Goal: Task Accomplishment & Management: Manage account settings

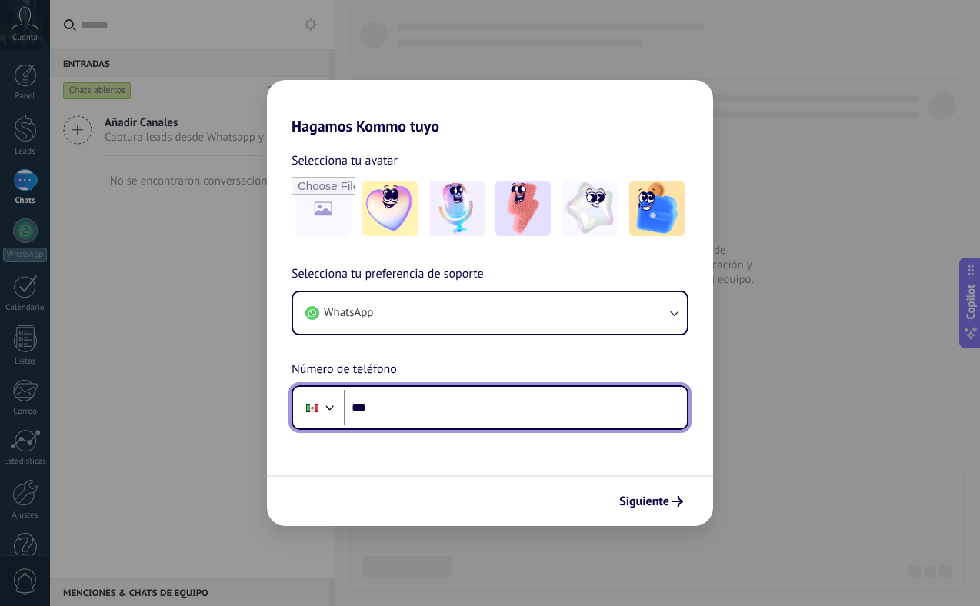
click at [438, 411] on input "***" at bounding box center [515, 407] width 343 height 35
type input "**********"
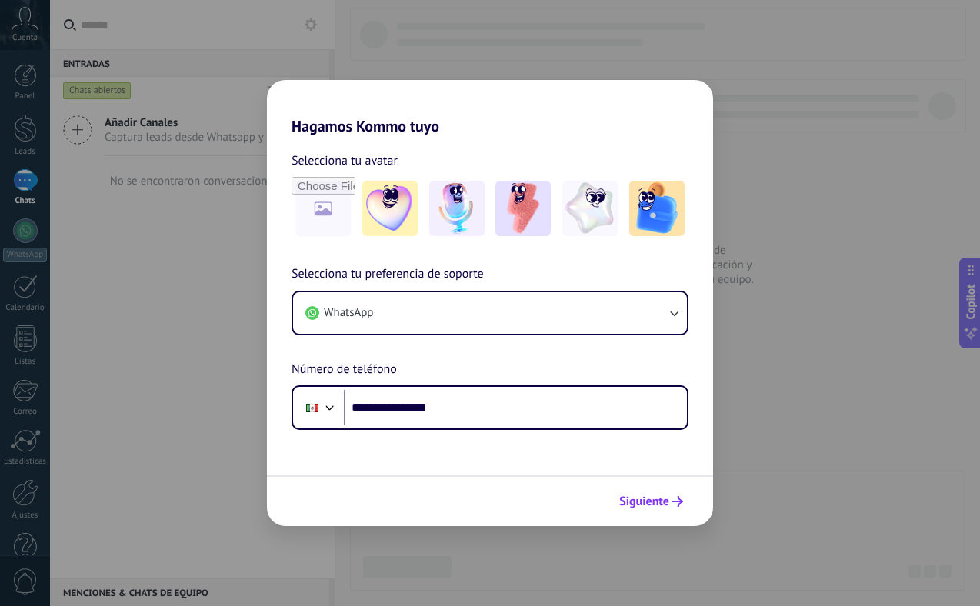
click at [657, 507] on span "Siguiente" at bounding box center [644, 501] width 50 height 11
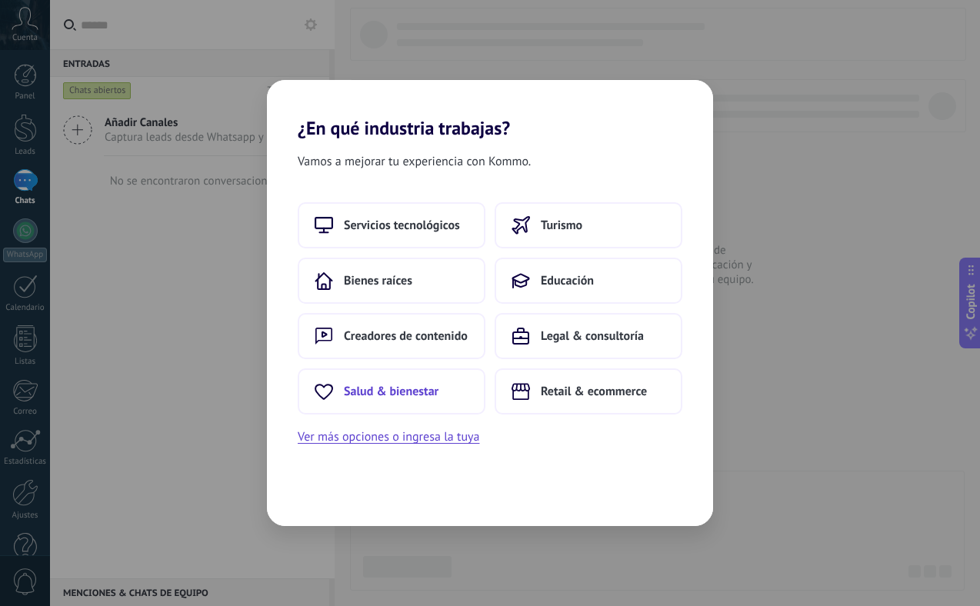
click at [417, 388] on span "Salud & bienestar" at bounding box center [391, 391] width 95 height 15
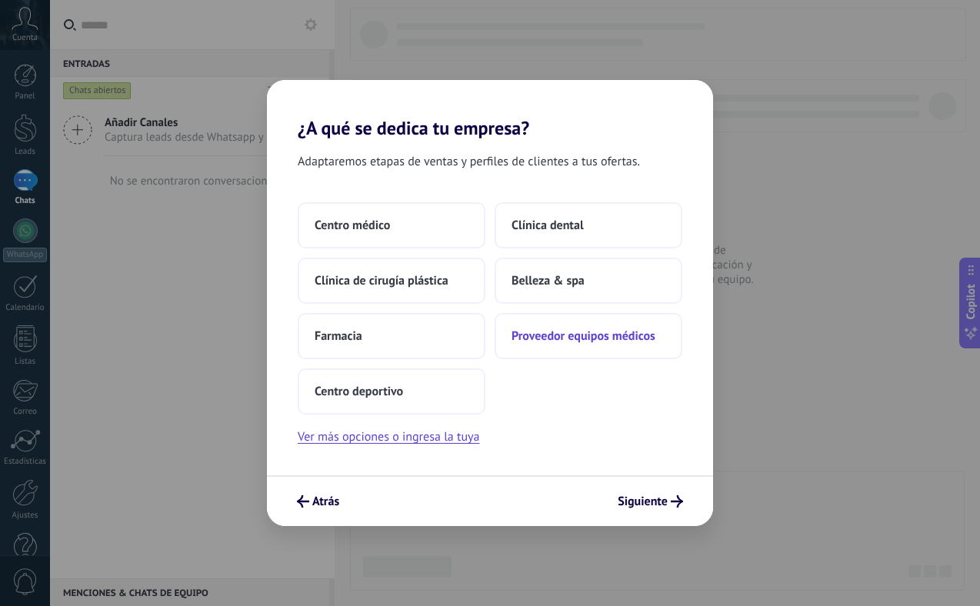
click at [584, 340] on span "Proveedor equipos médicos" at bounding box center [583, 335] width 144 height 15
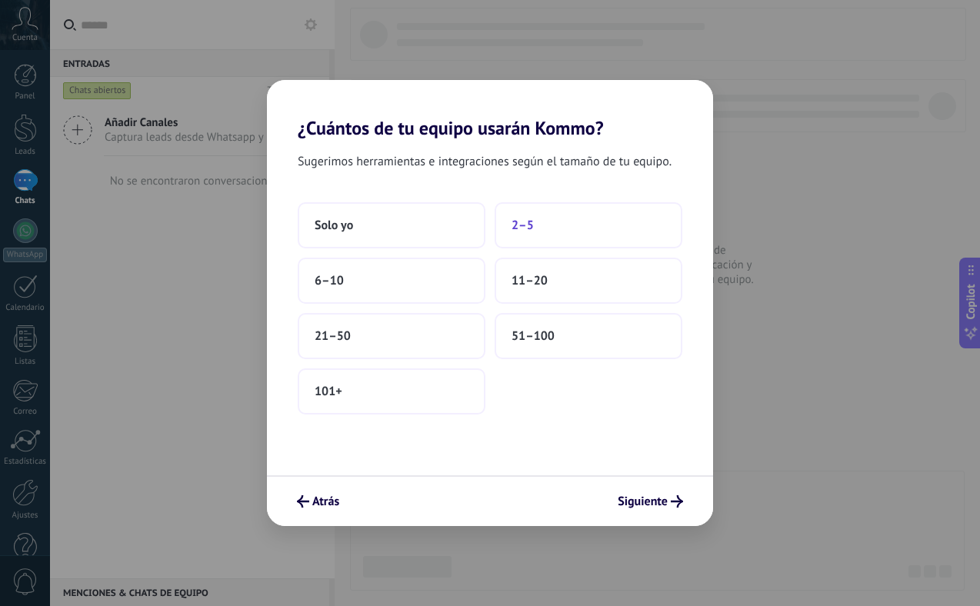
click at [527, 227] on span "2–5" at bounding box center [522, 225] width 22 height 15
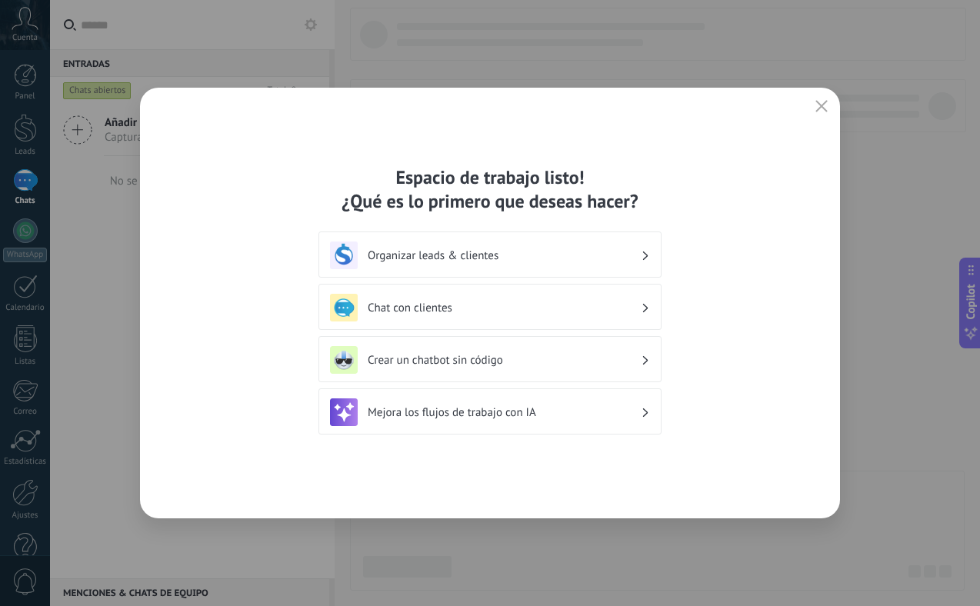
click at [573, 244] on div "Organizar leads & clientes" at bounding box center [490, 255] width 320 height 28
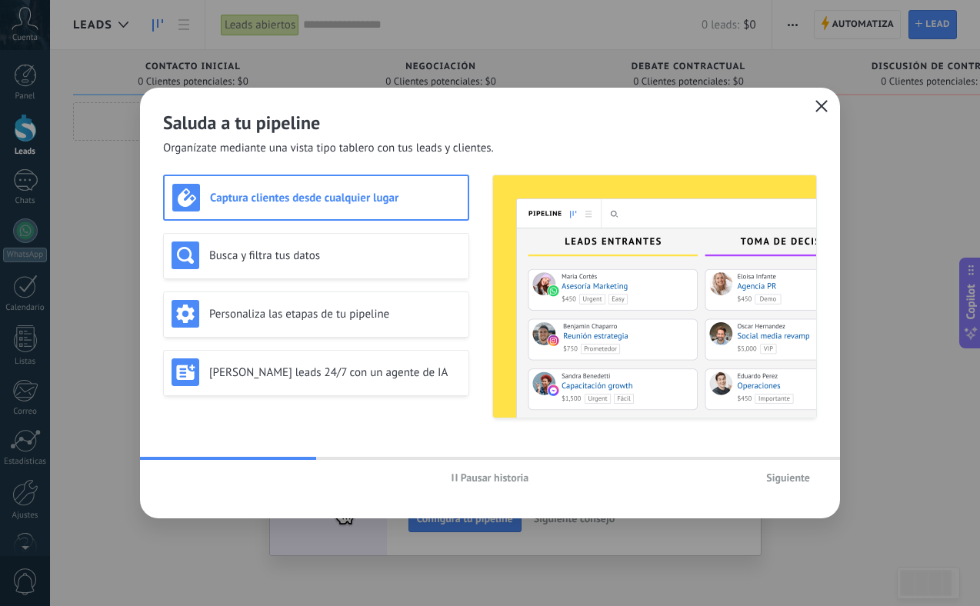
click at [821, 105] on icon "button" at bounding box center [821, 106] width 12 height 12
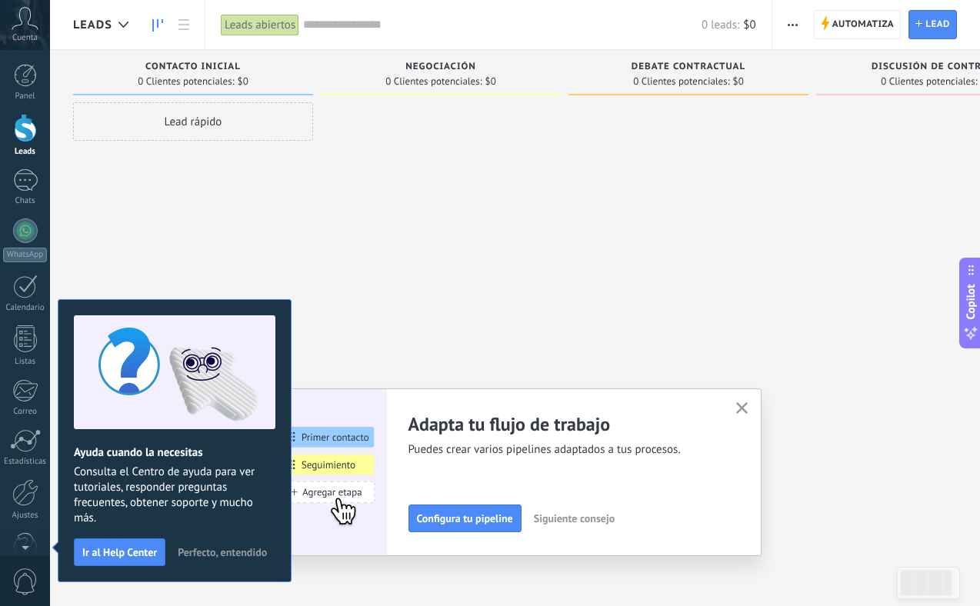
click at [351, 295] on div at bounding box center [441, 304] width 240 height 405
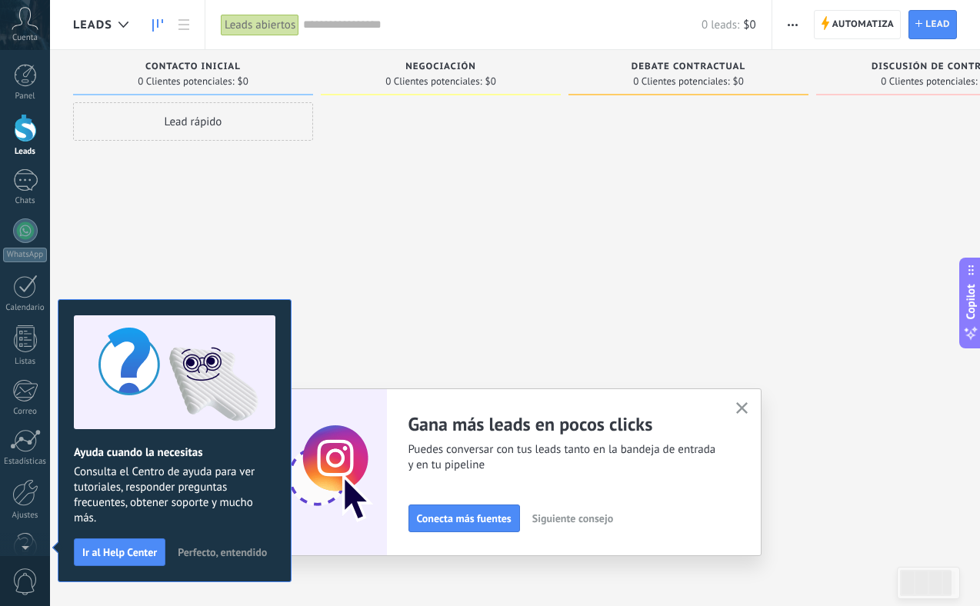
click at [208, 551] on span "Perfecto, entendido" at bounding box center [222, 552] width 89 height 11
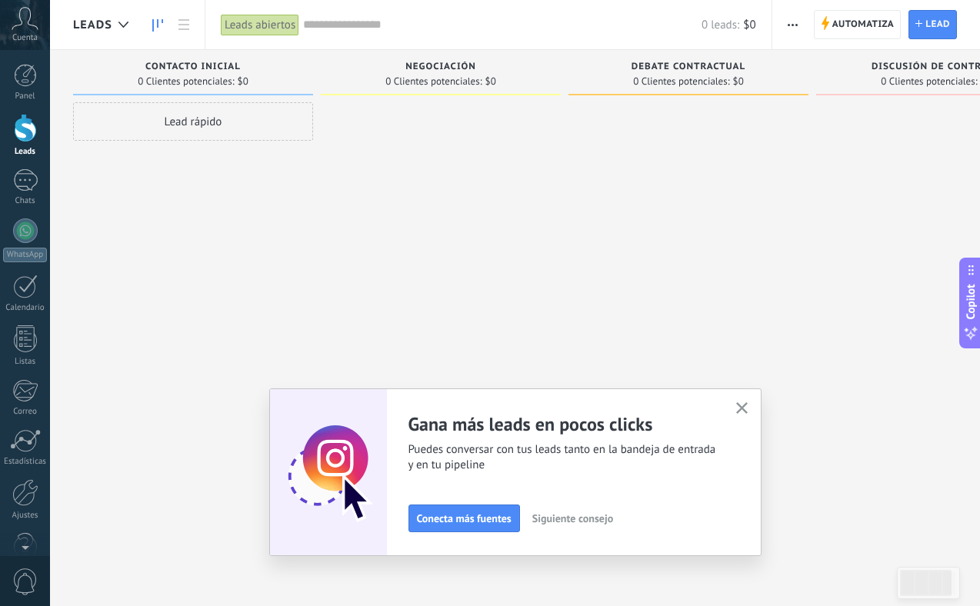
click at [740, 407] on use "button" at bounding box center [742, 408] width 12 height 12
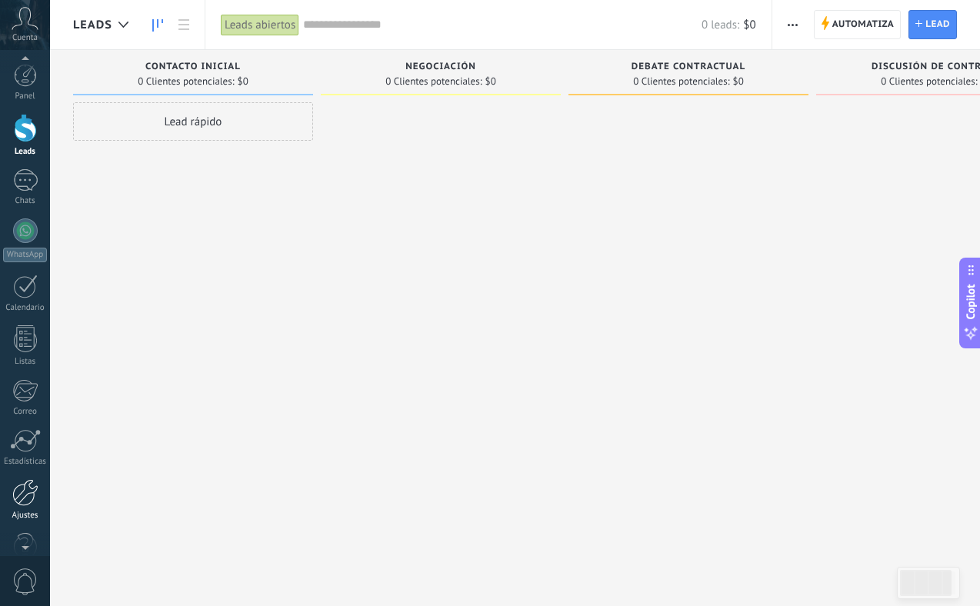
scroll to position [5, 0]
click at [23, 493] on div at bounding box center [25, 487] width 26 height 27
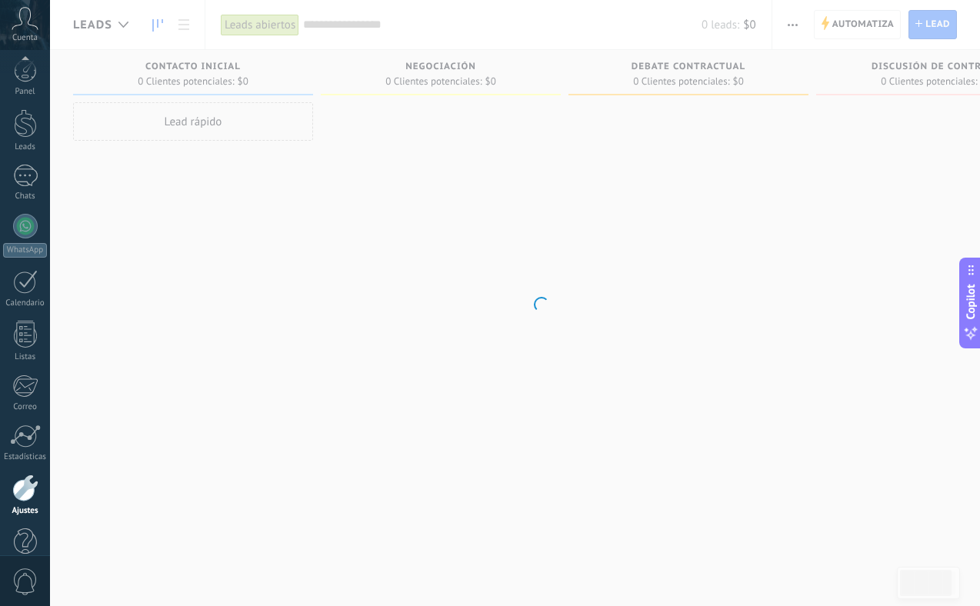
scroll to position [34, 0]
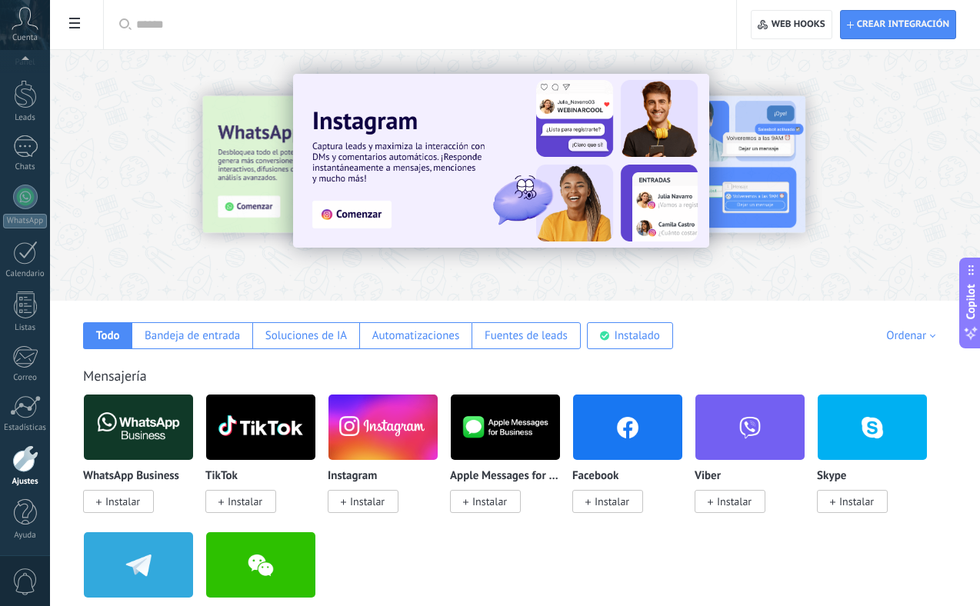
click at [161, 27] on input "text" at bounding box center [425, 25] width 578 height 16
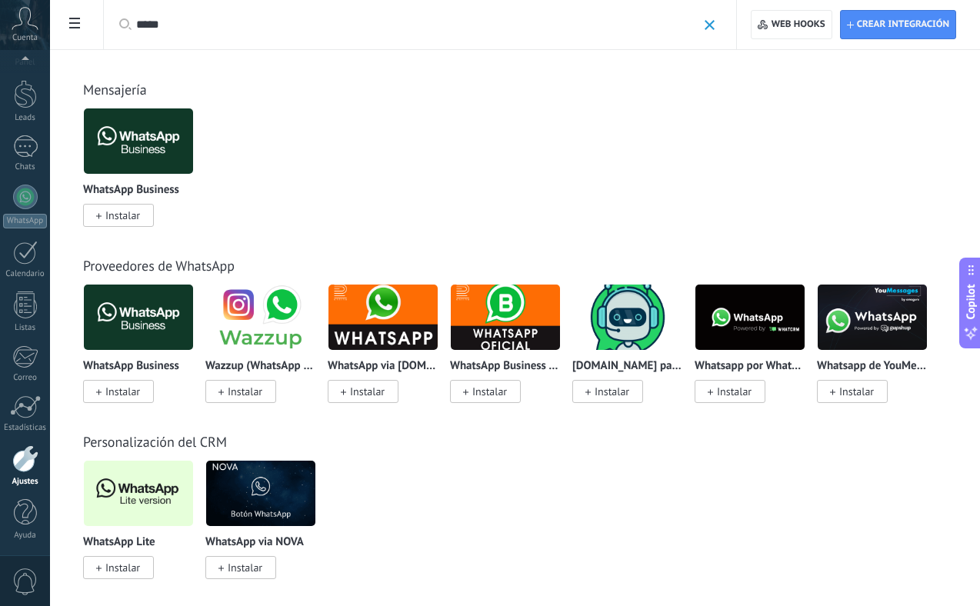
type input "*****"
click at [124, 567] on span "Instalar" at bounding box center [122, 568] width 35 height 14
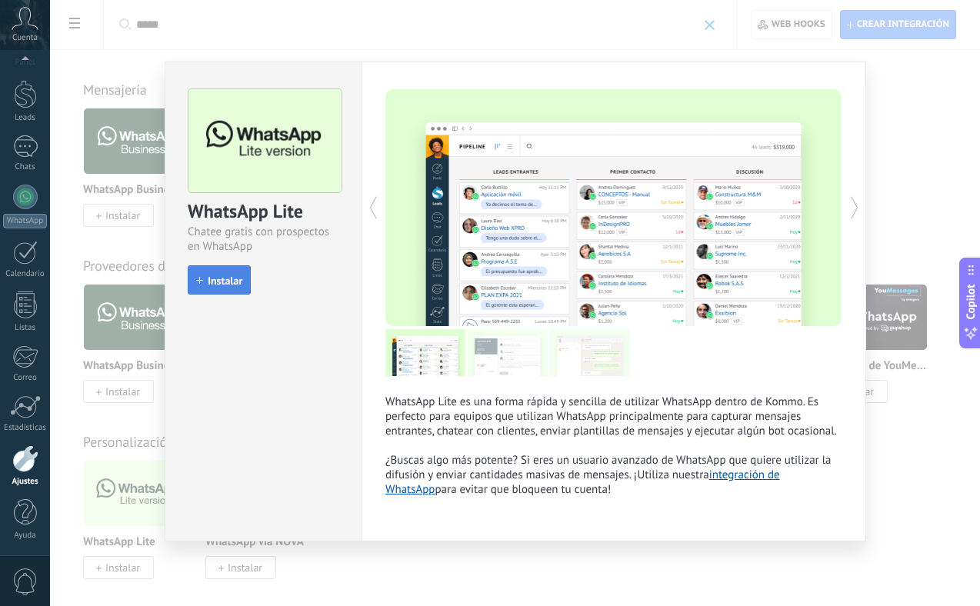
click at [221, 281] on span "Instalar" at bounding box center [225, 280] width 35 height 11
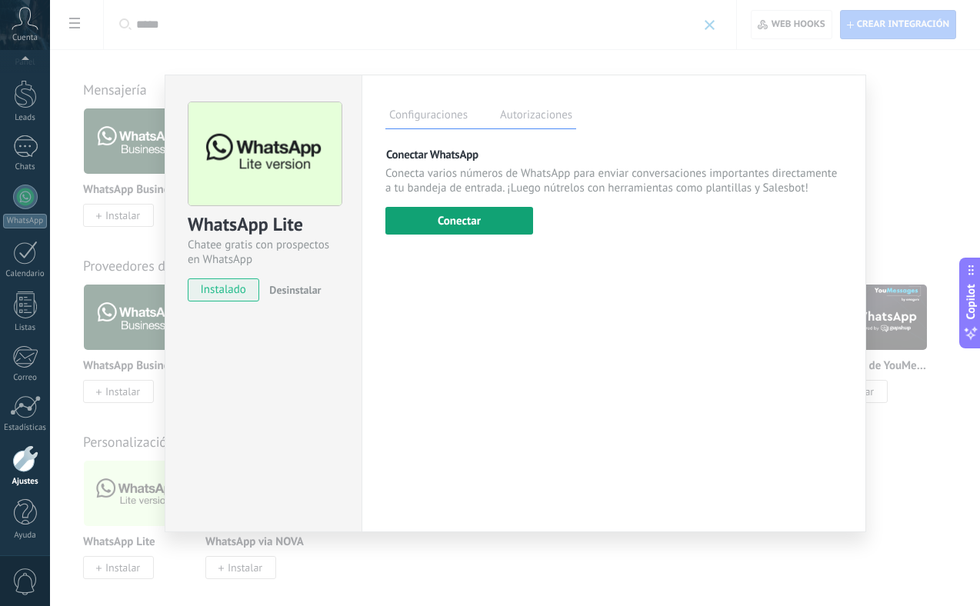
click at [444, 228] on button "Conectar" at bounding box center [459, 221] width 148 height 28
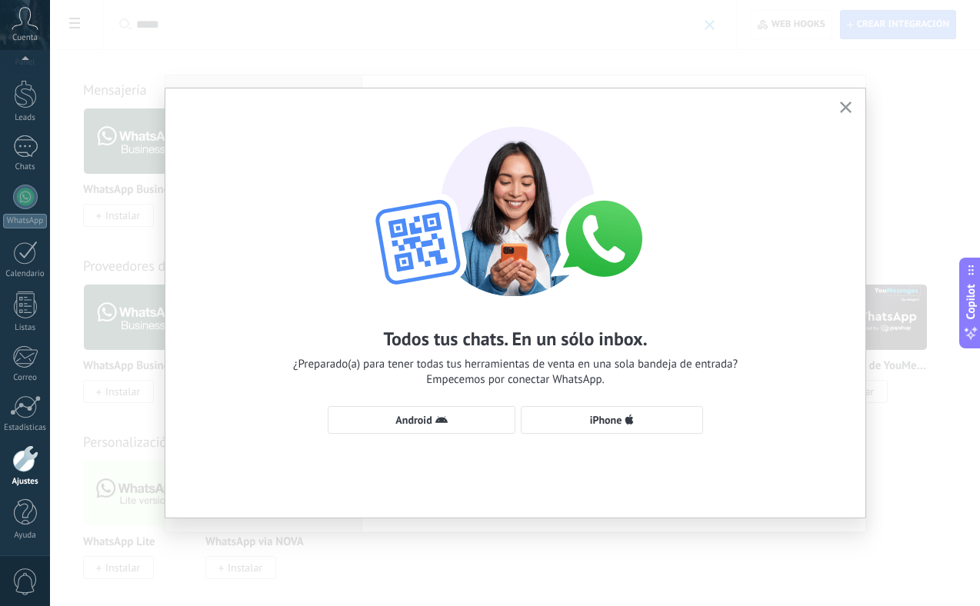
click at [843, 109] on use "button" at bounding box center [846, 107] width 12 height 12
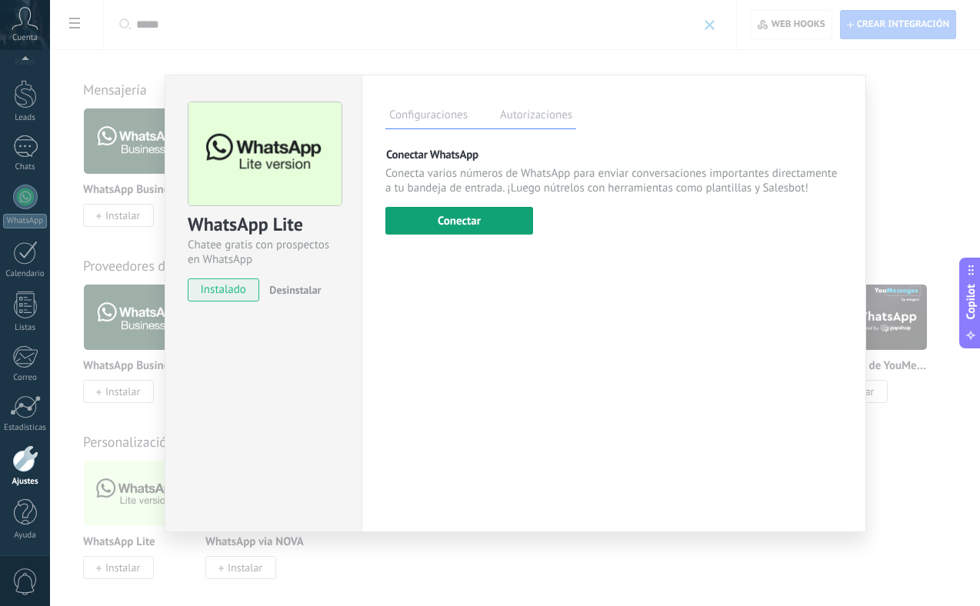
click at [437, 226] on button "Conectar" at bounding box center [459, 221] width 148 height 28
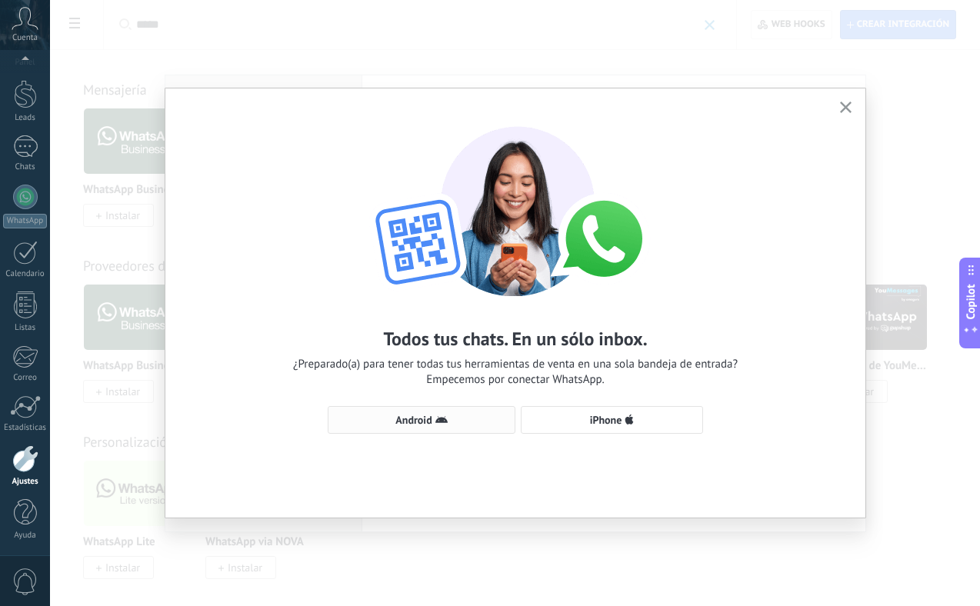
click at [479, 422] on span "Android" at bounding box center [421, 420] width 171 height 12
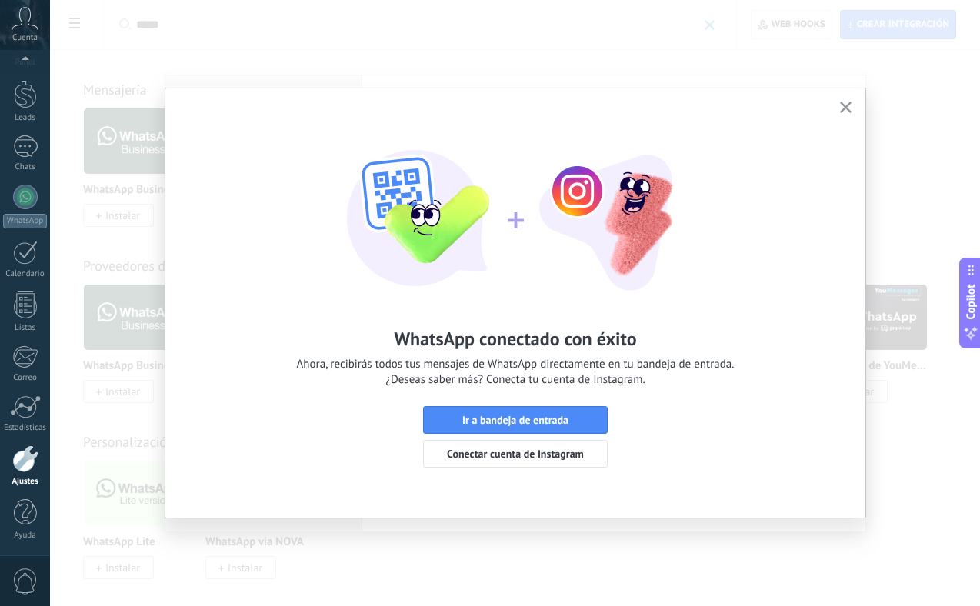
click at [519, 421] on span "Ir a bandeja de entrada" at bounding box center [515, 419] width 106 height 11
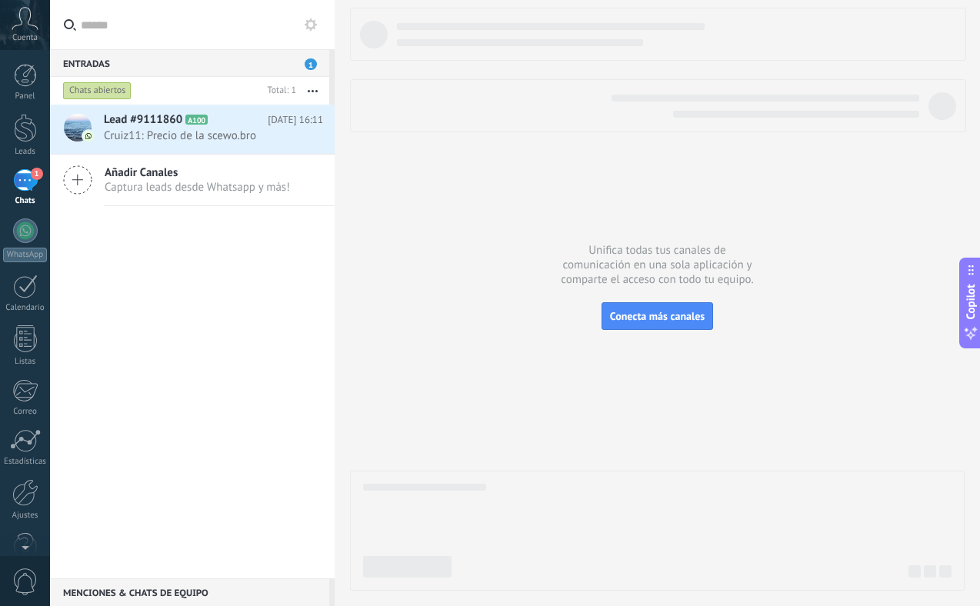
click at [25, 20] on icon at bounding box center [25, 18] width 27 height 23
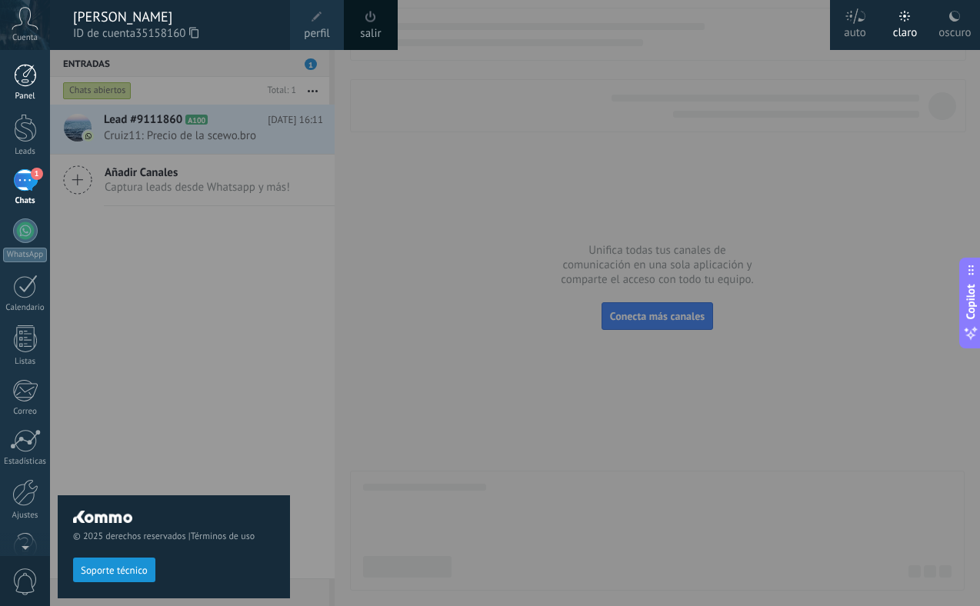
click at [25, 75] on div at bounding box center [25, 75] width 23 height 23
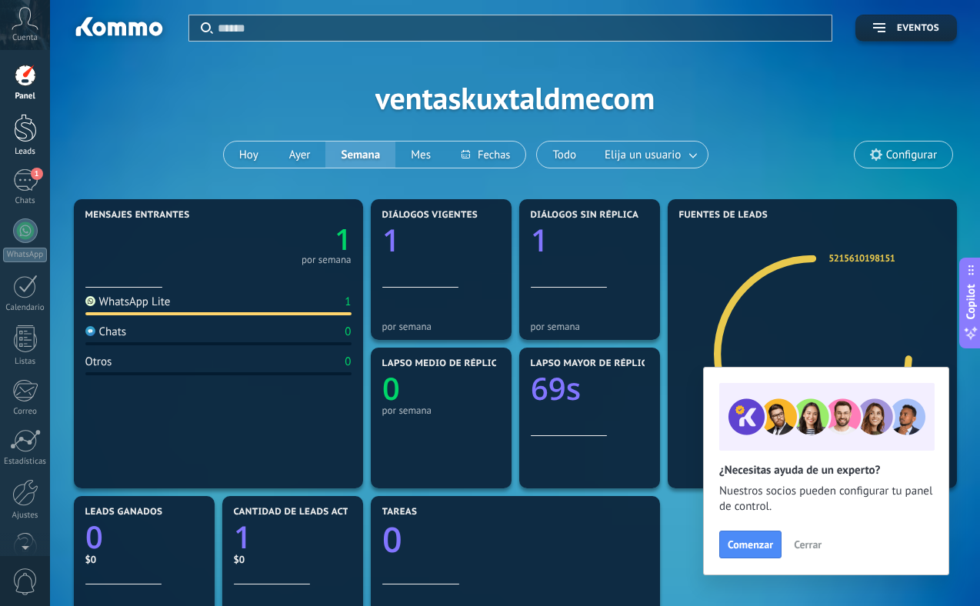
click at [22, 134] on div at bounding box center [25, 128] width 23 height 28
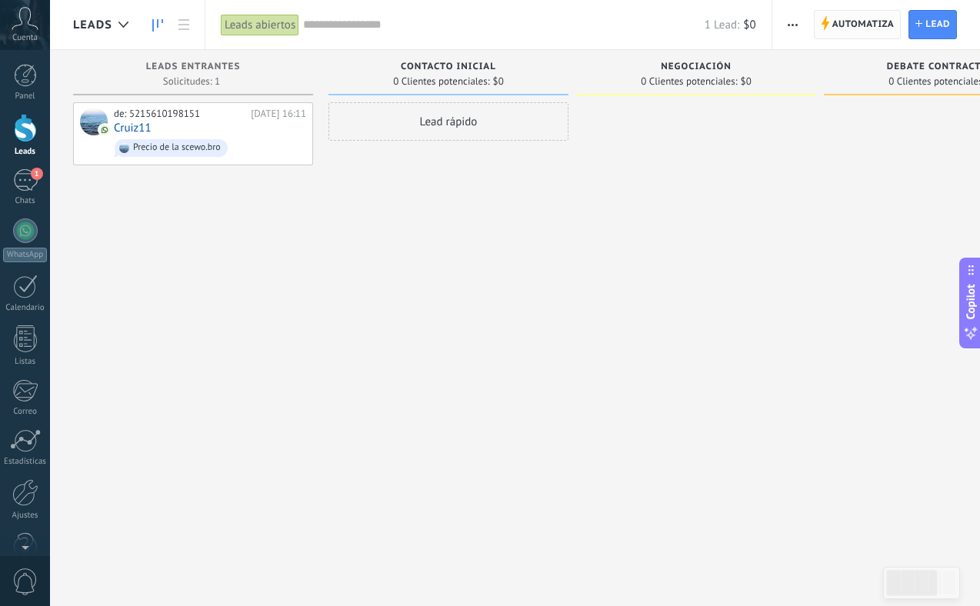
click at [823, 23] on use at bounding box center [825, 23] width 8 height 14
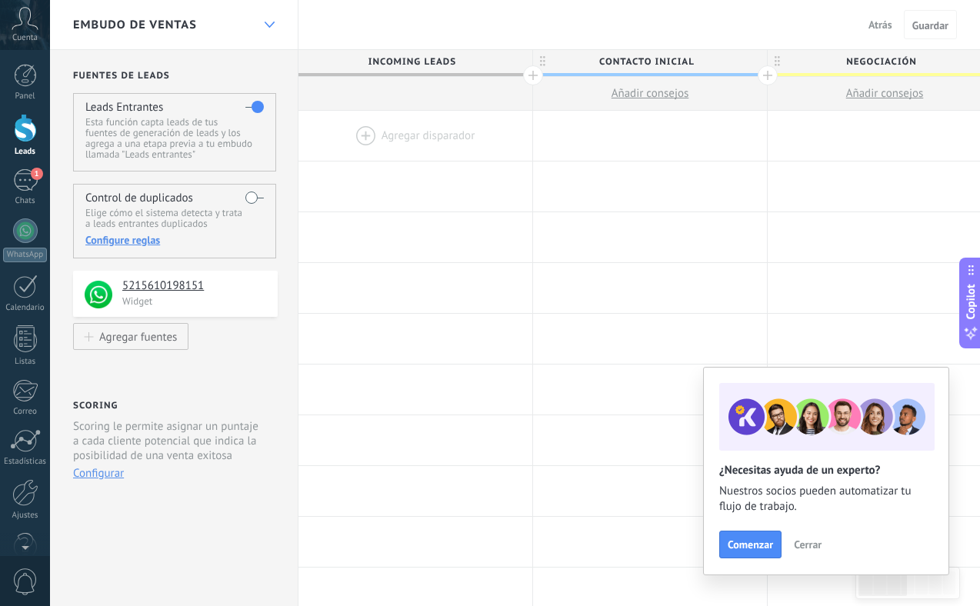
click at [268, 25] on use at bounding box center [269, 25] width 10 height 6
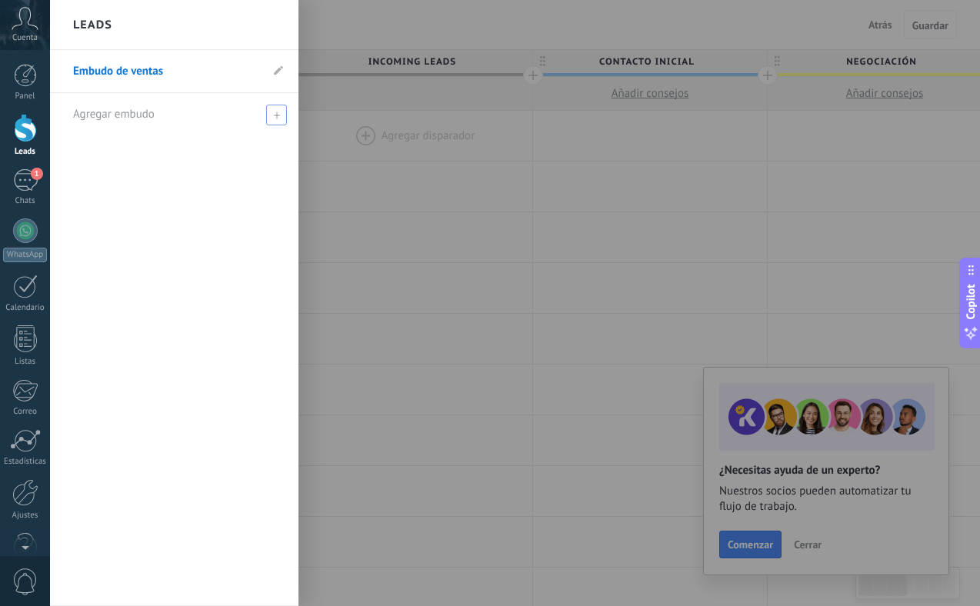
click at [274, 115] on icon at bounding box center [276, 114] width 7 height 7
type input "*"
type input "**********"
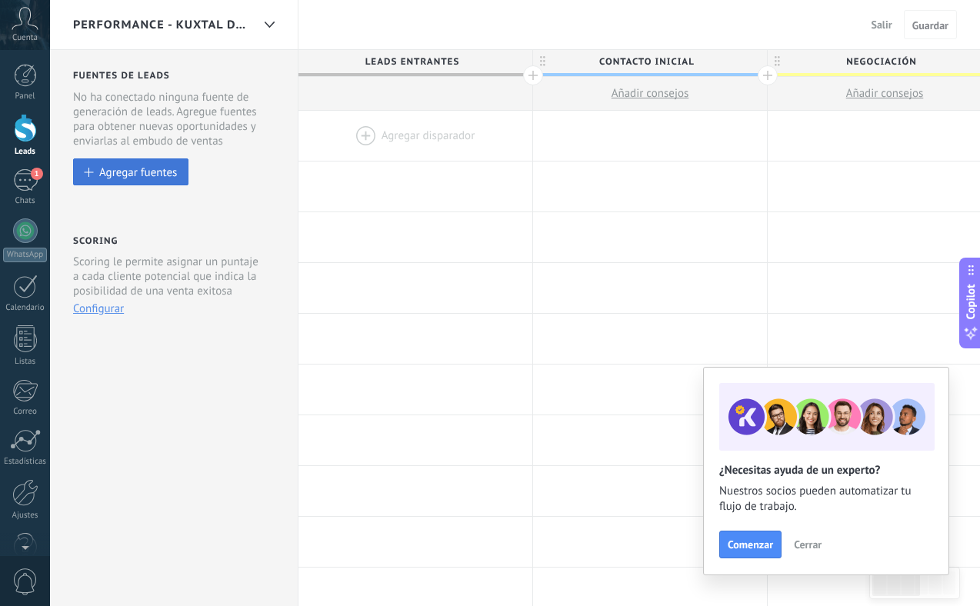
click at [139, 171] on div "Agregar fuentes" at bounding box center [138, 171] width 78 height 13
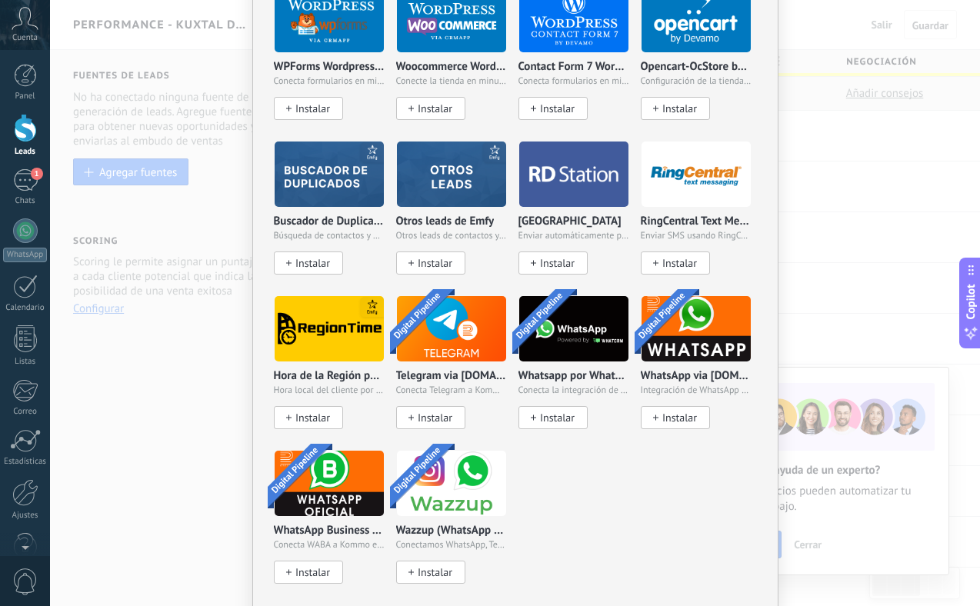
scroll to position [953, 0]
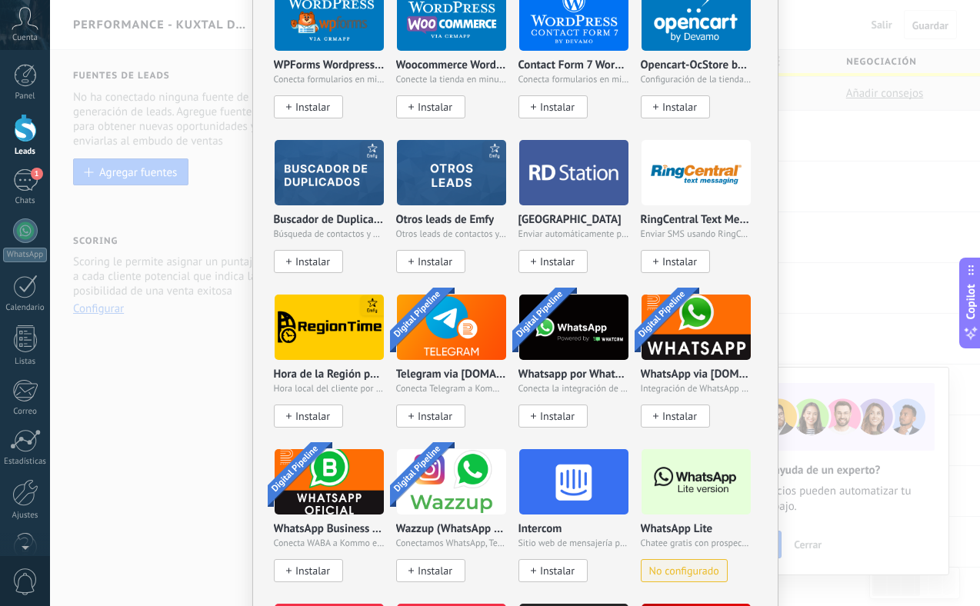
click at [680, 487] on img at bounding box center [695, 481] width 109 height 75
click at [693, 564] on span "No configurado" at bounding box center [684, 570] width 70 height 13
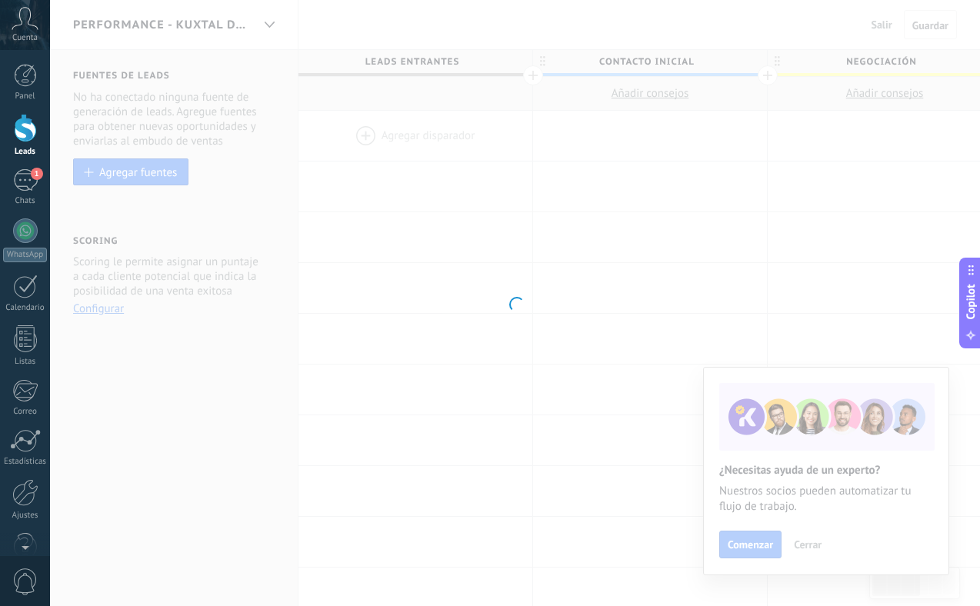
scroll to position [0, 0]
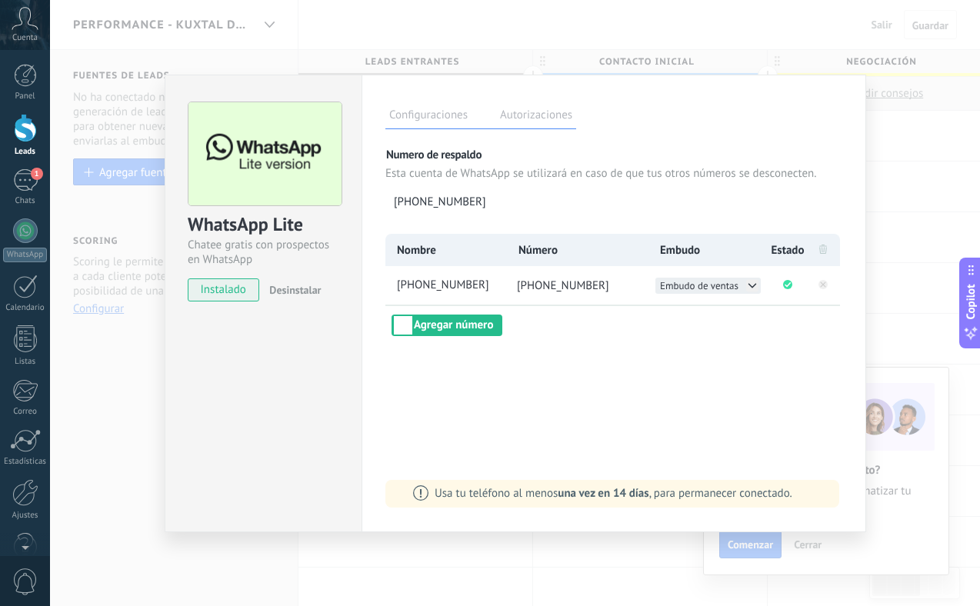
click at [749, 287] on icon at bounding box center [752, 285] width 12 height 12
click at [724, 302] on span "Performance - Kuxtal DME" at bounding box center [708, 301] width 96 height 13
click at [520, 112] on label "Autorizaciones" at bounding box center [536, 117] width 80 height 22
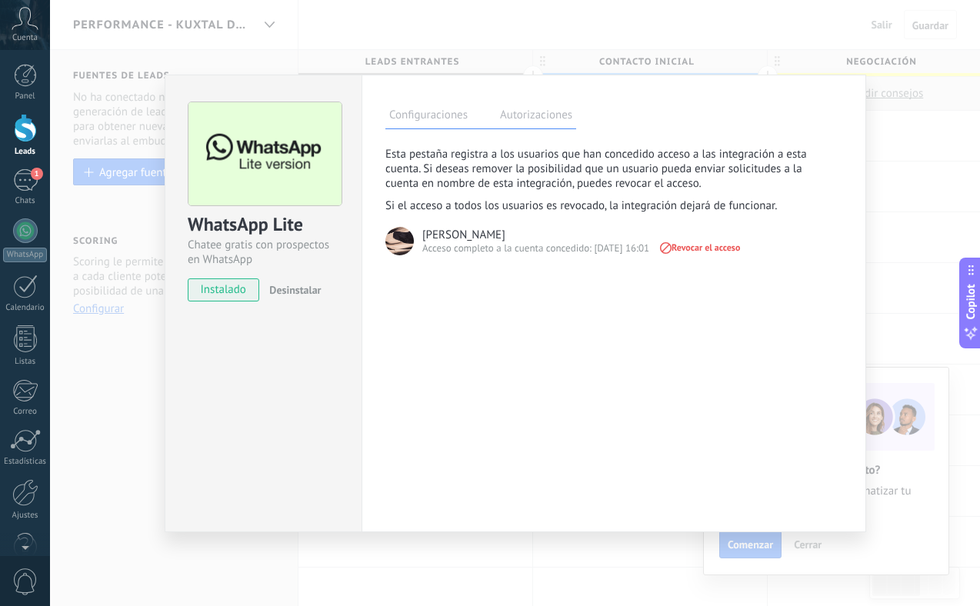
click at [425, 115] on label "Configuraciones" at bounding box center [428, 117] width 86 height 22
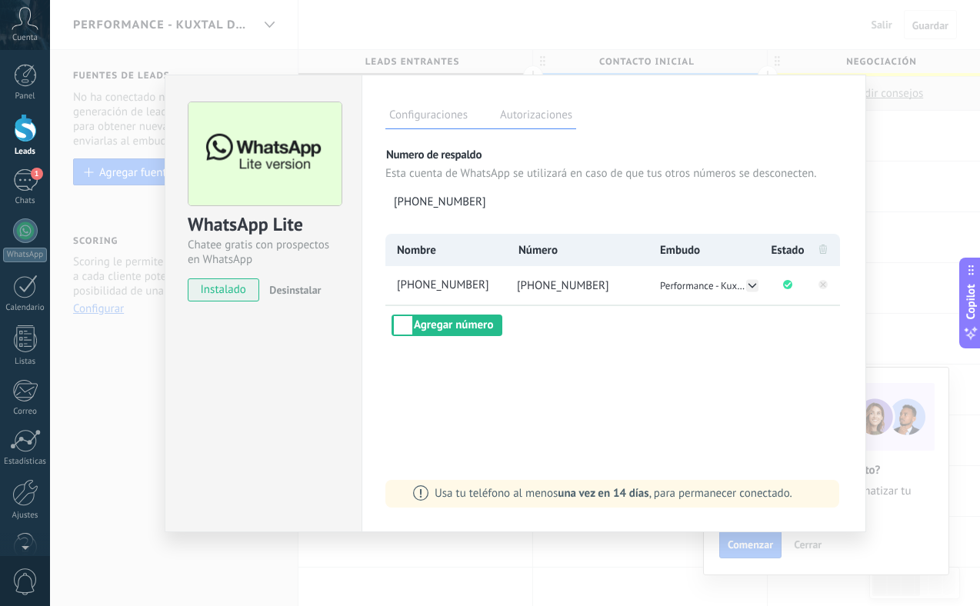
click at [298, 413] on div "WhatsApp Lite Chatee gratis con prospectos en WhatsApp instalado Desinstalar" at bounding box center [263, 303] width 197 height 457
click at [108, 399] on div "WhatsApp Lite Chatee gratis con prospectos en WhatsApp instalado Desinstalar Co…" at bounding box center [515, 303] width 930 height 606
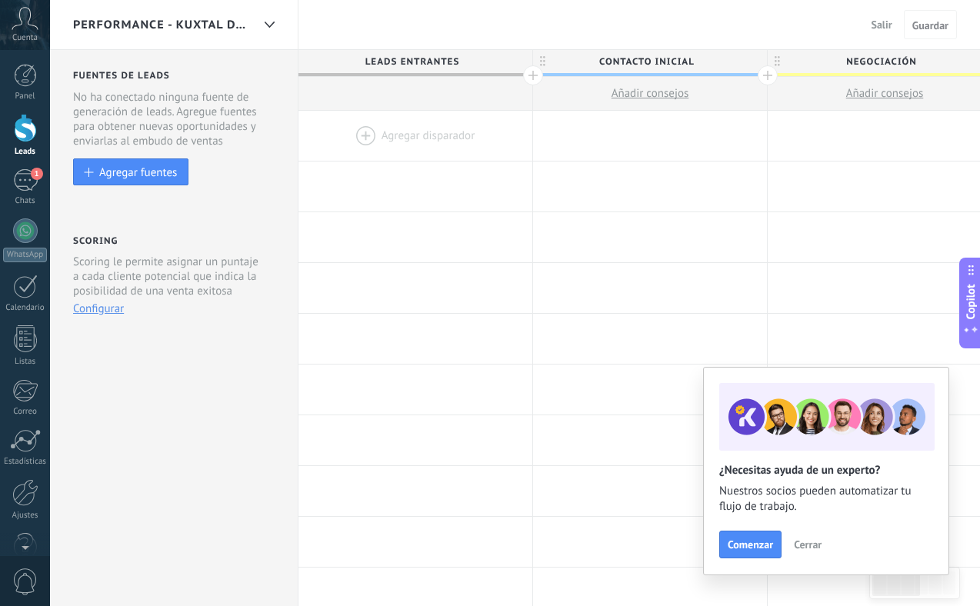
click at [107, 318] on div "Scoring Scoring le permite asignar un puntaje a cada cliente potencial que indi…" at bounding box center [175, 280] width 205 height 94
click at [265, 25] on icon at bounding box center [269, 25] width 10 height 6
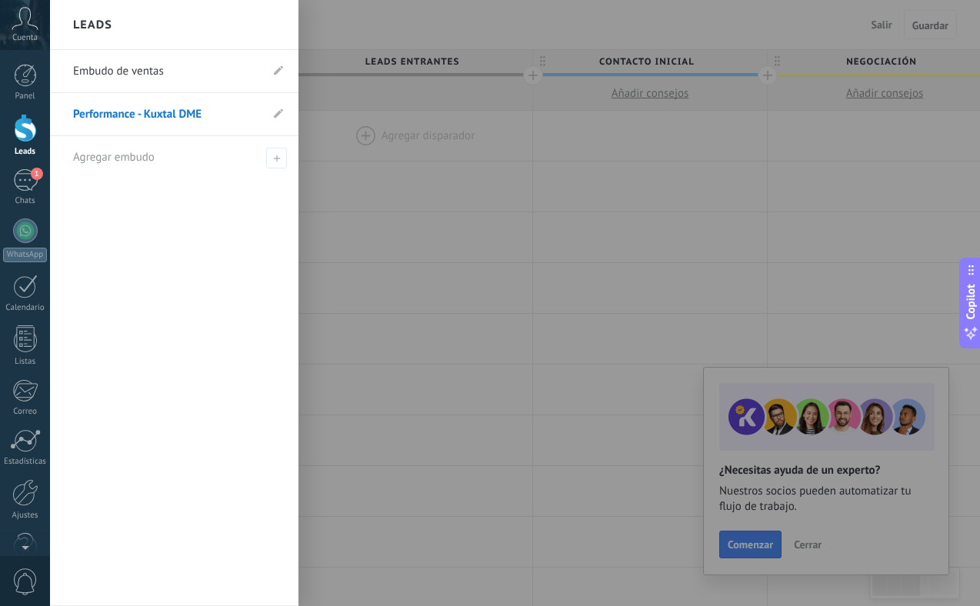
click at [378, 34] on div at bounding box center [540, 303] width 980 height 606
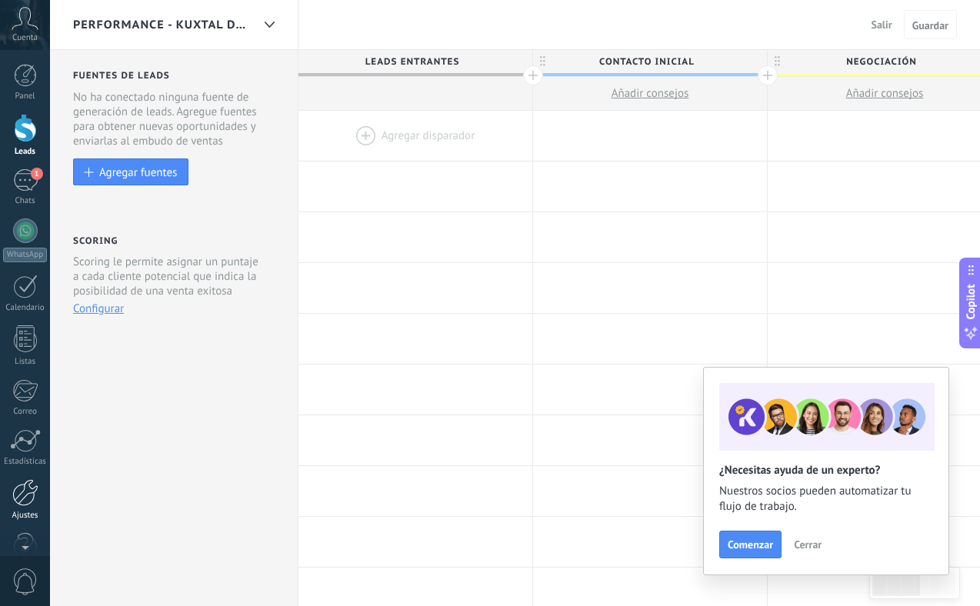
click at [28, 494] on div at bounding box center [25, 492] width 26 height 27
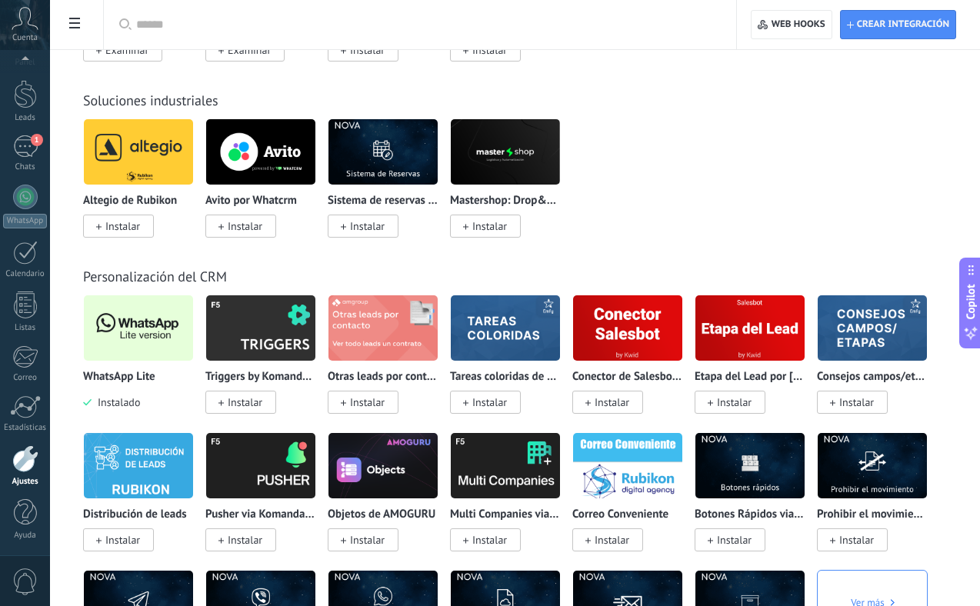
scroll to position [2862, 0]
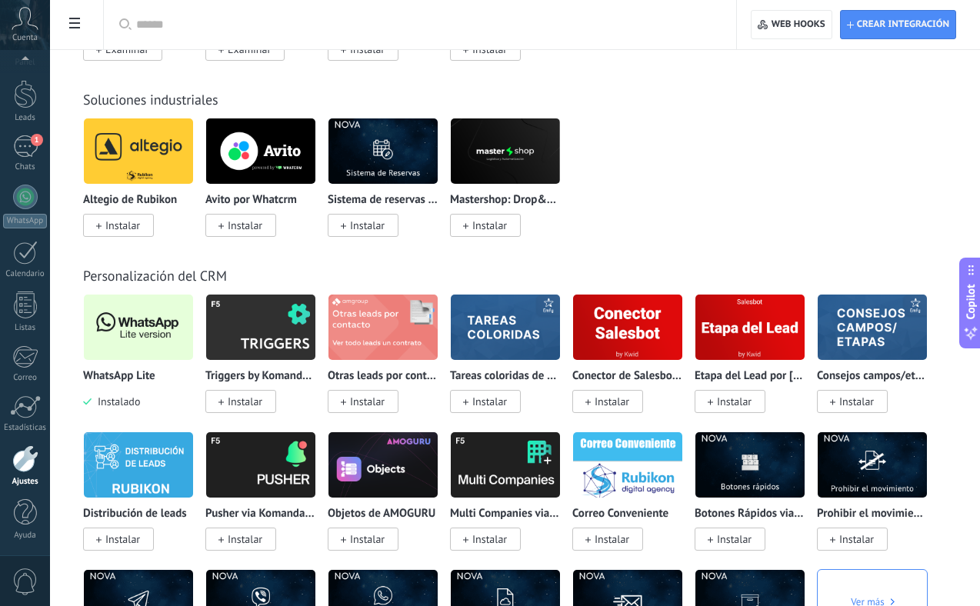
click at [111, 332] on img at bounding box center [138, 327] width 109 height 75
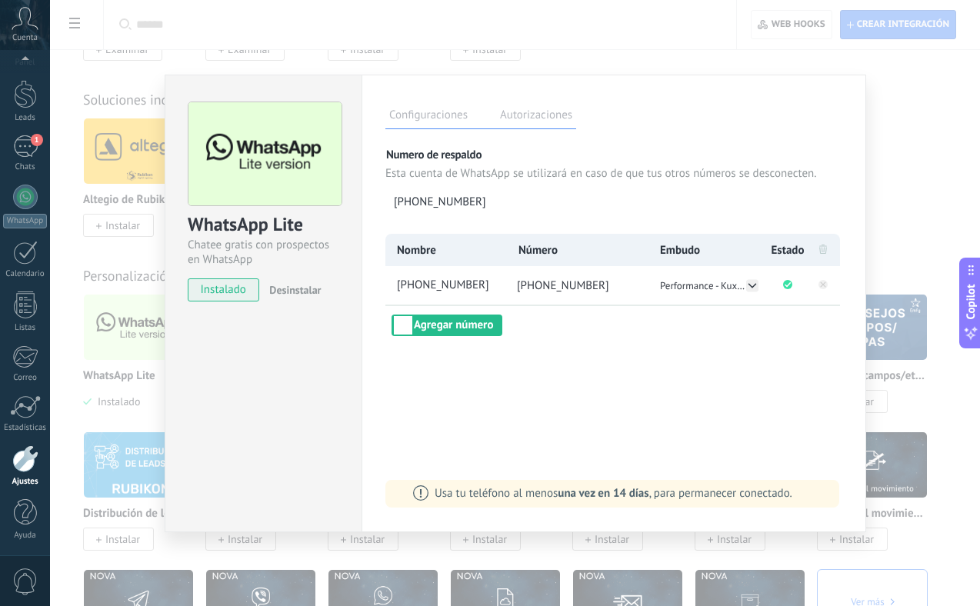
click at [920, 150] on div "WhatsApp Lite Chatee gratis con prospectos en WhatsApp instalado Desinstalar Co…" at bounding box center [515, 303] width 930 height 606
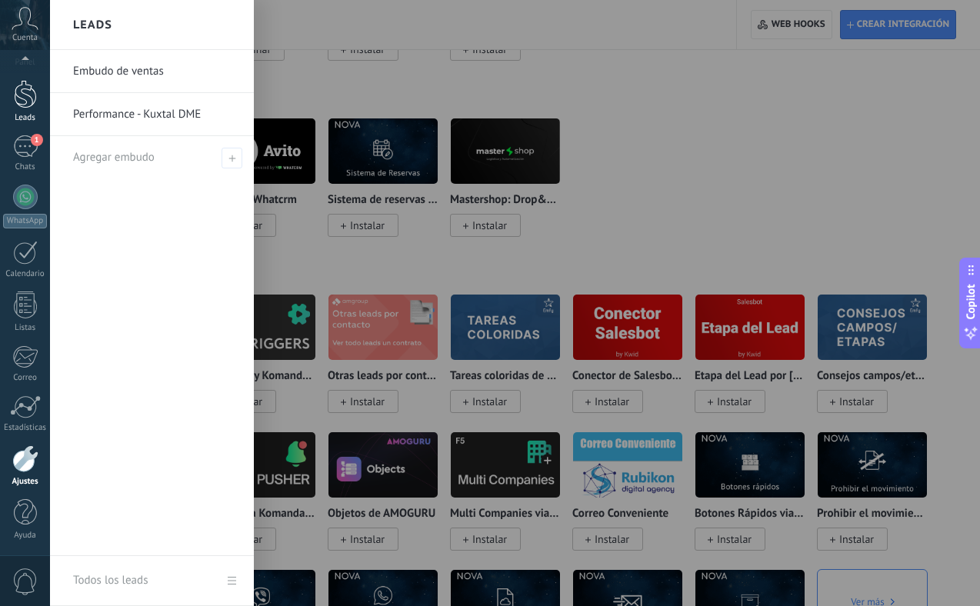
click at [26, 91] on div at bounding box center [25, 94] width 23 height 28
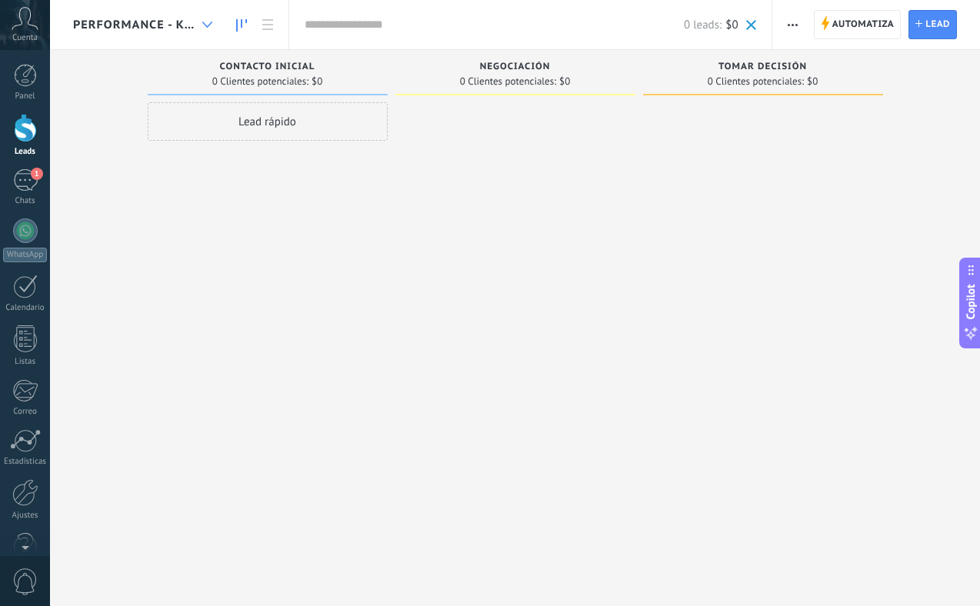
click at [207, 26] on use at bounding box center [207, 25] width 10 height 6
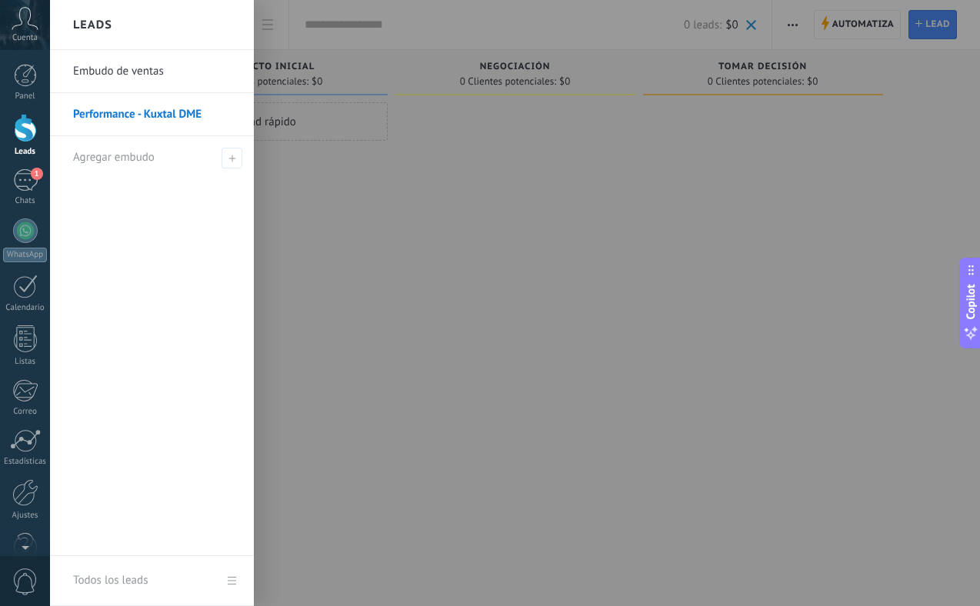
click at [147, 75] on link "Embudo de ventas" at bounding box center [155, 71] width 165 height 43
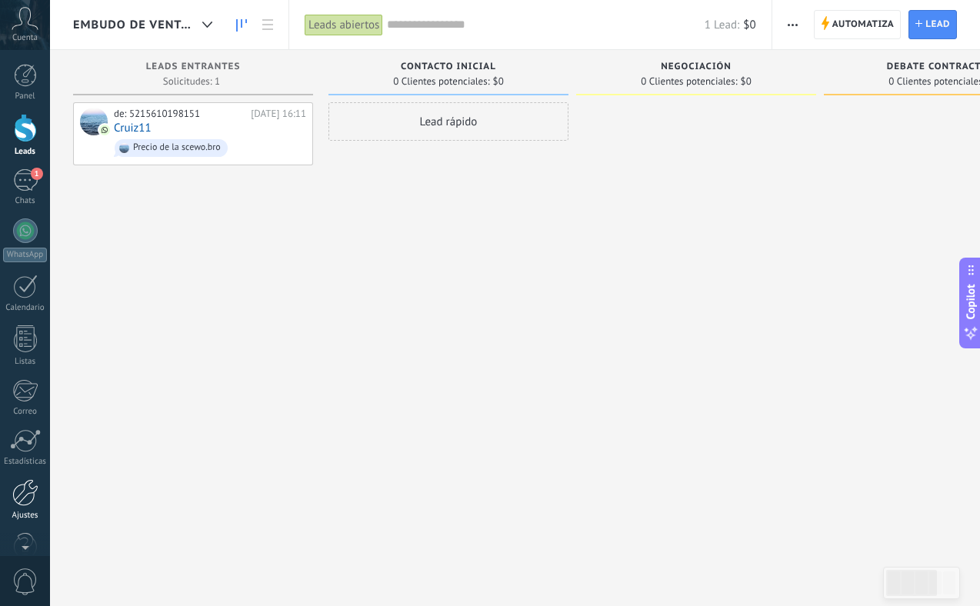
click at [23, 494] on div at bounding box center [25, 492] width 26 height 27
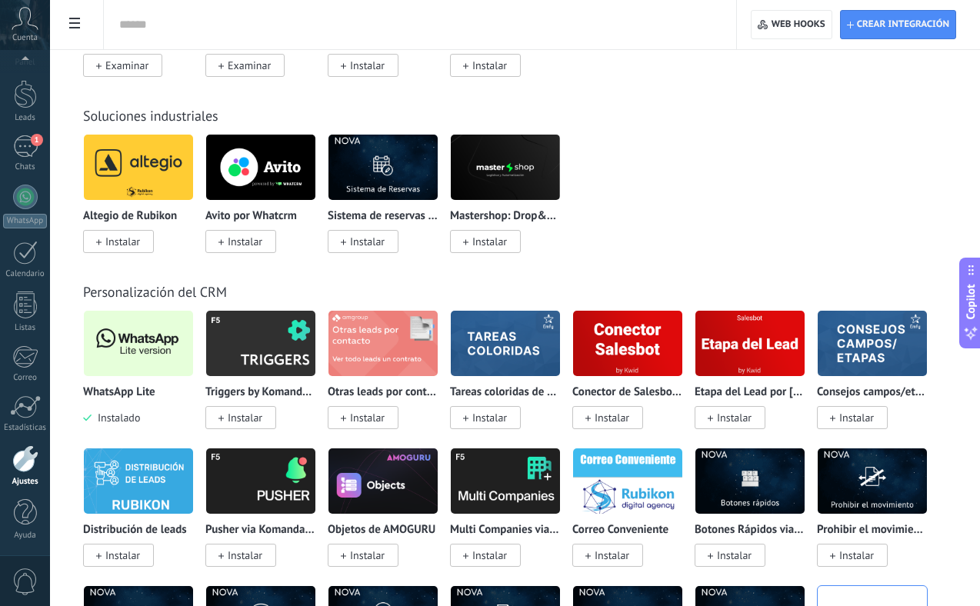
scroll to position [2849, 0]
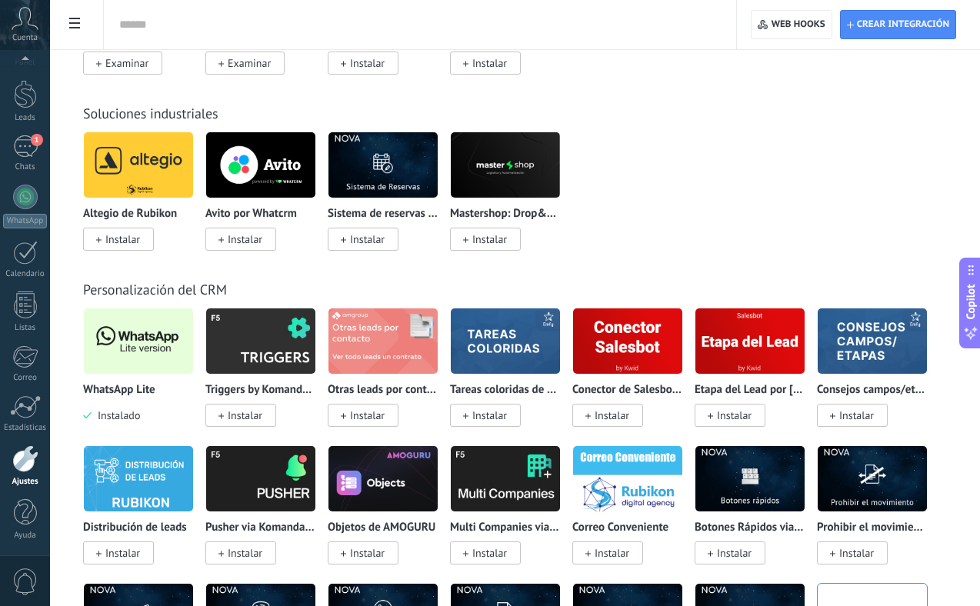
click at [157, 358] on img at bounding box center [138, 341] width 109 height 75
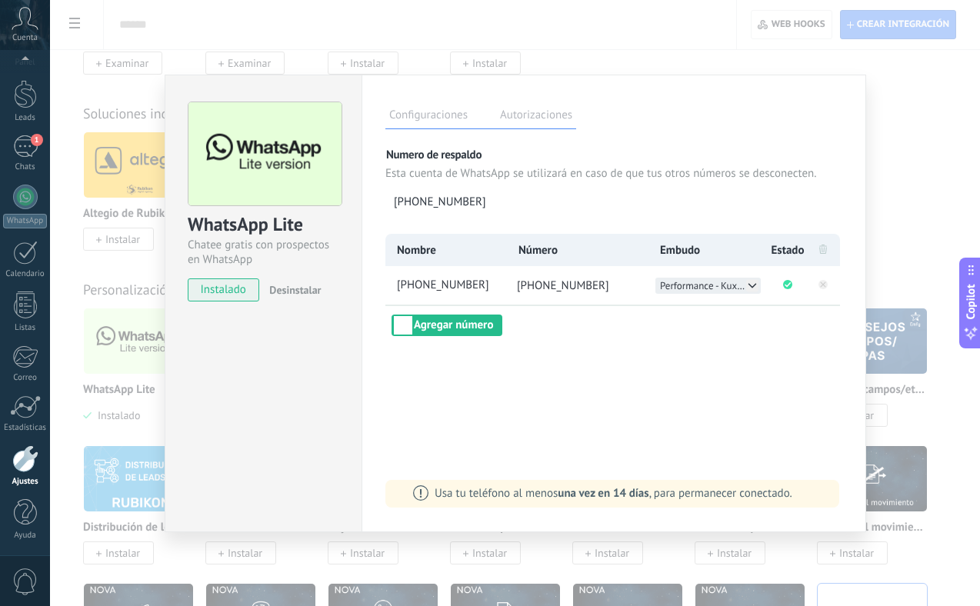
click at [750, 288] on icon at bounding box center [752, 285] width 12 height 12
click at [739, 302] on li "Embudo de ventas" at bounding box center [707, 302] width 105 height 16
click at [534, 118] on label "Autorizaciones" at bounding box center [536, 117] width 80 height 22
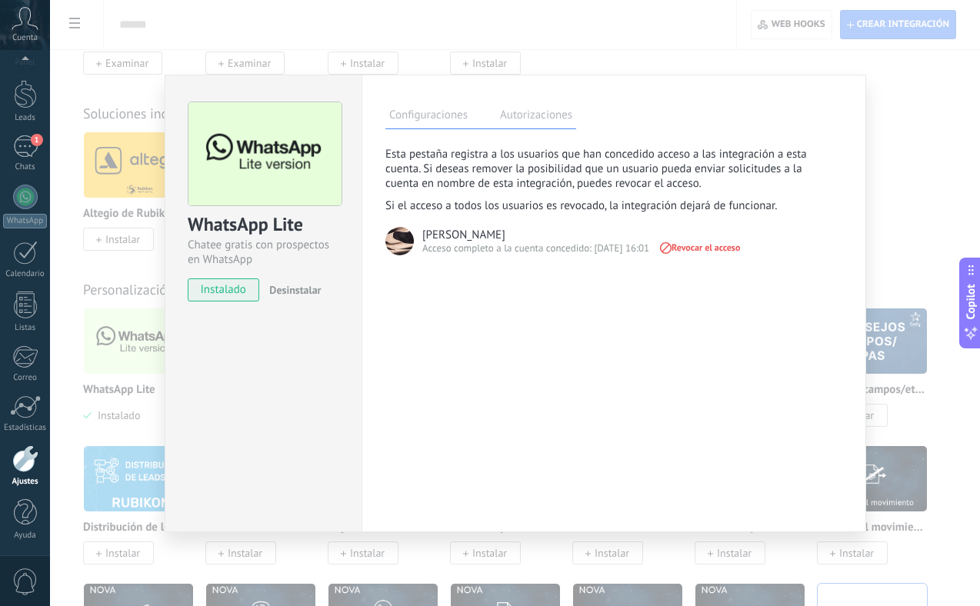
click at [457, 111] on label "Configuraciones" at bounding box center [428, 117] width 86 height 22
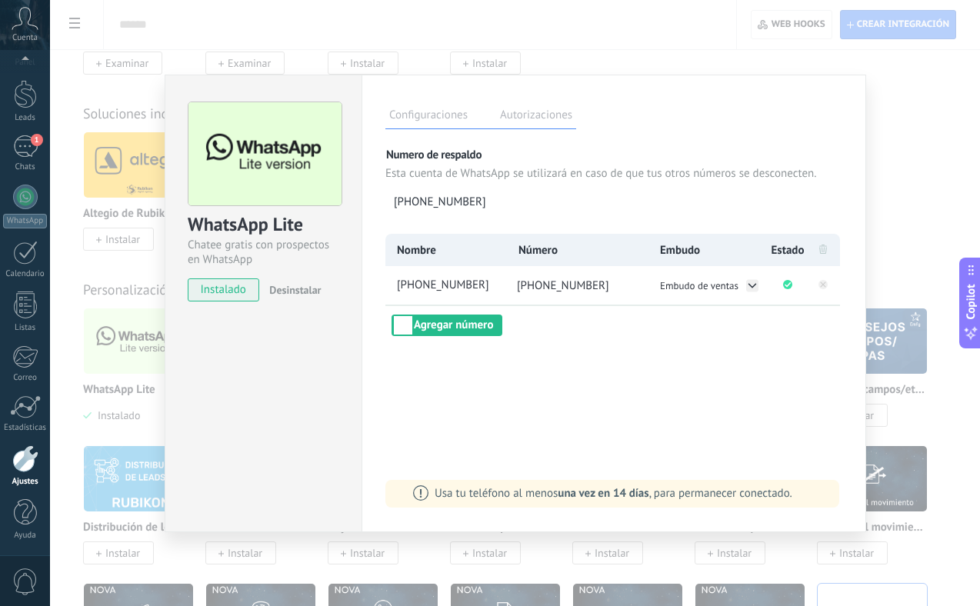
click at [933, 174] on div "WhatsApp Lite Chatee gratis con prospectos en WhatsApp instalado Desinstalar Co…" at bounding box center [515, 303] width 930 height 606
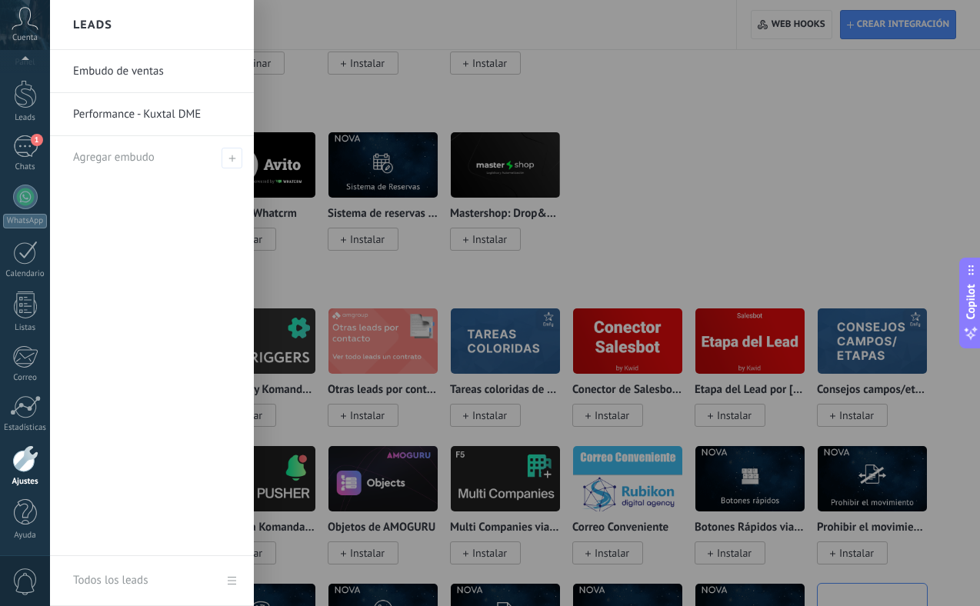
click at [125, 68] on link "Embudo de ventas" at bounding box center [155, 71] width 165 height 43
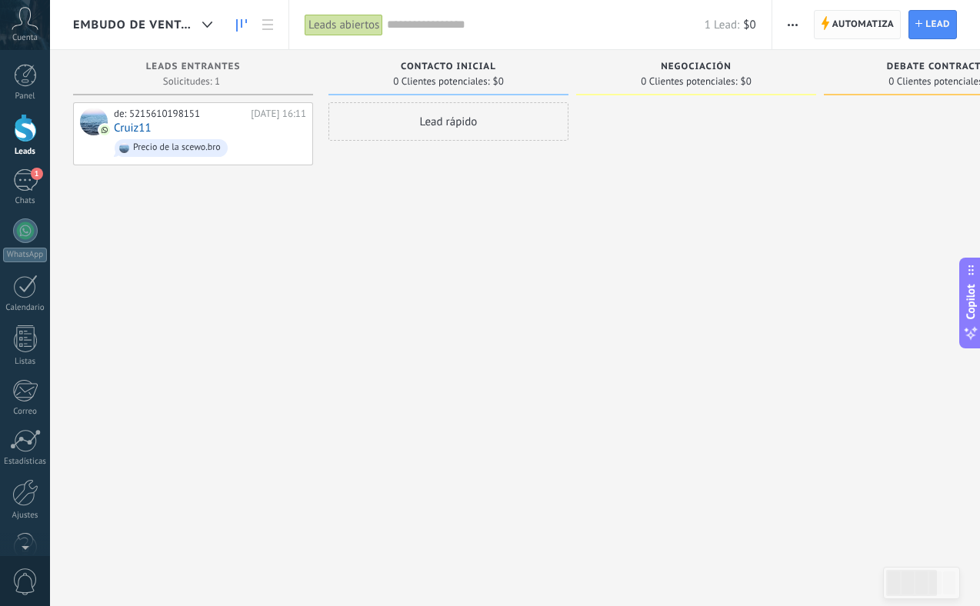
click at [849, 27] on span "Automatiza" at bounding box center [863, 25] width 62 height 28
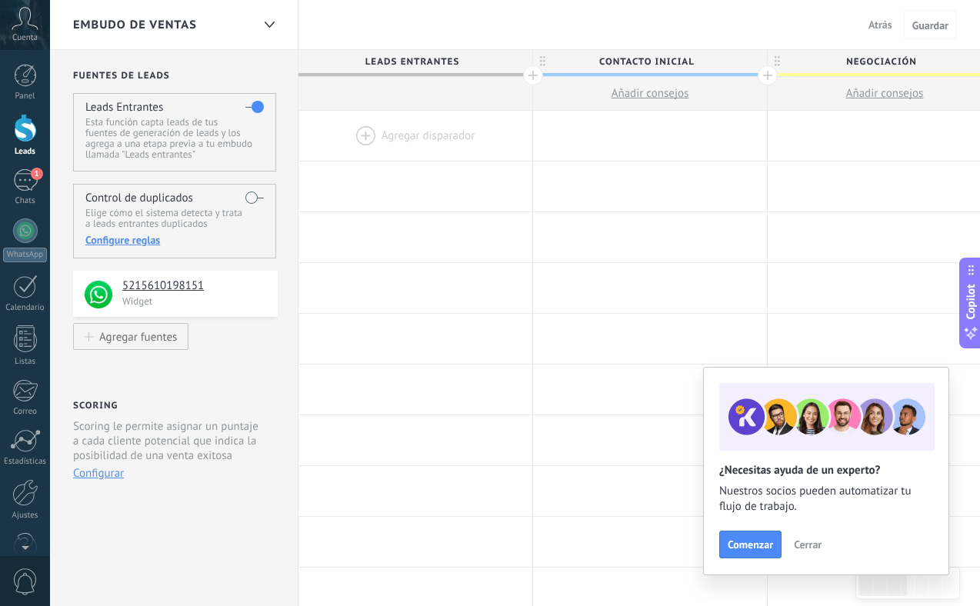
click at [803, 545] on span "Cerrar" at bounding box center [807, 544] width 28 height 11
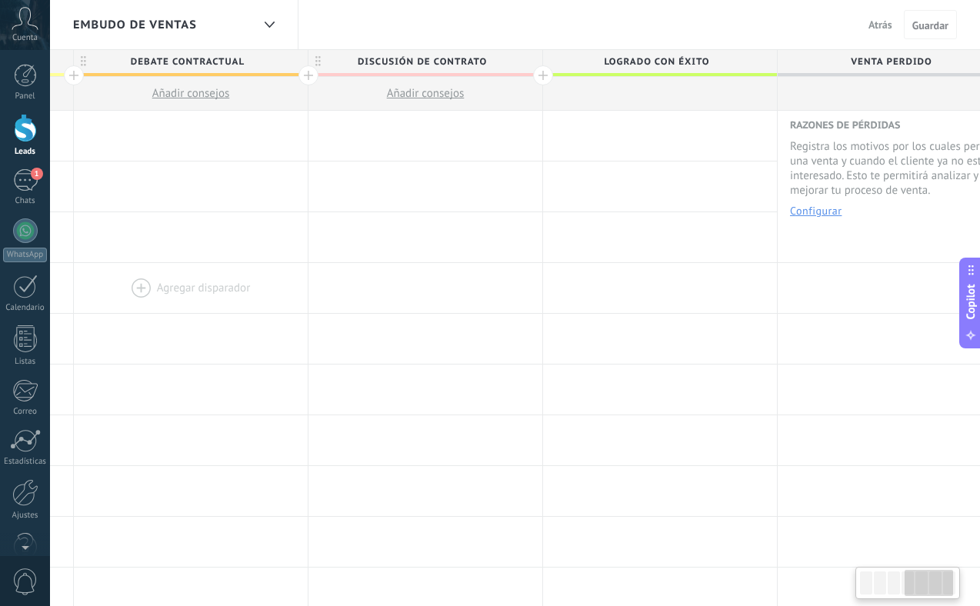
scroll to position [0, 947]
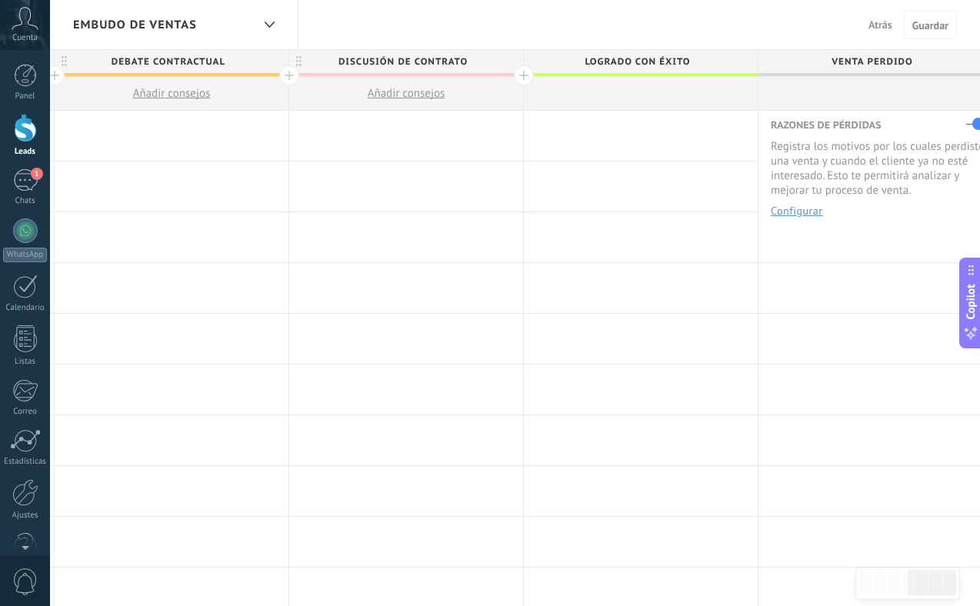
click at [877, 31] on span "Atrás" at bounding box center [880, 25] width 24 height 14
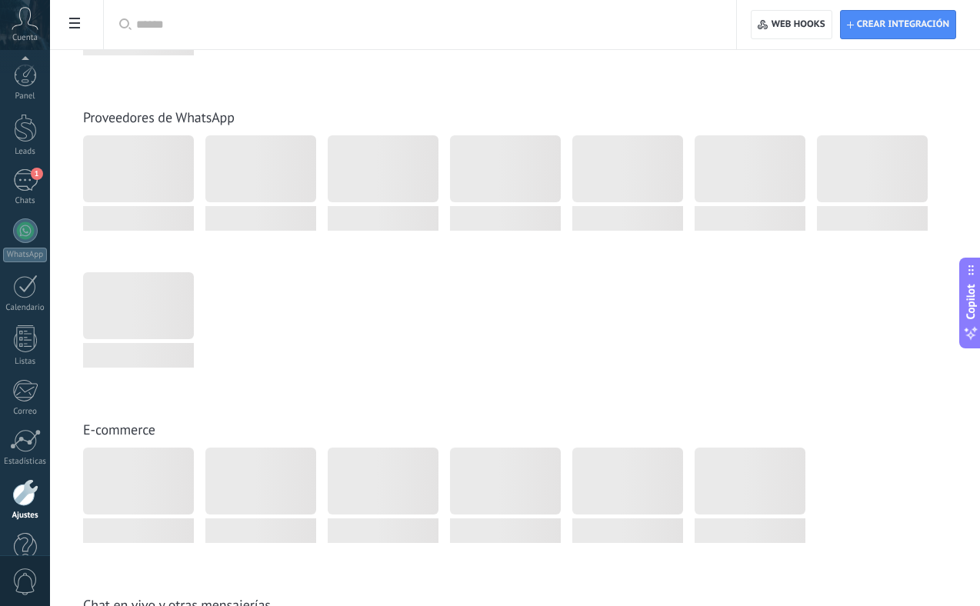
scroll to position [34, 0]
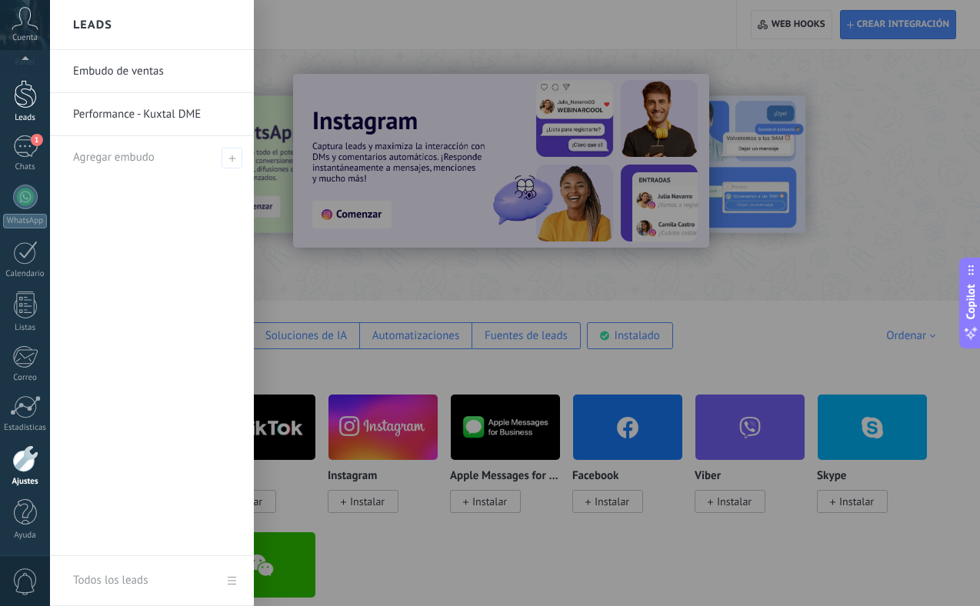
click at [28, 104] on div at bounding box center [25, 94] width 23 height 28
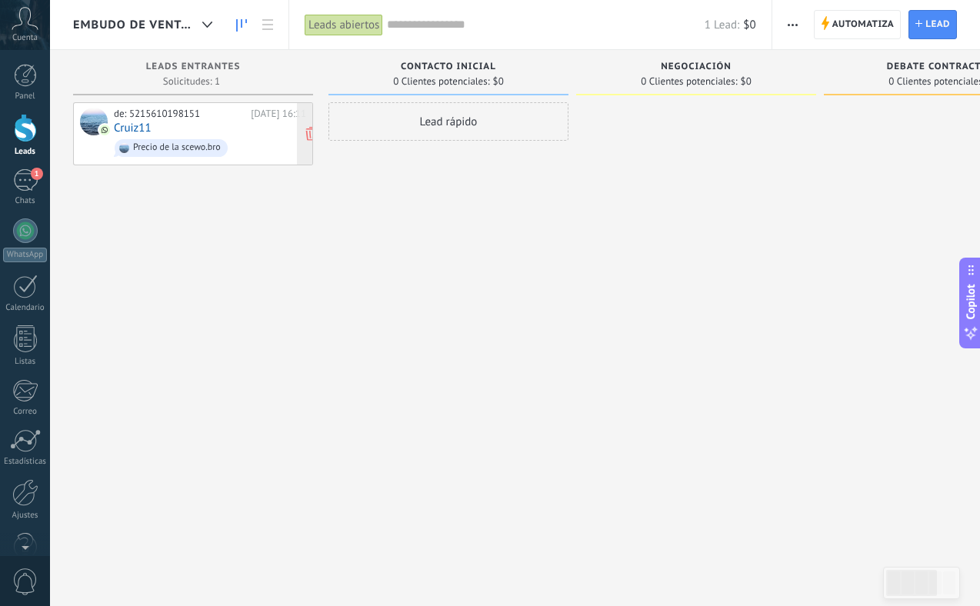
click at [131, 123] on link "Cruiz11" at bounding box center [133, 127] width 38 height 13
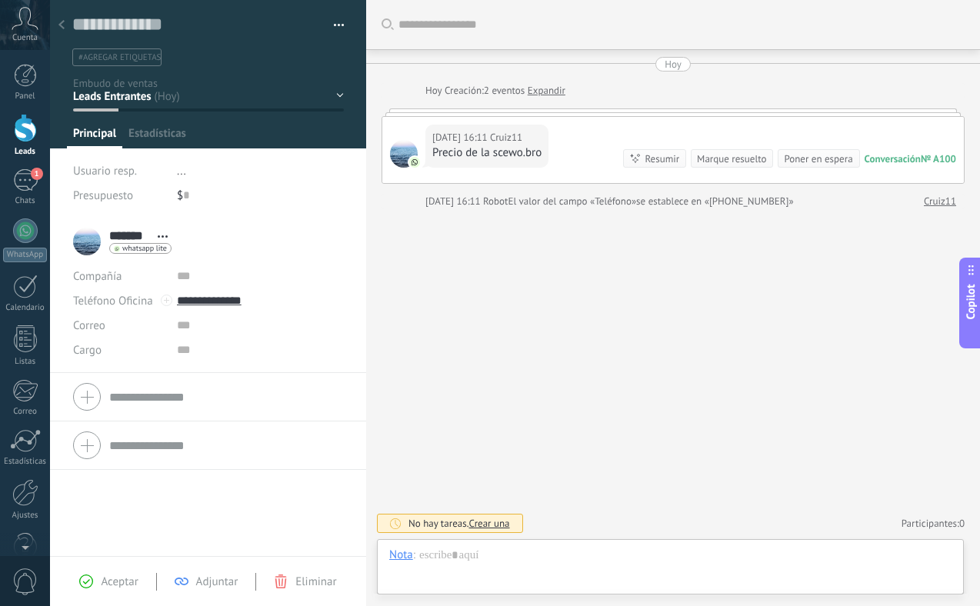
scroll to position [23, 0]
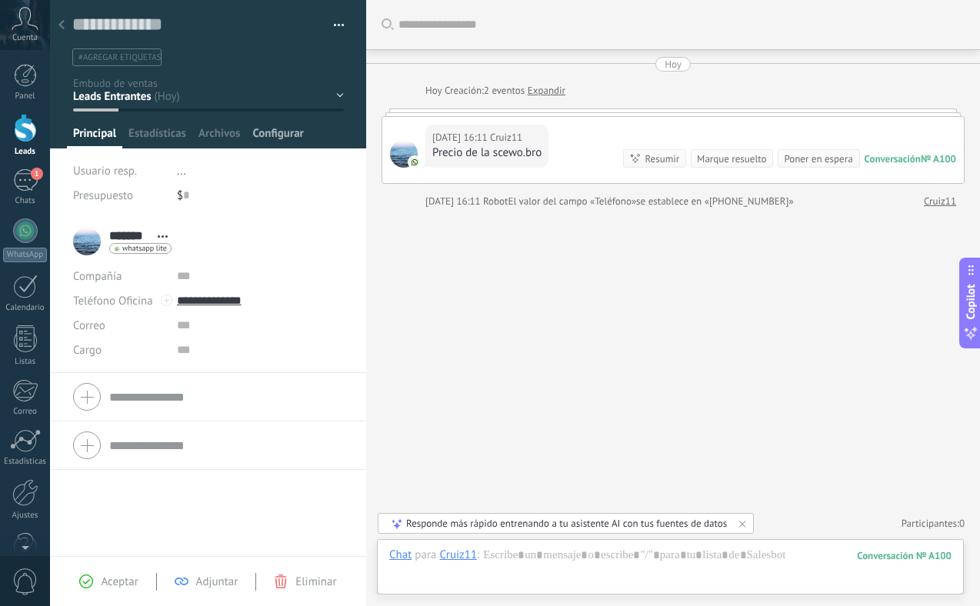
click at [284, 138] on span "Configurar" at bounding box center [277, 137] width 51 height 22
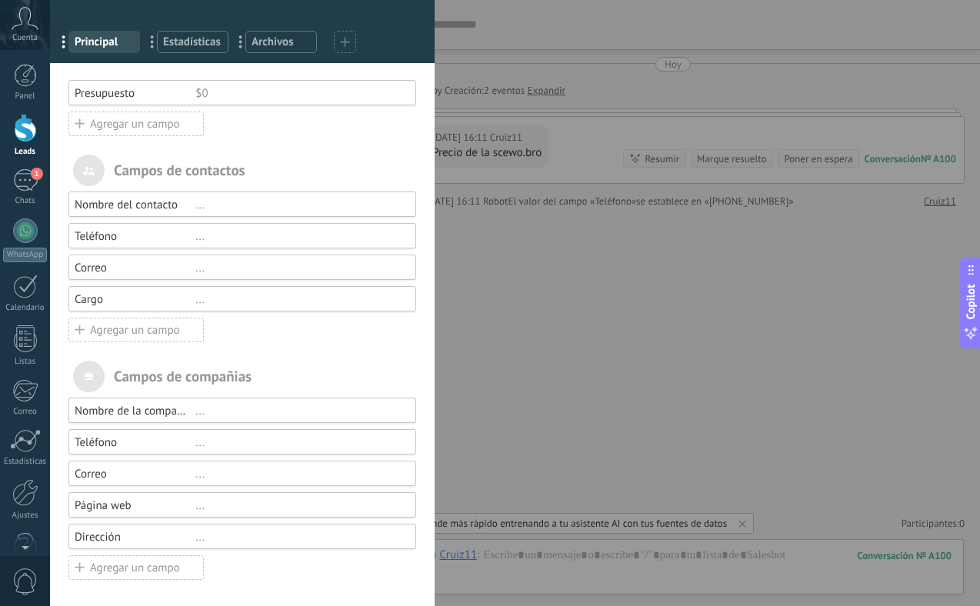
scroll to position [0, 0]
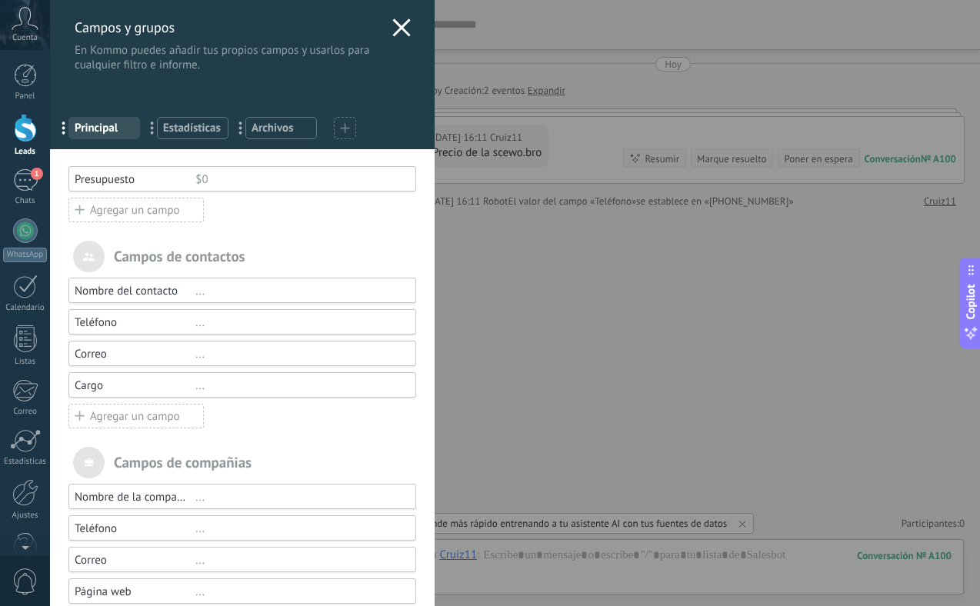
click at [396, 26] on use at bounding box center [401, 27] width 18 height 18
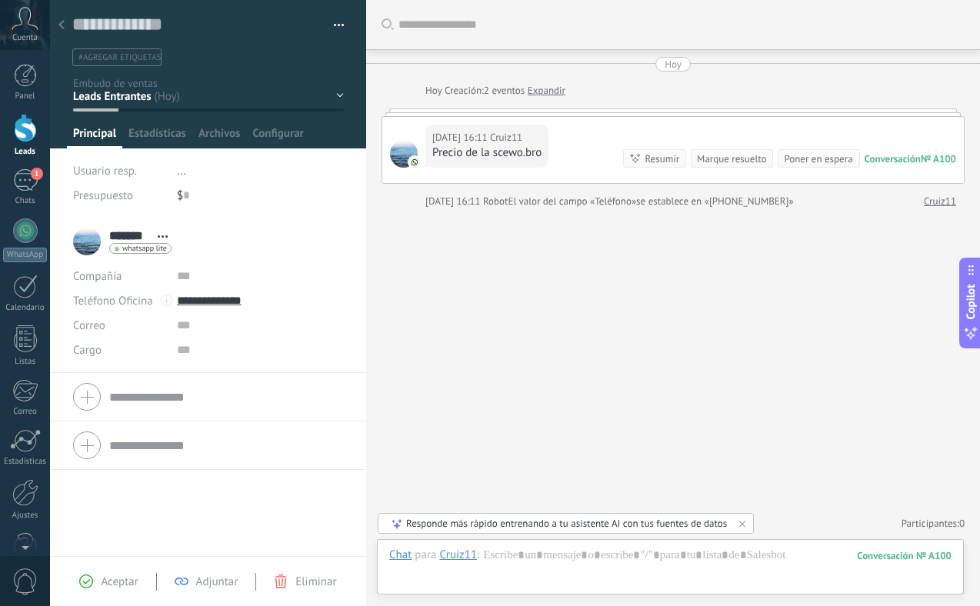
click at [124, 55] on span "#agregar etiquetas" at bounding box center [119, 57] width 82 height 11
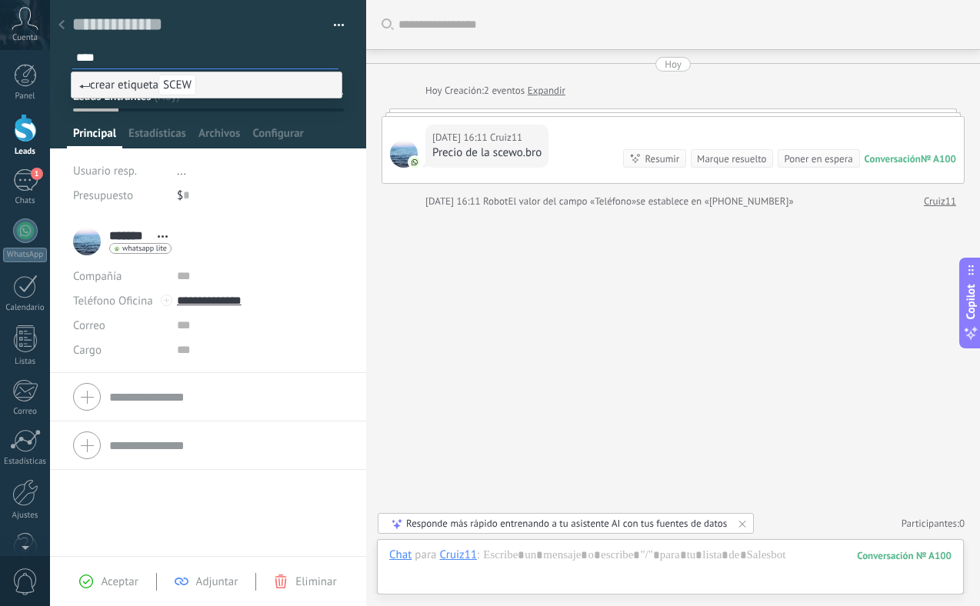
type input "*****"
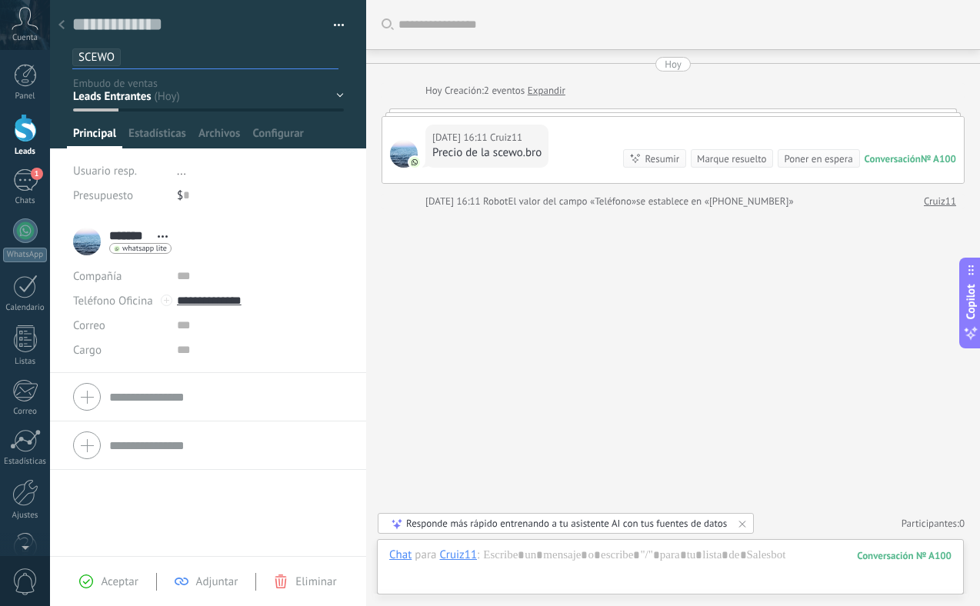
click at [468, 336] on div "Buscar Carga más [DATE] [DATE] Creación: 2 eventos Expandir [DATE] 16:11 Cruiz1…" at bounding box center [673, 303] width 614 height 606
click at [104, 586] on span "Aceptar" at bounding box center [119, 581] width 37 height 15
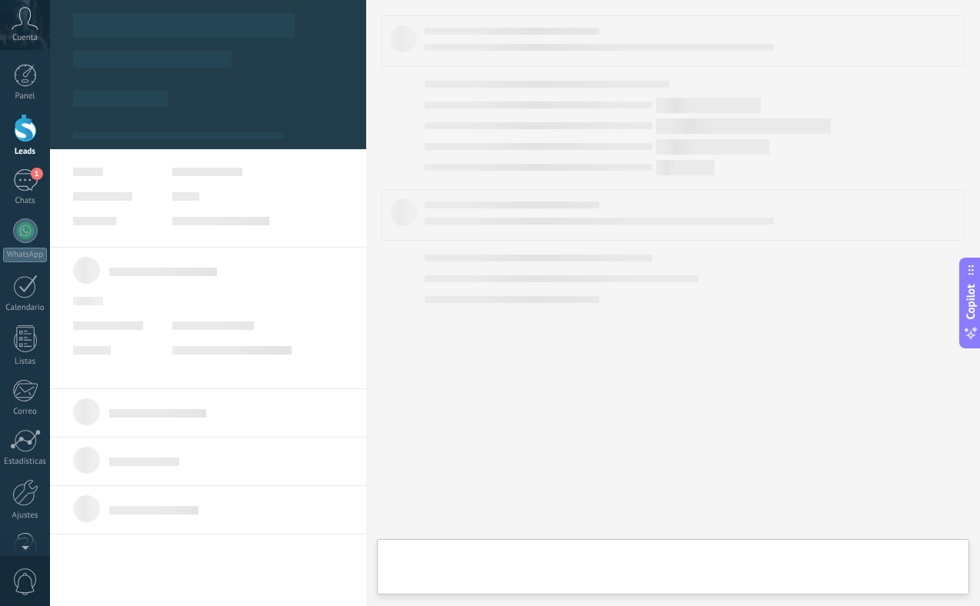
type textarea "**********"
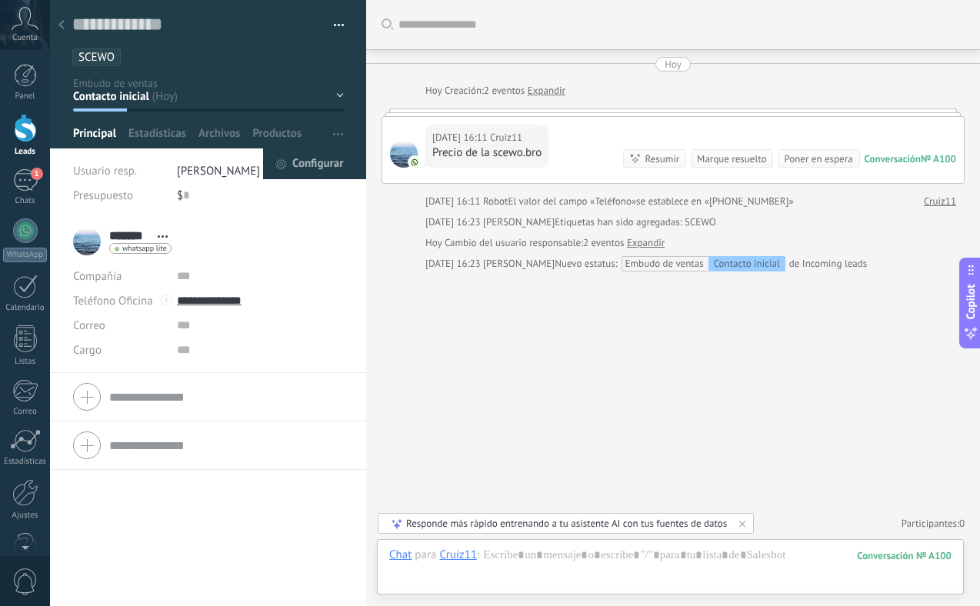
click at [278, 164] on icon at bounding box center [281, 164] width 12 height 12
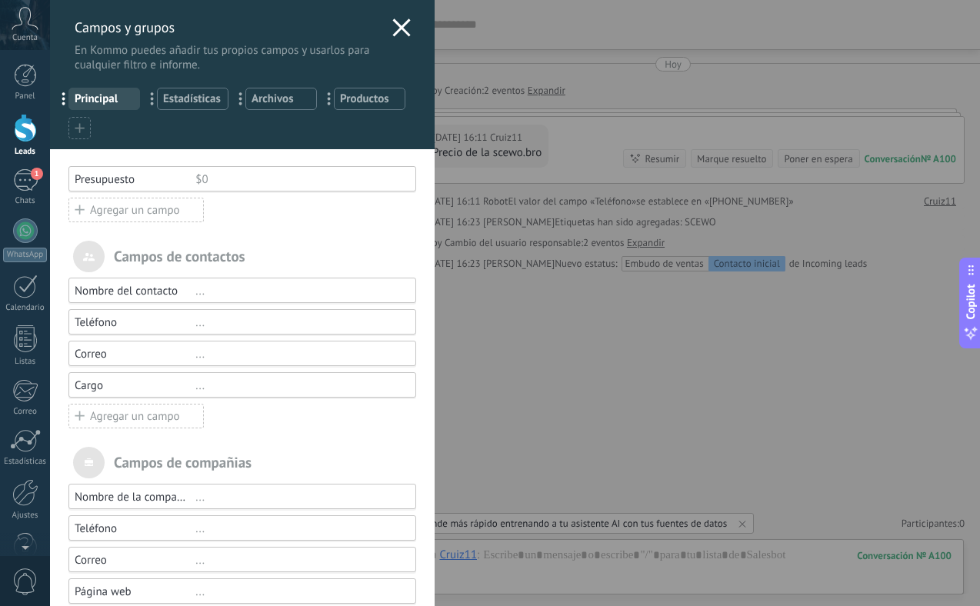
click at [121, 212] on div "Agregar un campo" at bounding box center [135, 210] width 135 height 25
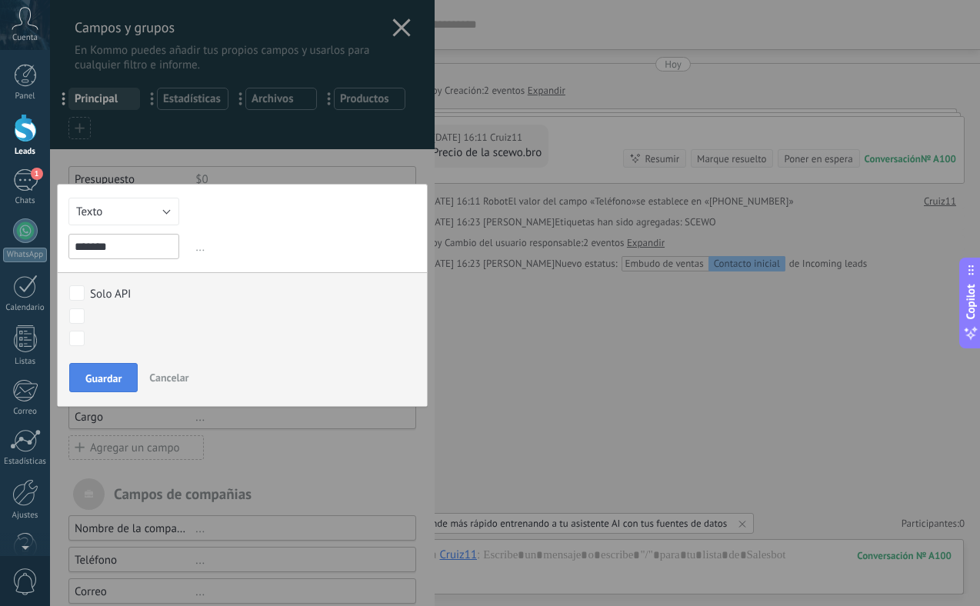
type input "*******"
click at [100, 375] on span "Guardar" at bounding box center [103, 378] width 36 height 11
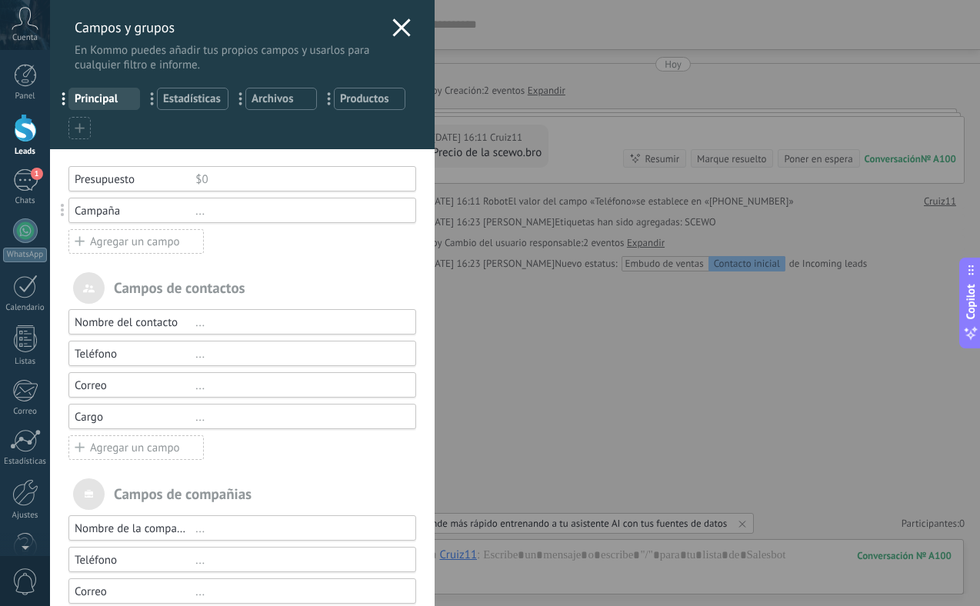
click at [119, 248] on div "Agregar un campo" at bounding box center [135, 241] width 135 height 25
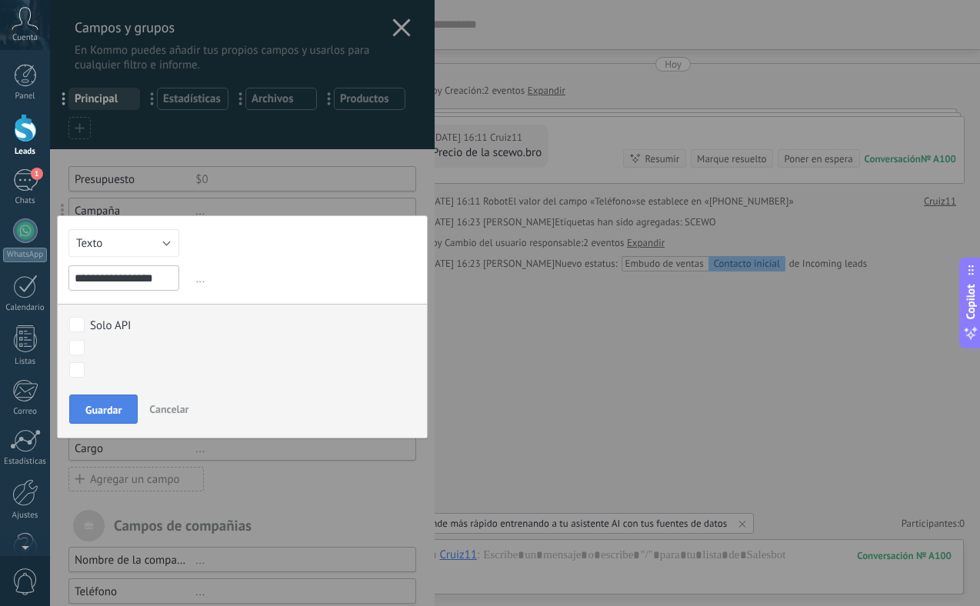
type input "**********"
click at [87, 408] on span "Guardar" at bounding box center [103, 409] width 36 height 11
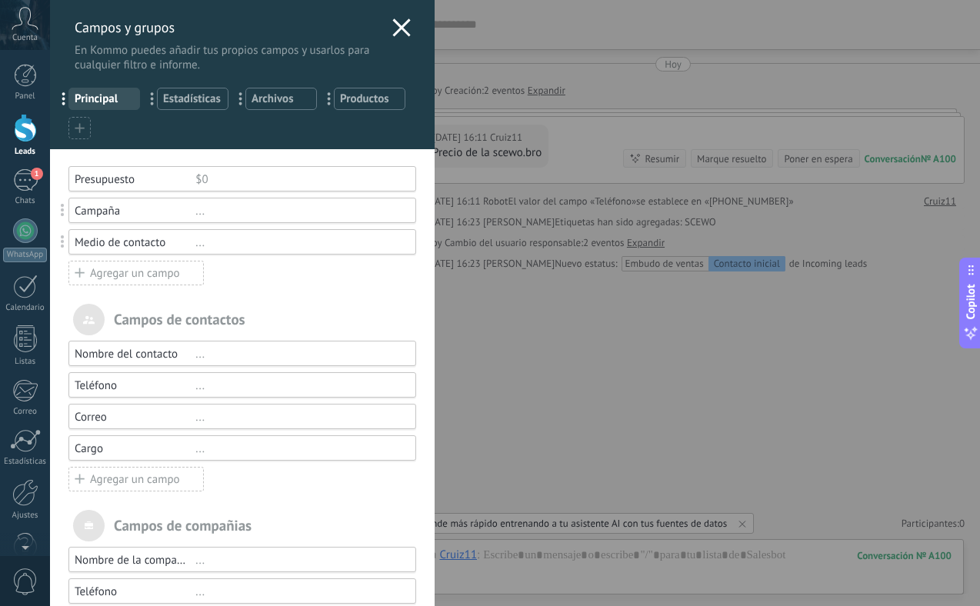
click at [137, 274] on div "Agregar un campo" at bounding box center [135, 273] width 135 height 25
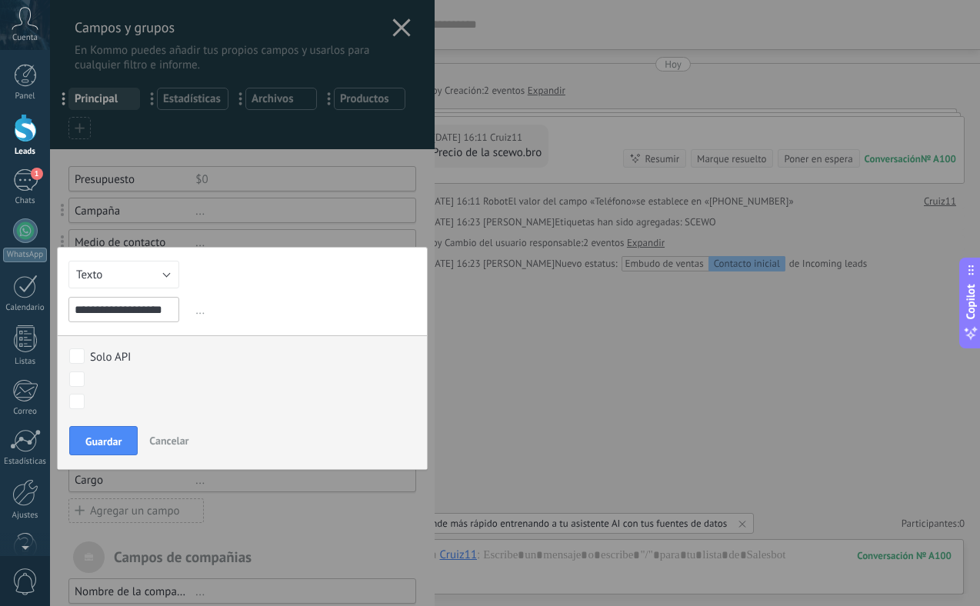
scroll to position [0, 0]
type input "**********"
click at [103, 441] on span "Guardar" at bounding box center [103, 441] width 36 height 11
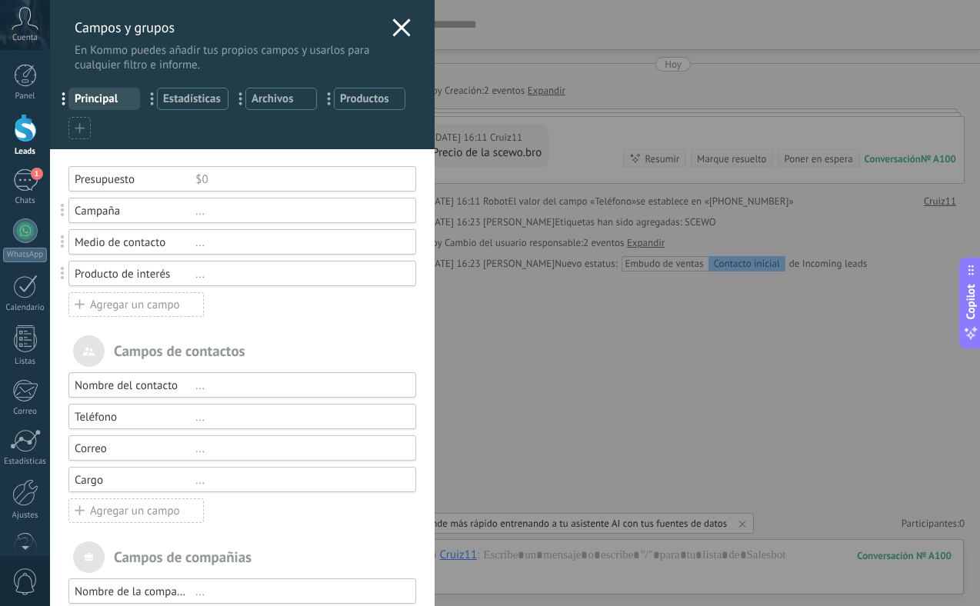
click at [188, 211] on div "Campaña" at bounding box center [135, 211] width 121 height 15
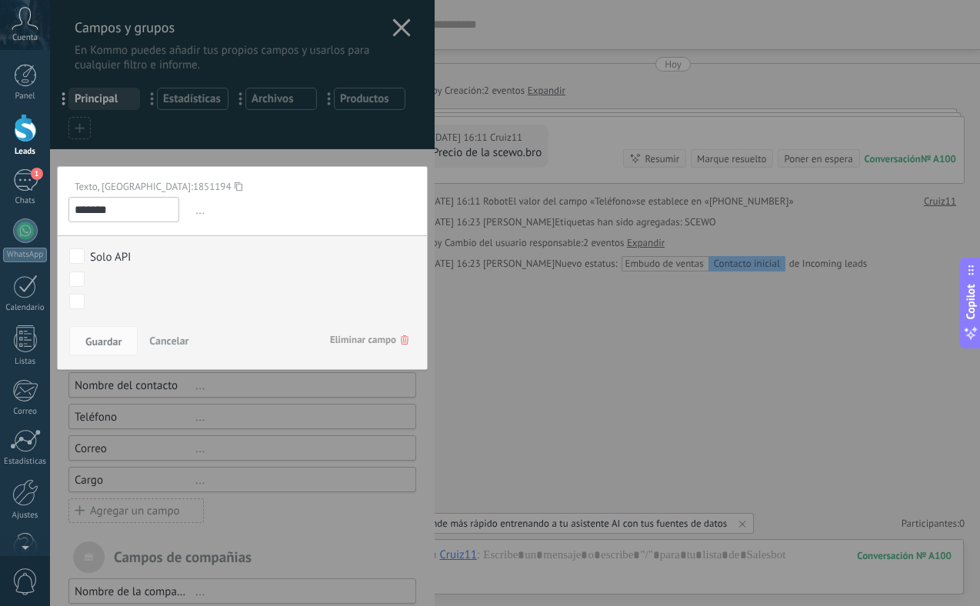
click at [170, 344] on span "Cancelar" at bounding box center [168, 341] width 39 height 14
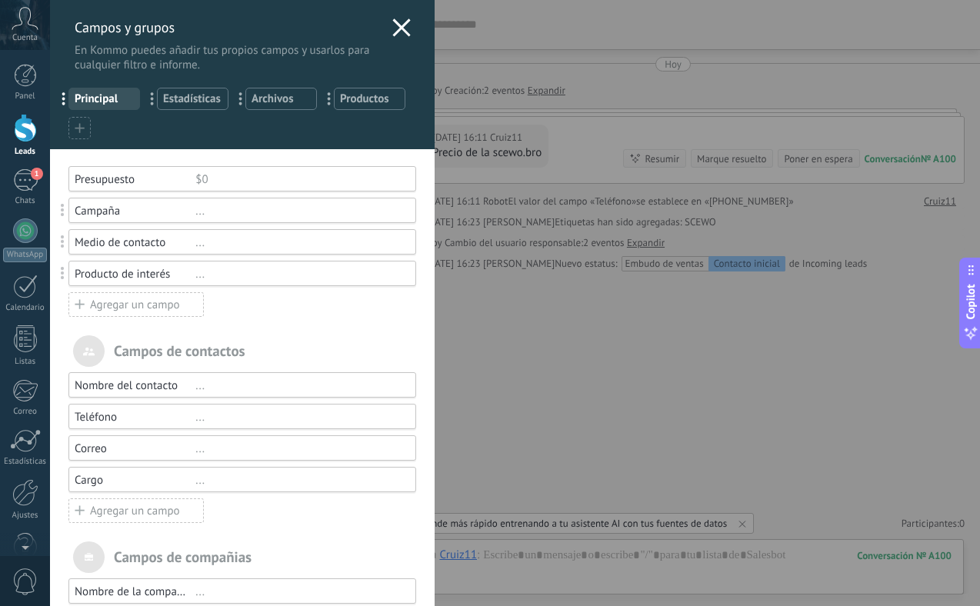
click at [384, 32] on div "Campos y grupos En Kommo puedes añadir tus propios campos y usarlos para cualqu…" at bounding box center [242, 36] width 384 height 72
click at [401, 28] on icon at bounding box center [401, 27] width 18 height 18
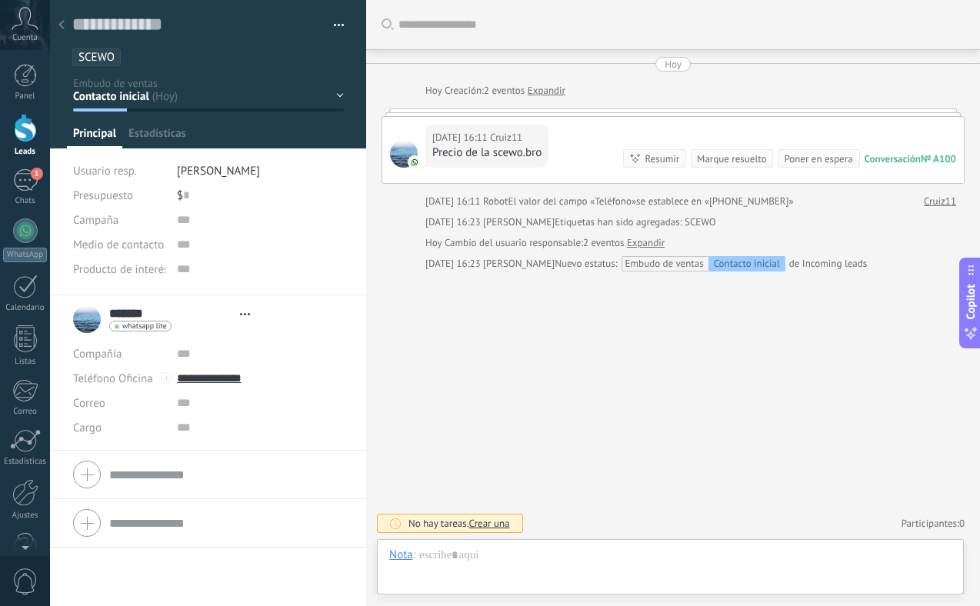
type textarea "**********"
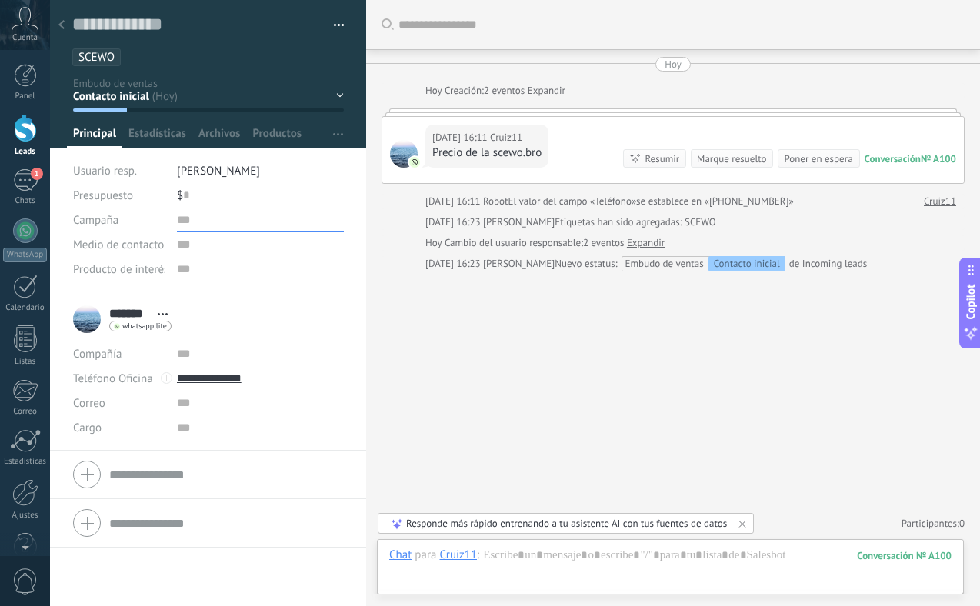
click at [178, 222] on input "text" at bounding box center [260, 220] width 167 height 25
click at [211, 224] on input "**********" at bounding box center [260, 220] width 167 height 25
type input "**********"
click at [204, 248] on input "text" at bounding box center [260, 244] width 167 height 25
type input "****"
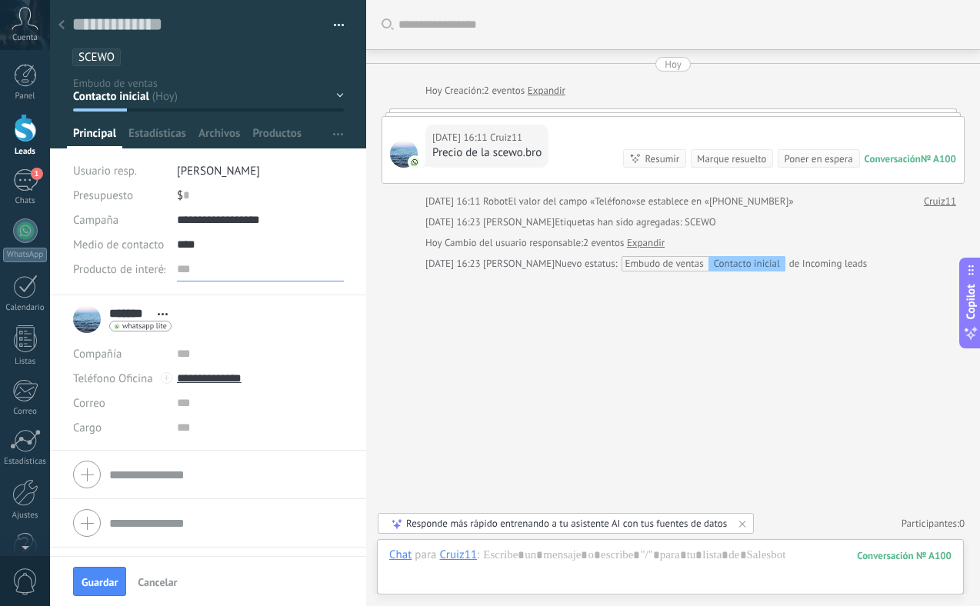
click at [194, 273] on input "text" at bounding box center [260, 269] width 167 height 25
type input "*****"
click at [448, 413] on div "Buscar Carga más [DATE] [DATE] Creación: 2 eventos Expandir [DATE] 16:11 Cruiz1…" at bounding box center [673, 303] width 614 height 606
click at [160, 56] on ul "SCEWO" at bounding box center [205, 57] width 269 height 21
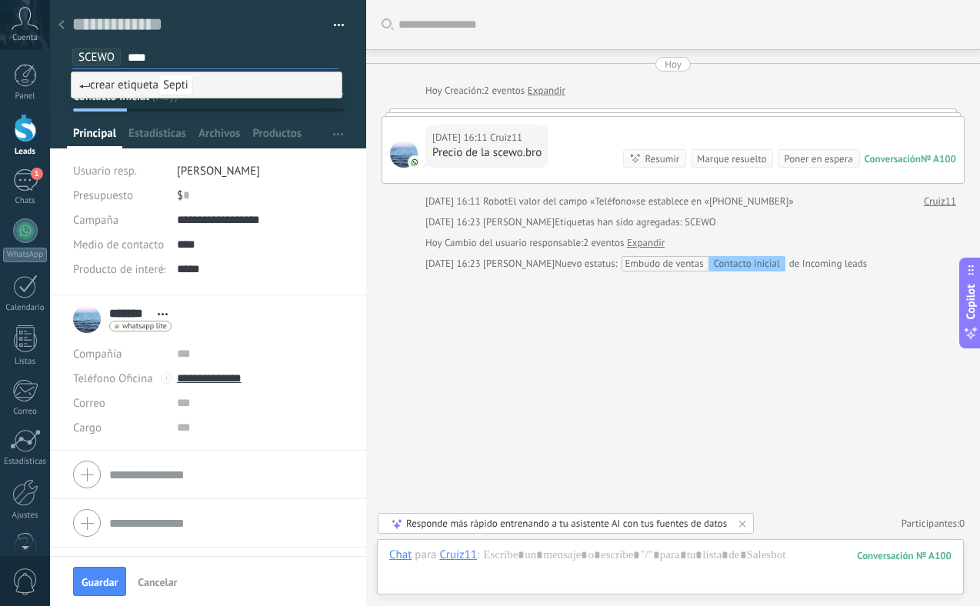
type input "***"
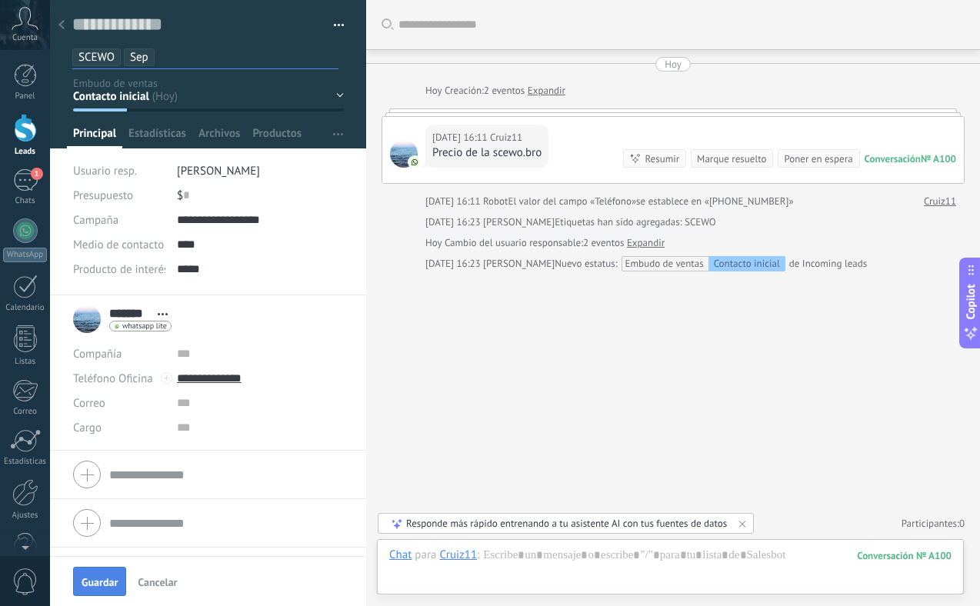
click at [91, 578] on span "Guardar" at bounding box center [99, 582] width 36 height 11
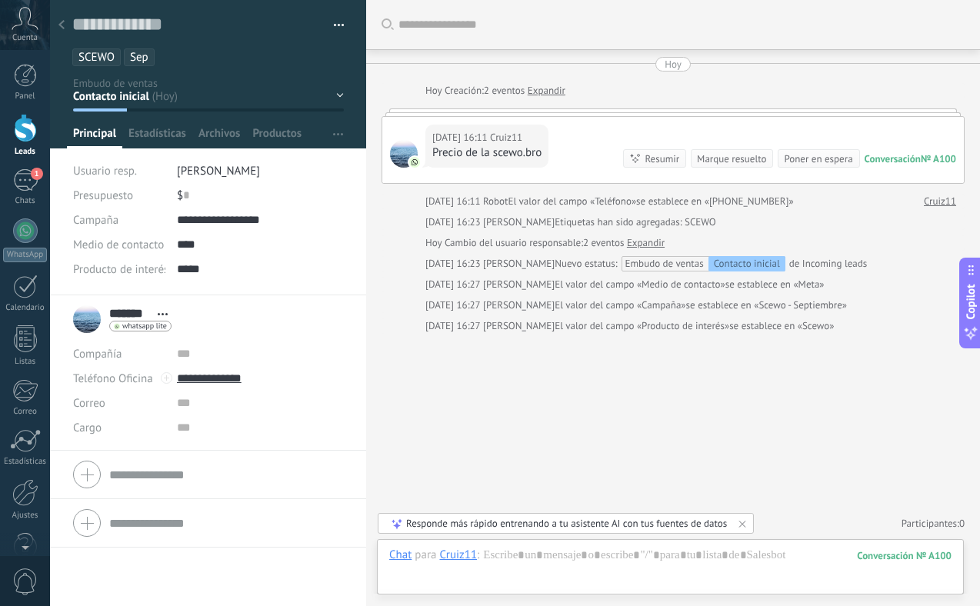
click at [62, 19] on div at bounding box center [62, 26] width 22 height 30
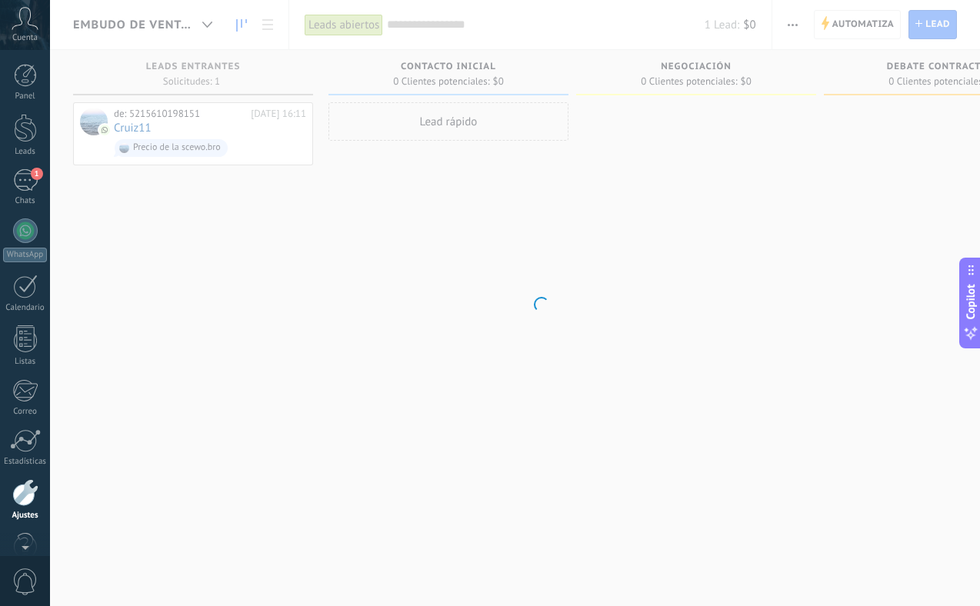
scroll to position [34, 0]
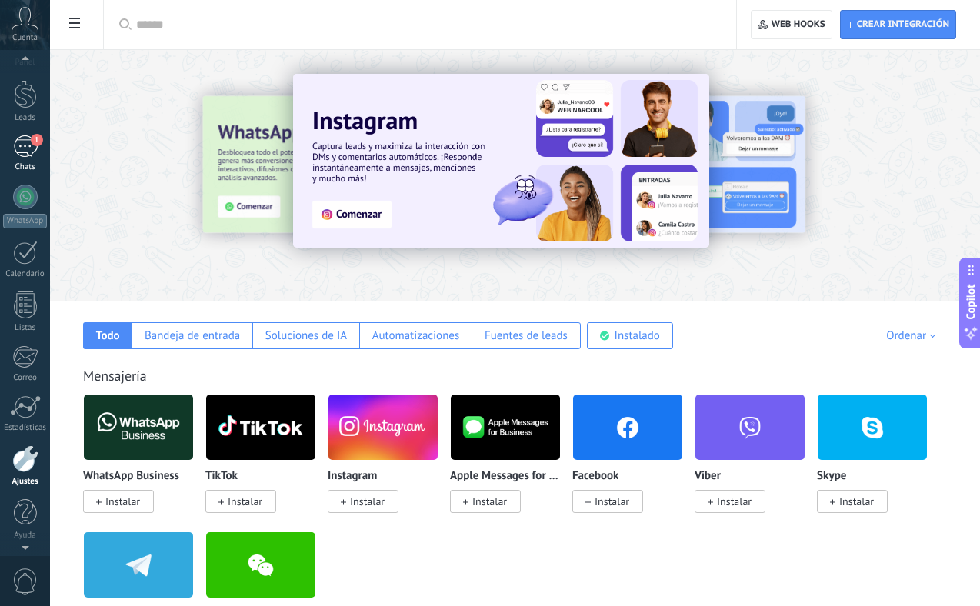
click at [23, 141] on div "1" at bounding box center [25, 146] width 25 height 22
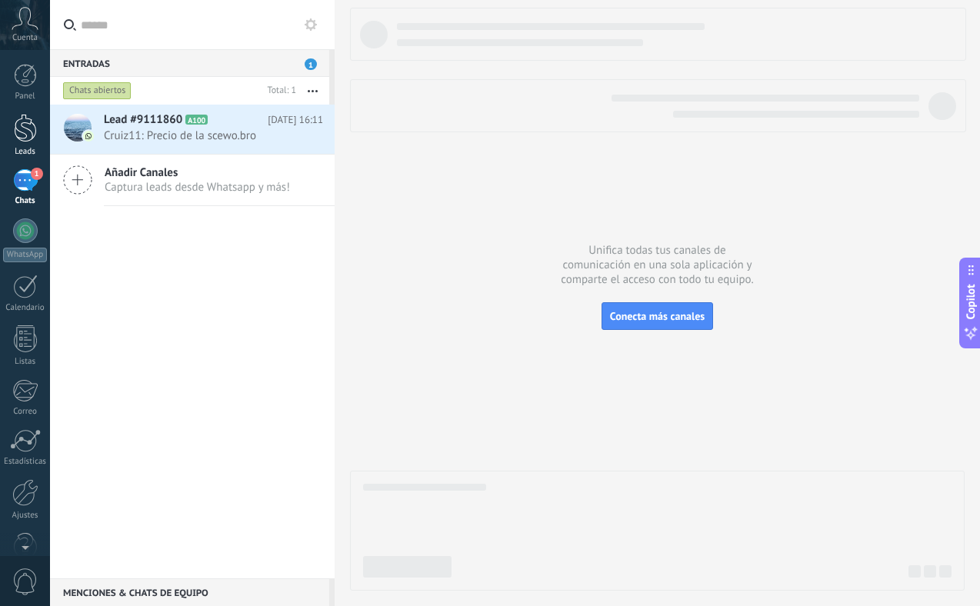
click at [25, 131] on div at bounding box center [25, 128] width 23 height 28
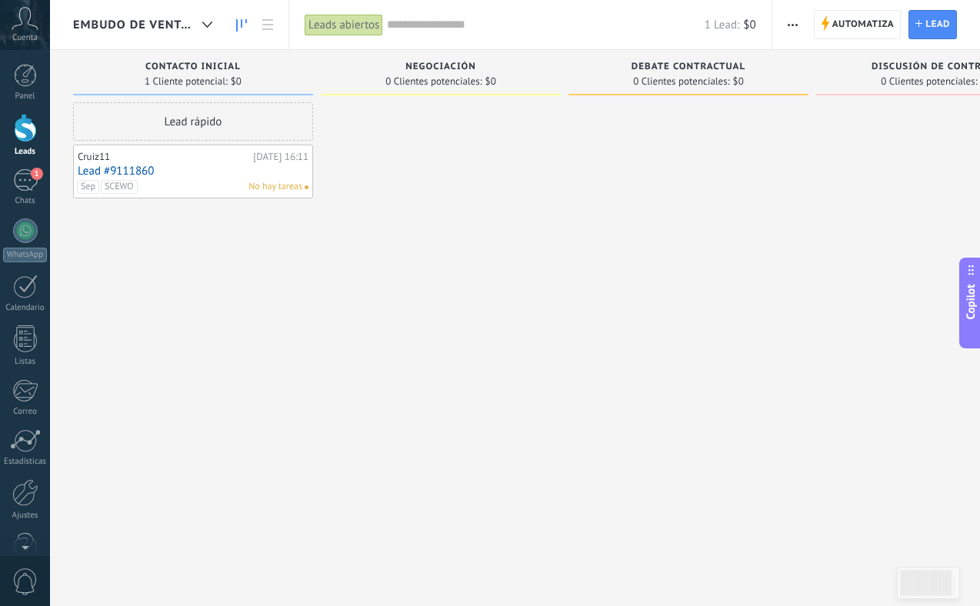
click at [25, 28] on icon at bounding box center [25, 18] width 27 height 23
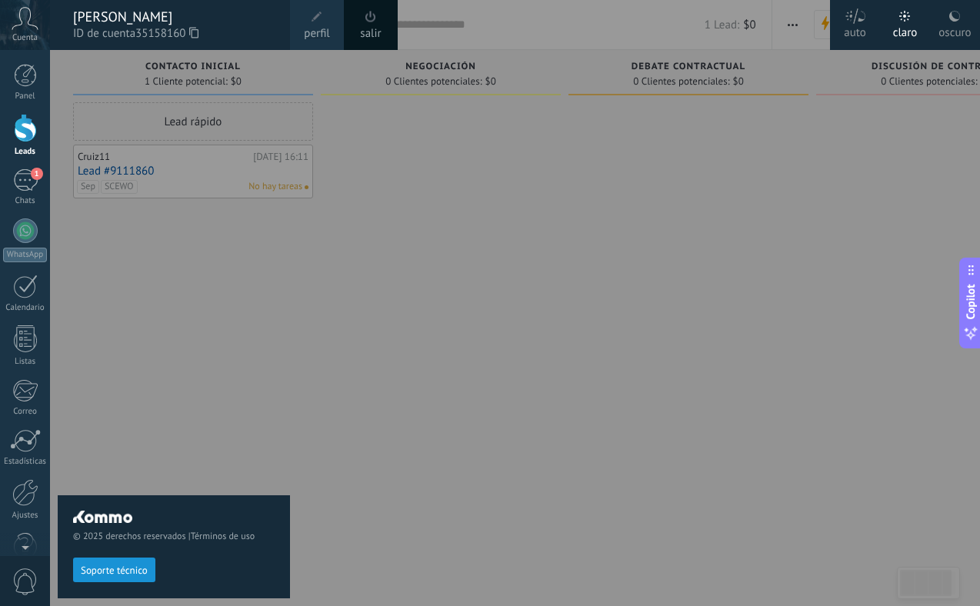
click at [316, 23] on span at bounding box center [316, 16] width 17 height 17
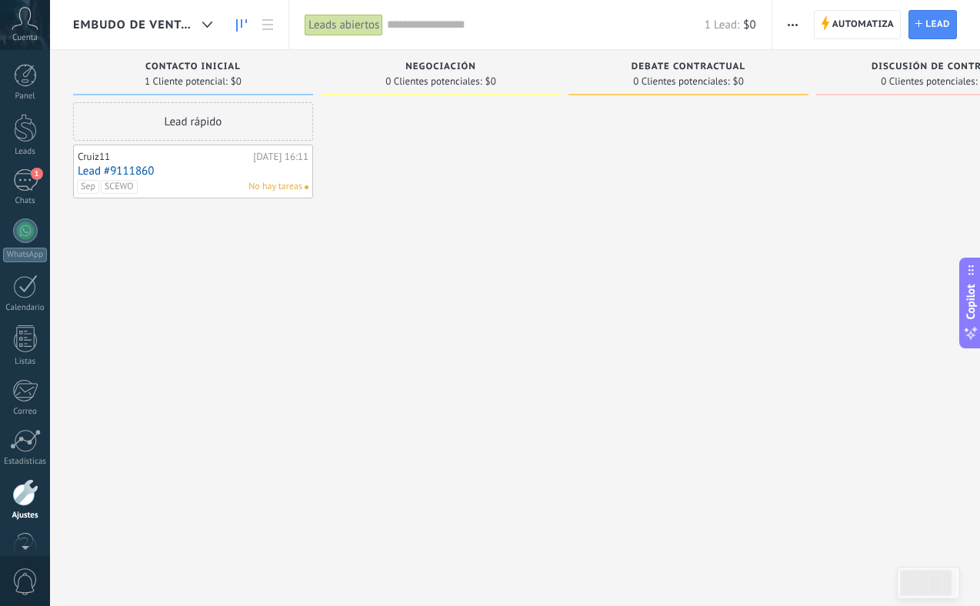
scroll to position [34, 0]
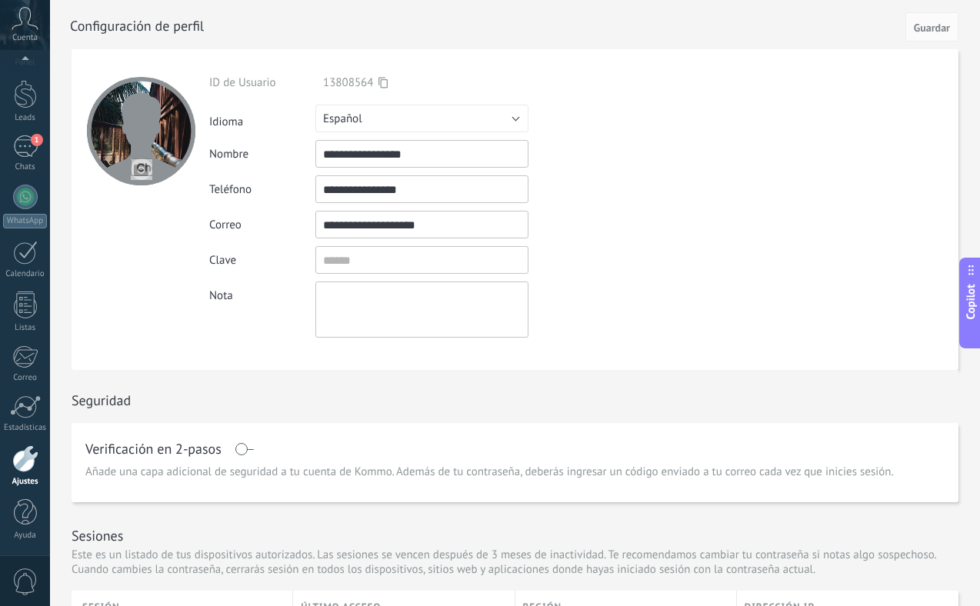
click at [140, 171] on input "file" at bounding box center [142, 169] width 22 height 22
type input "**********"
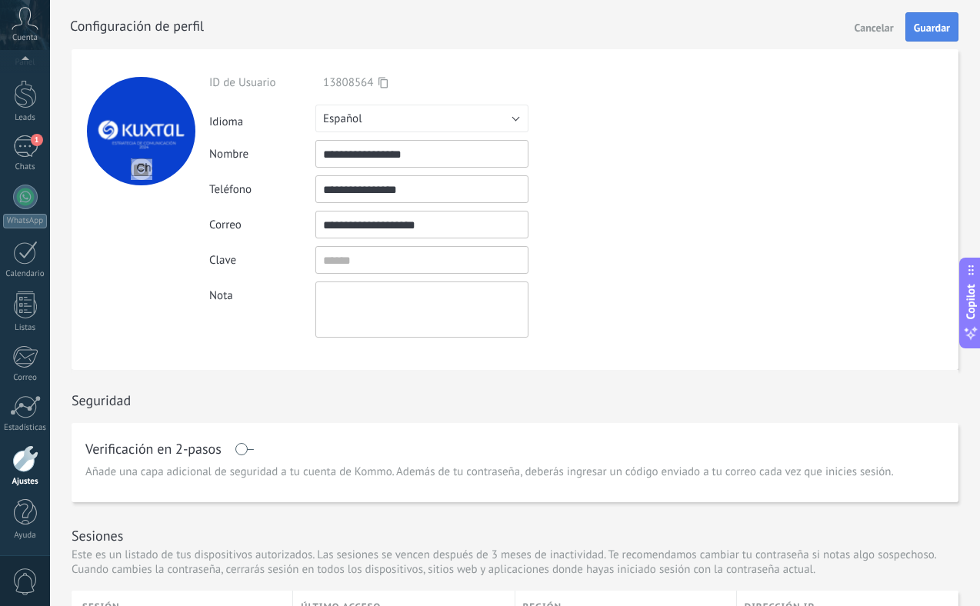
click at [926, 28] on span "Guardar" at bounding box center [931, 27] width 36 height 11
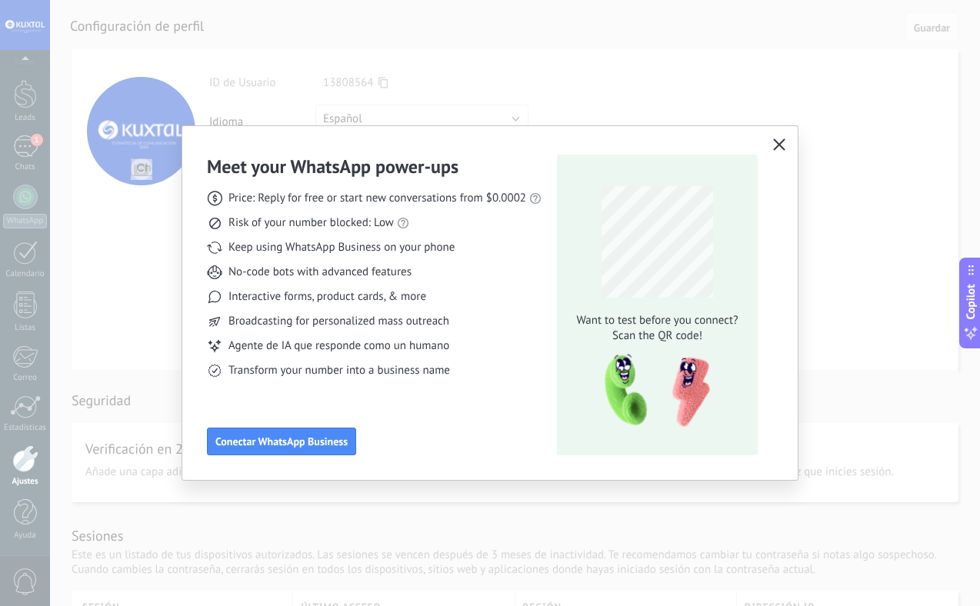
click at [779, 144] on use "button" at bounding box center [779, 144] width 12 height 12
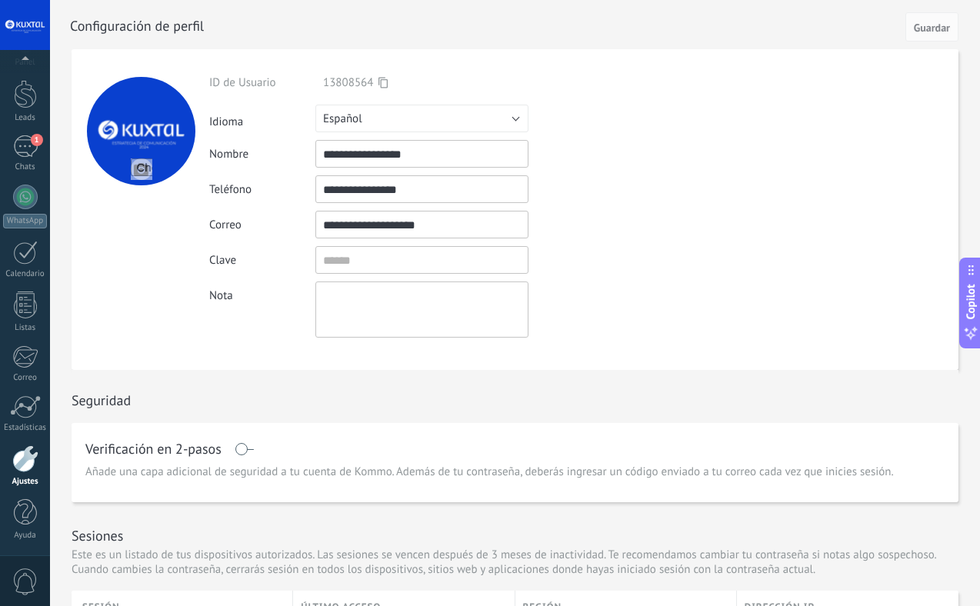
click at [135, 171] on input "file" at bounding box center [142, 169] width 22 height 22
type input "**********"
click at [929, 25] on span "Guardar" at bounding box center [931, 27] width 36 height 11
click at [28, 145] on div "1" at bounding box center [25, 146] width 25 height 22
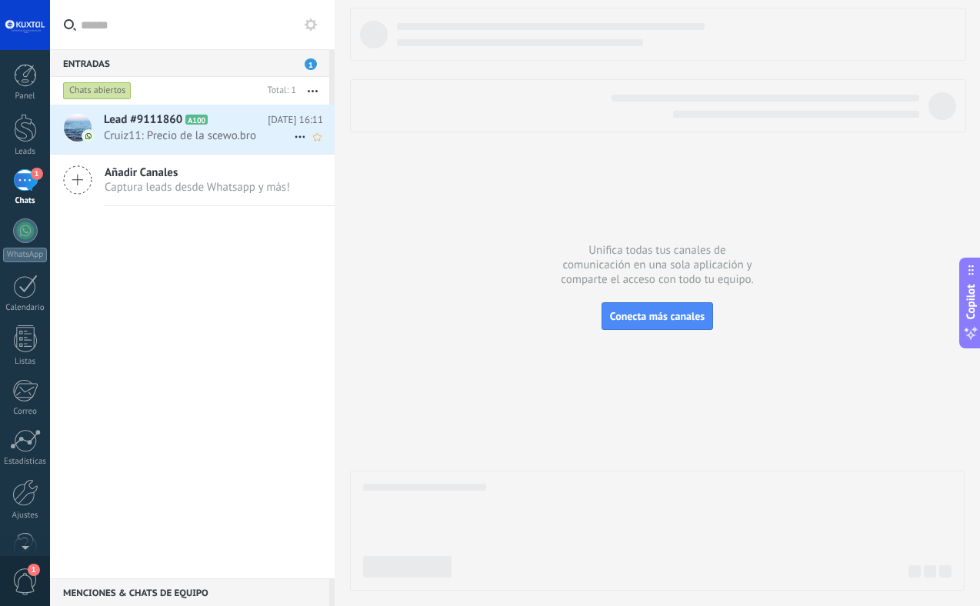
click at [148, 135] on span "Cruiz11: Precio de la scewo.bro" at bounding box center [199, 135] width 190 height 15
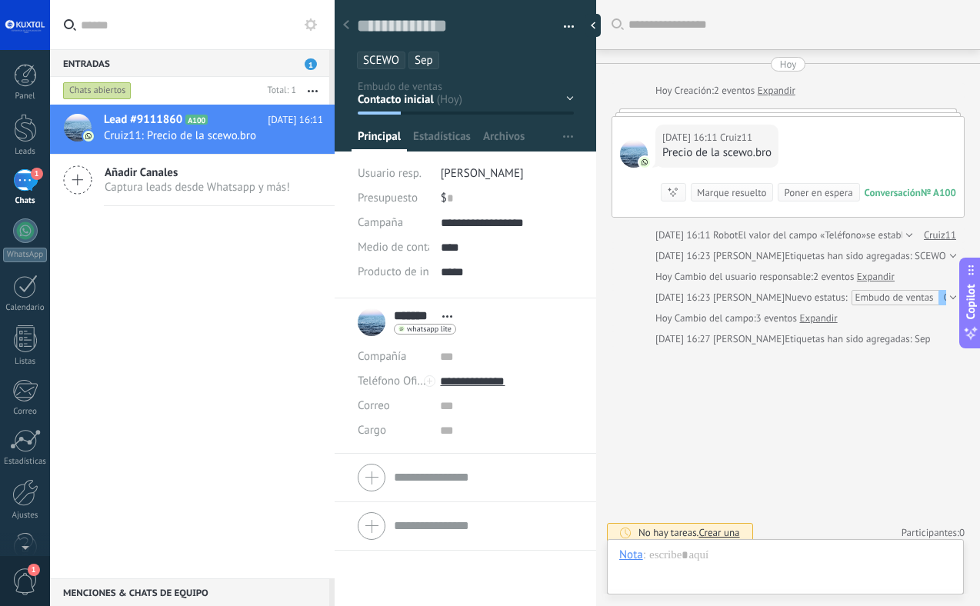
scroll to position [8, 0]
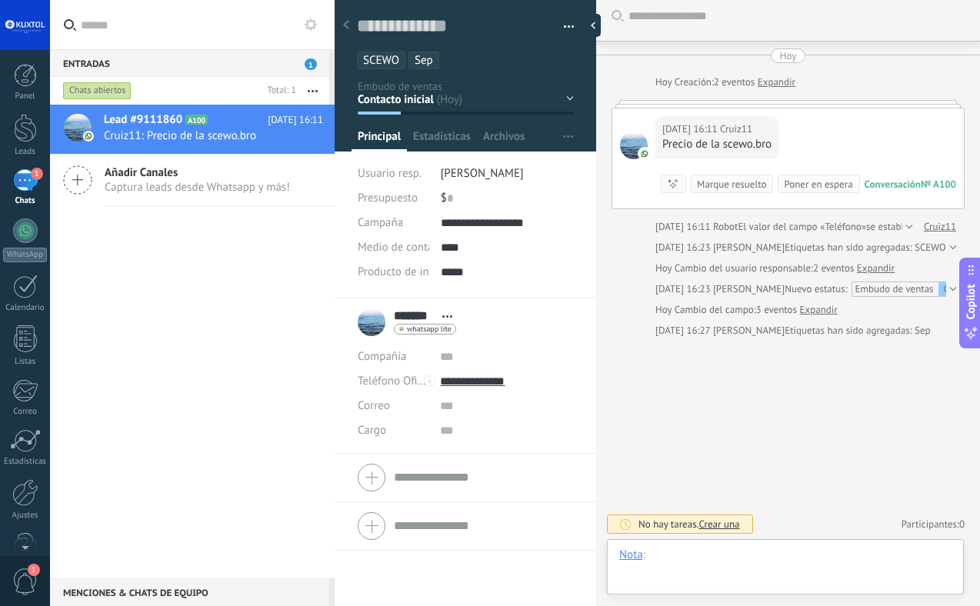
click at [677, 557] on div at bounding box center [785, 570] width 332 height 46
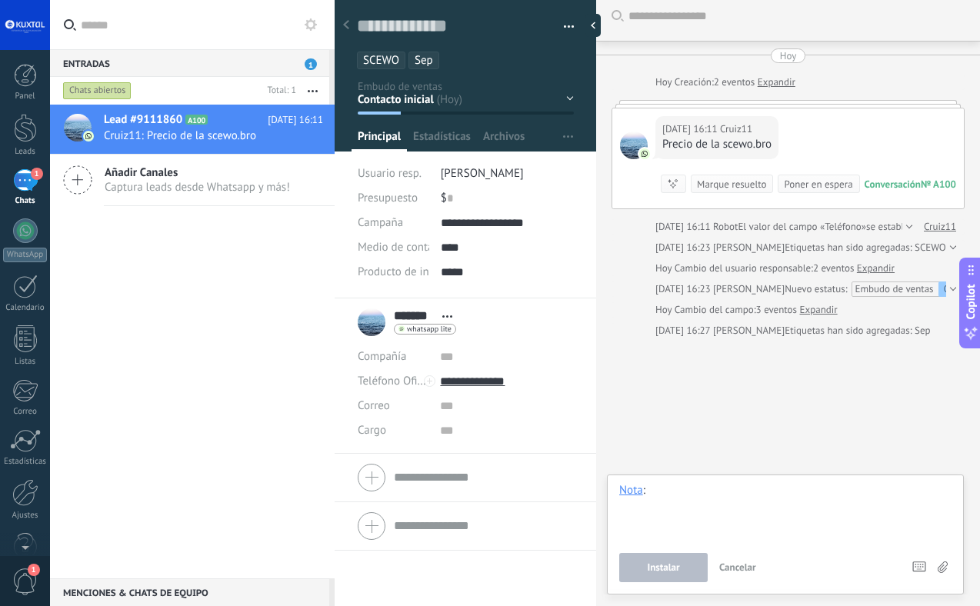
paste div
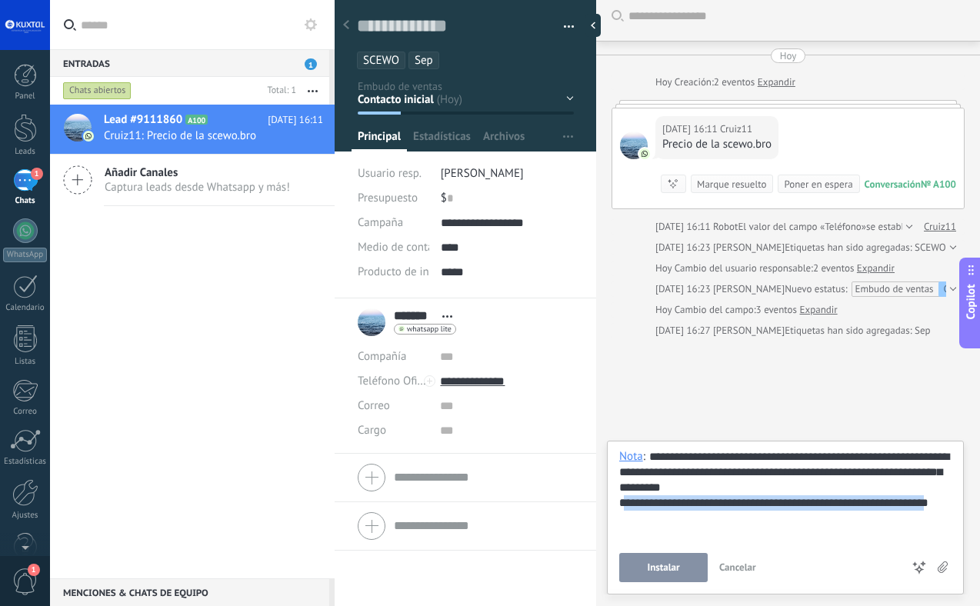
drag, startPoint x: 662, startPoint y: 519, endPoint x: 624, endPoint y: 505, distance: 40.1
click at [624, 505] on div "**********" at bounding box center [785, 510] width 332 height 31
click at [650, 504] on div "**********" at bounding box center [785, 502] width 332 height 15
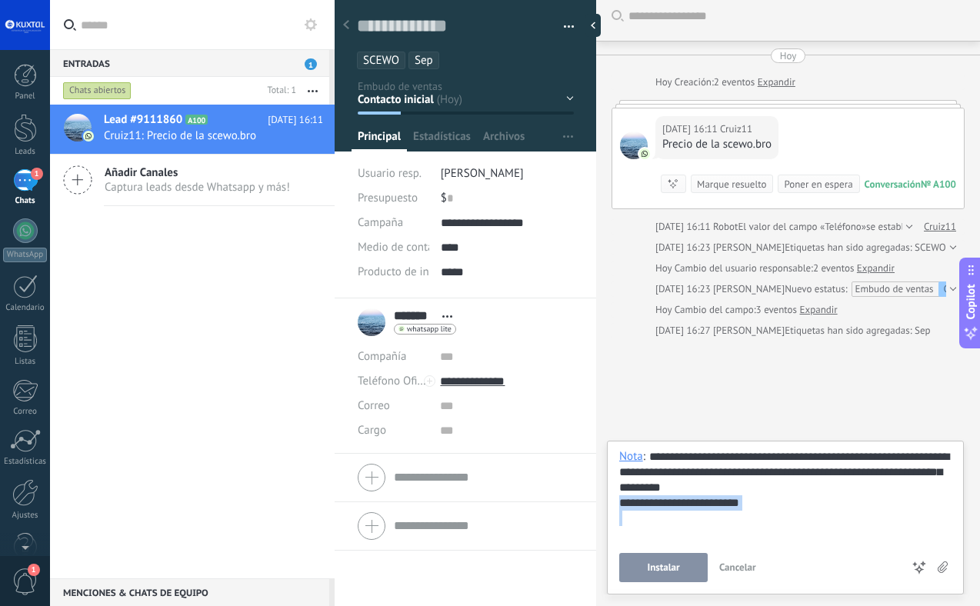
copy div "**********"
click at [754, 511] on div at bounding box center [785, 518] width 332 height 15
click at [657, 564] on span "Instalar" at bounding box center [663, 567] width 32 height 11
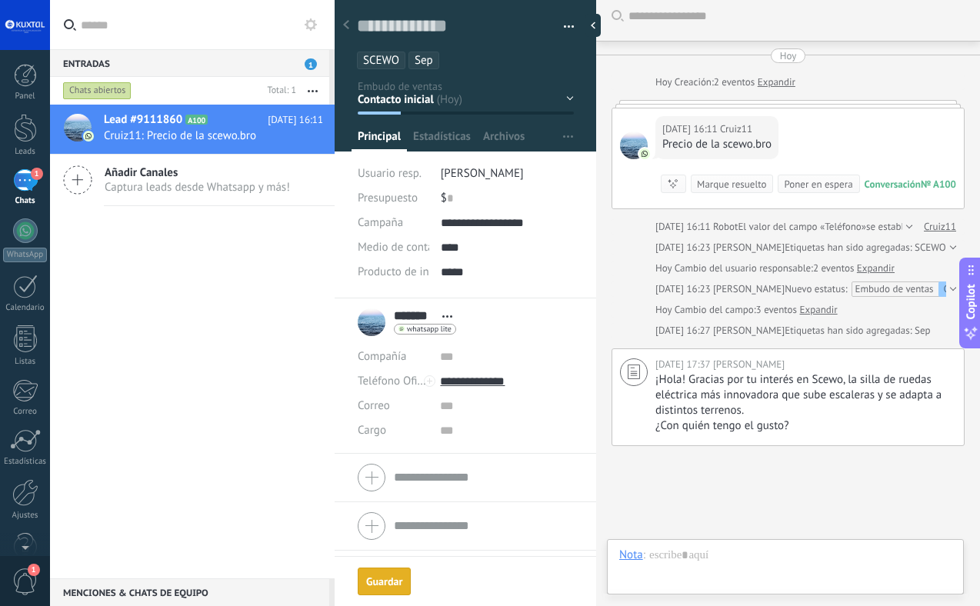
scroll to position [116, 0]
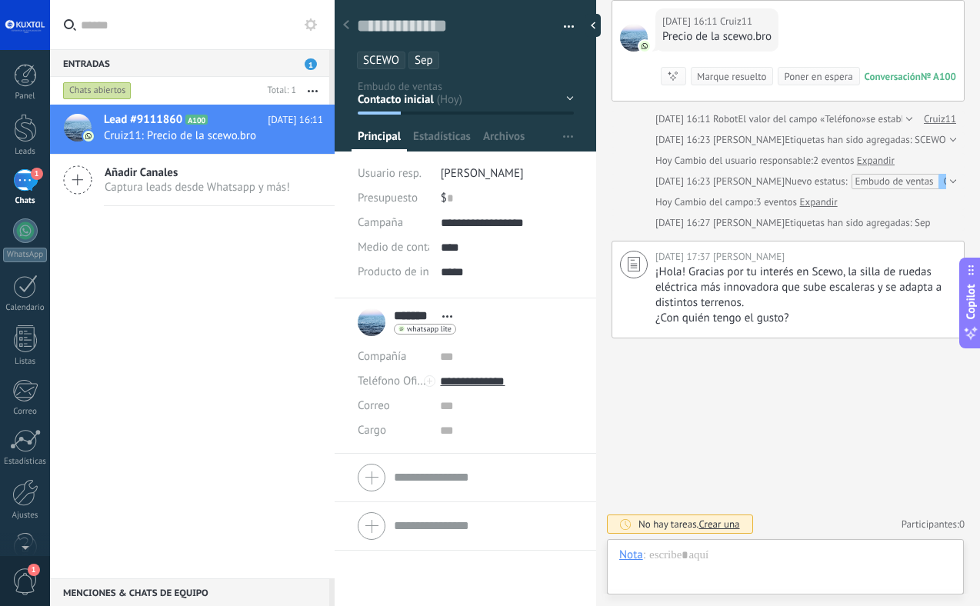
click at [348, 22] on use at bounding box center [346, 24] width 6 height 9
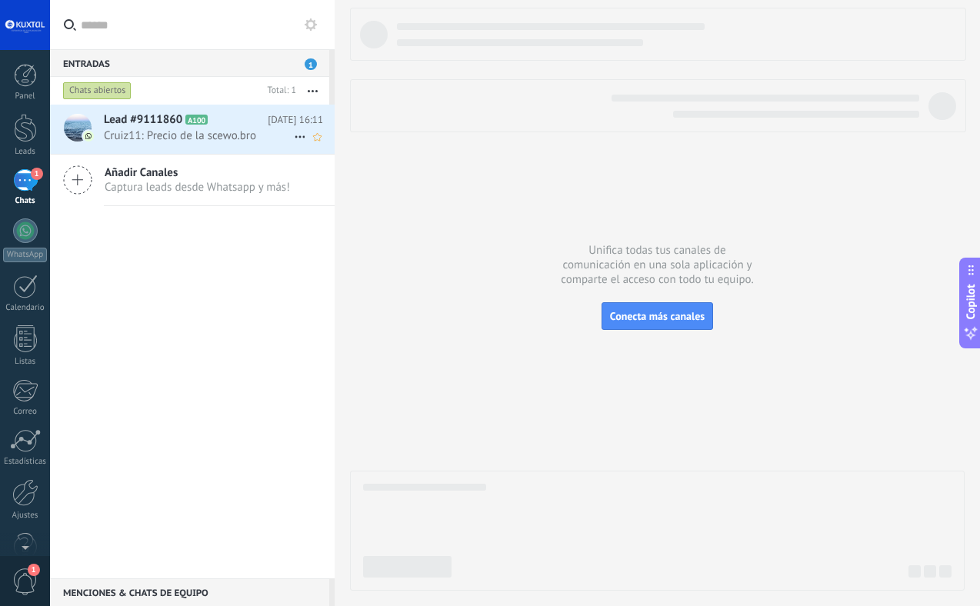
click at [126, 130] on span "Cruiz11: Precio de la scewo.bro" at bounding box center [199, 135] width 190 height 15
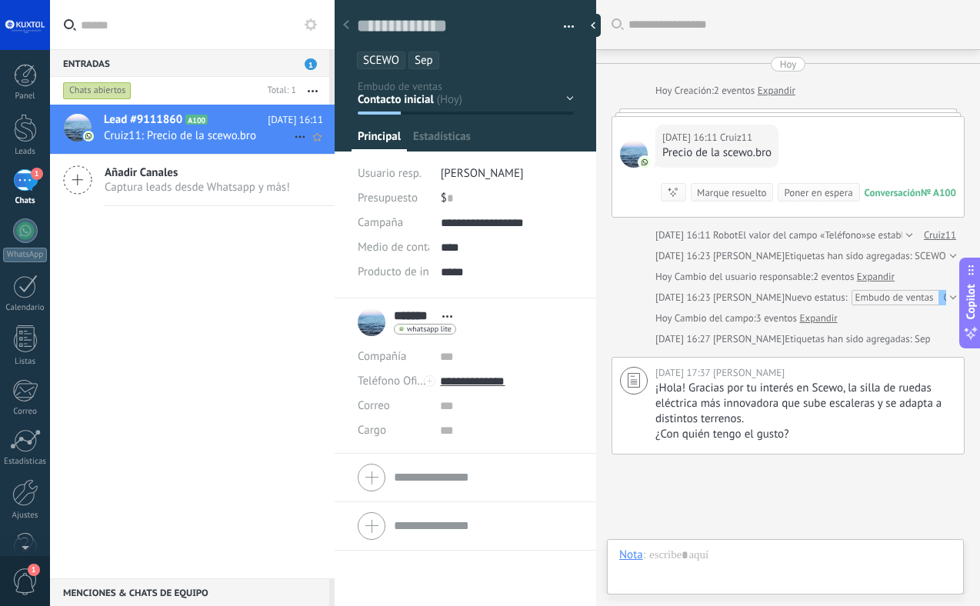
scroll to position [23, 0]
click at [721, 511] on div "Buscar Carga más Hoy Hoy Creación: 2 eventos Expandir Hoy 16:11 Cruiz11 Precio …" at bounding box center [788, 361] width 384 height 723
click at [32, 120] on div at bounding box center [25, 128] width 23 height 28
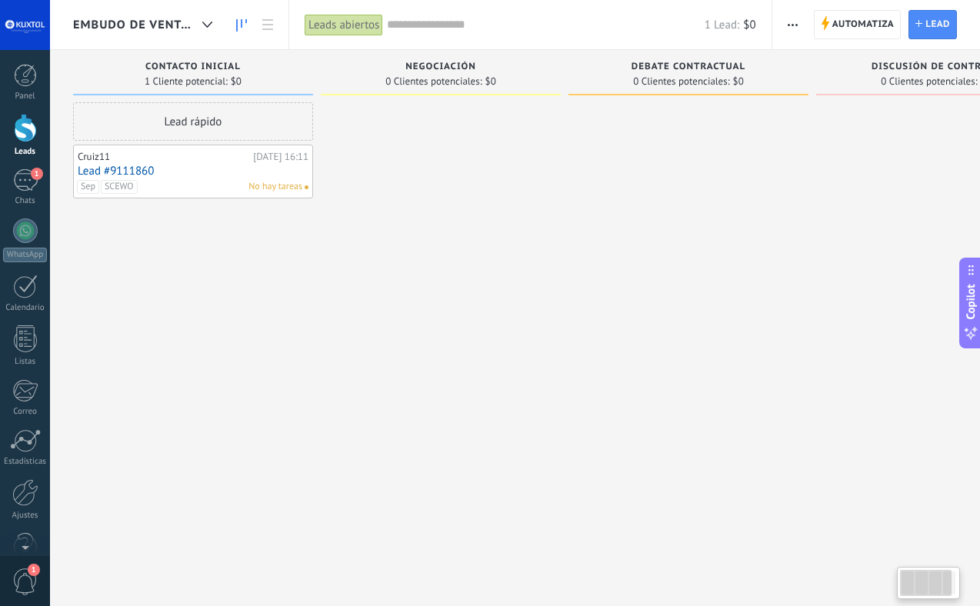
click at [138, 169] on link "Lead #9111860" at bounding box center [193, 171] width 231 height 13
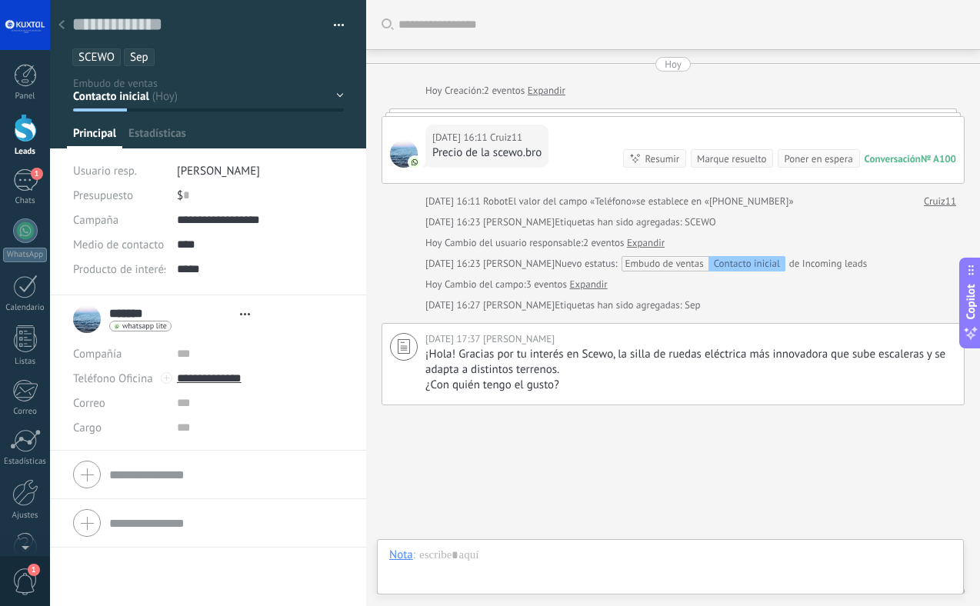
type textarea "**********"
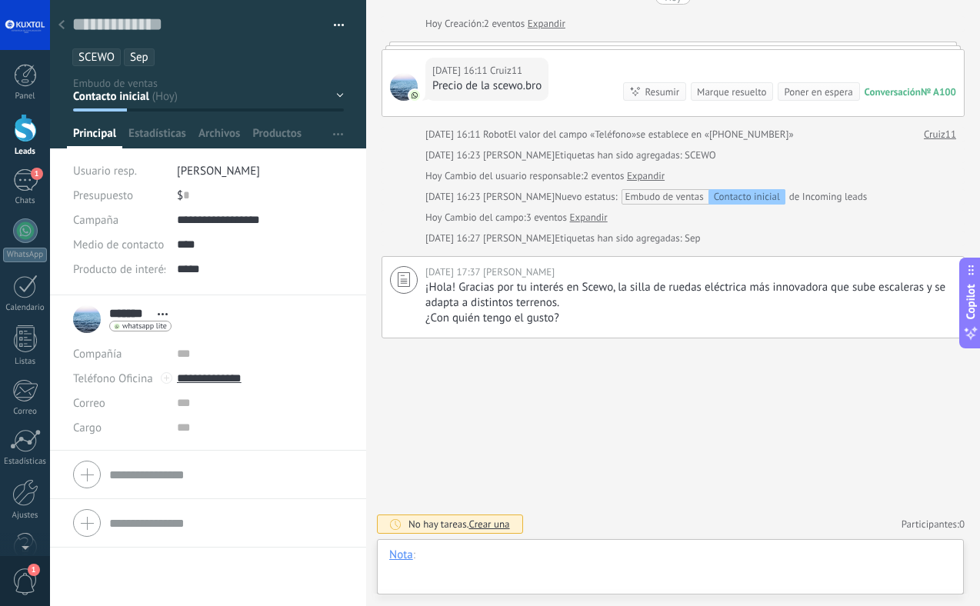
click at [454, 559] on div at bounding box center [670, 570] width 562 height 46
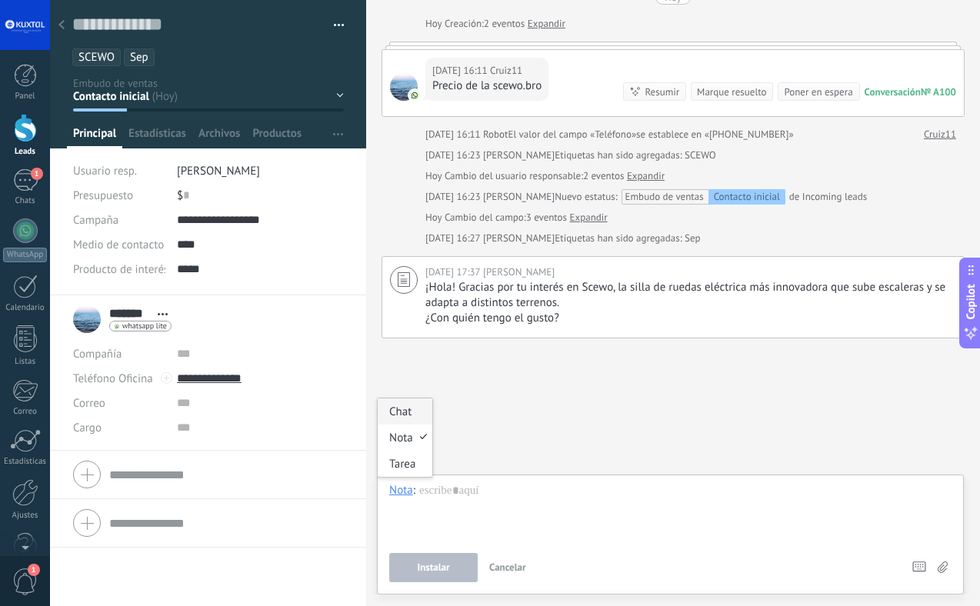
click at [401, 414] on div "Chat" at bounding box center [405, 411] width 55 height 26
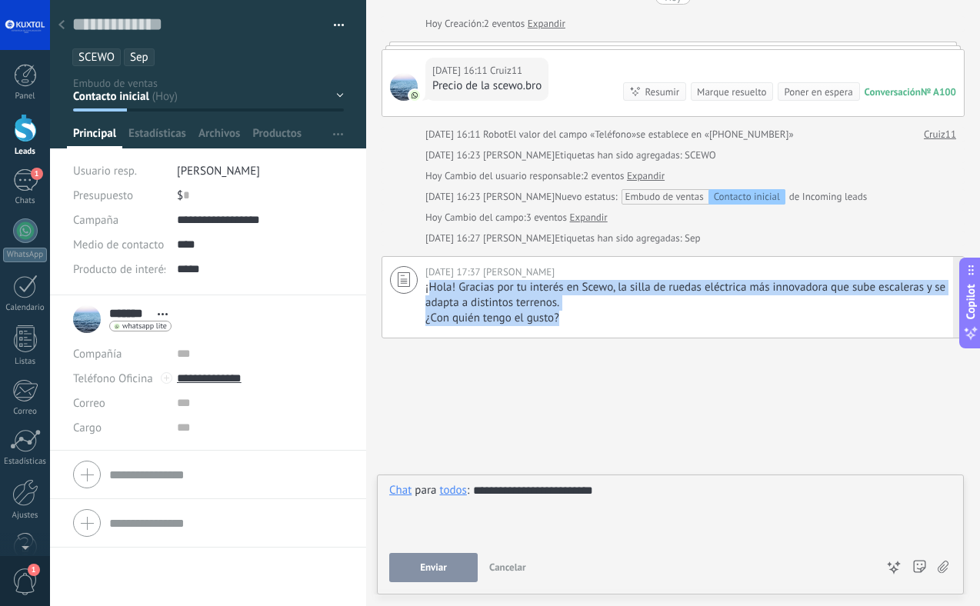
drag, startPoint x: 462, startPoint y: 291, endPoint x: 574, endPoint y: 319, distance: 115.1
click at [574, 319] on div "¡Hola! Gracias por tu interés en Scewo, la silla de ruedas eléctrica más innova…" at bounding box center [690, 303] width 531 height 46
type textarea "**********"
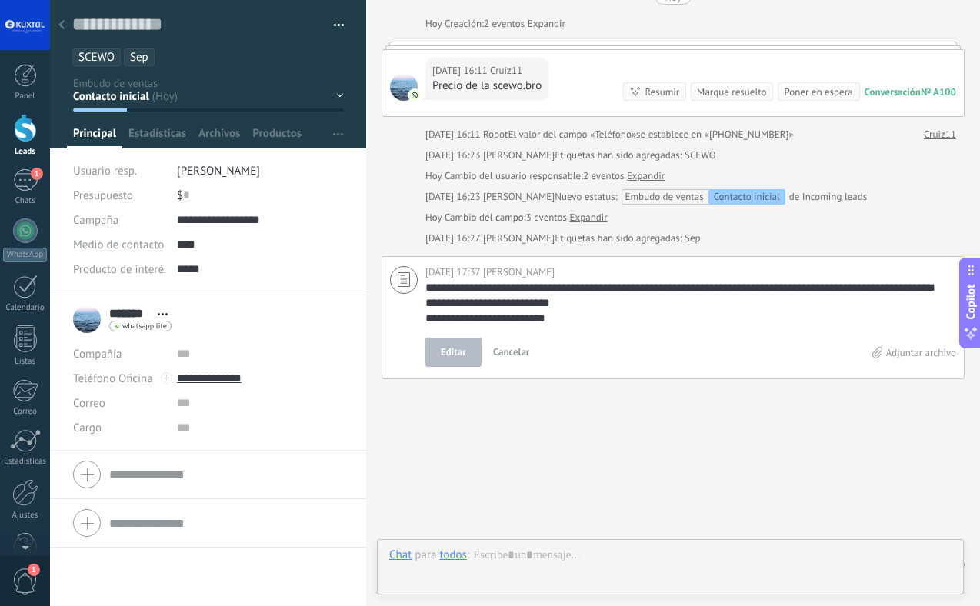
scroll to position [108, 0]
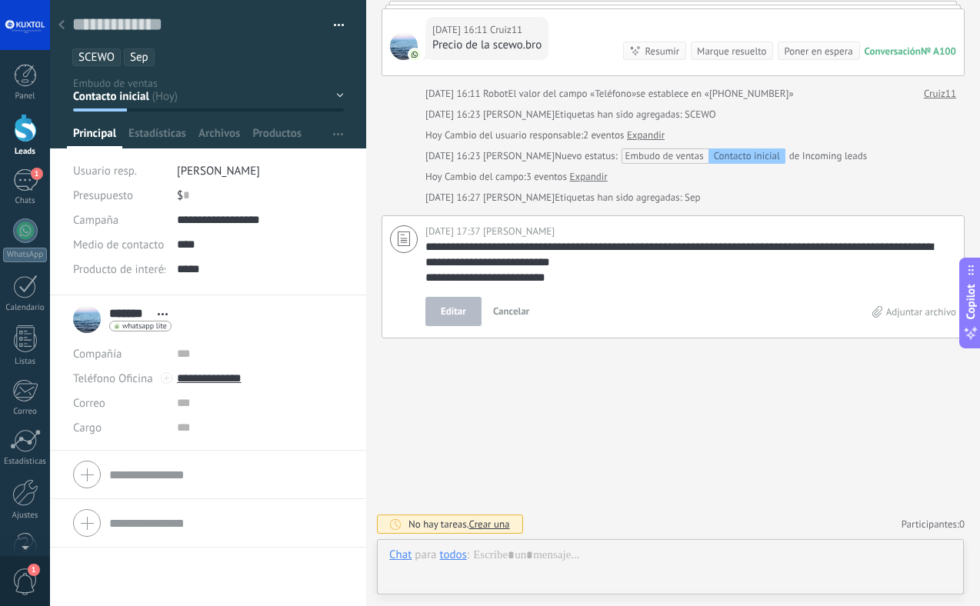
click at [560, 320] on div "Editar Cancelar" at bounding box center [648, 311] width 447 height 29
drag, startPoint x: 563, startPoint y: 275, endPoint x: 431, endPoint y: 251, distance: 133.6
click at [421, 244] on div "**********" at bounding box center [672, 276] width 583 height 123
click at [514, 309] on span "Cancelar" at bounding box center [511, 310] width 37 height 13
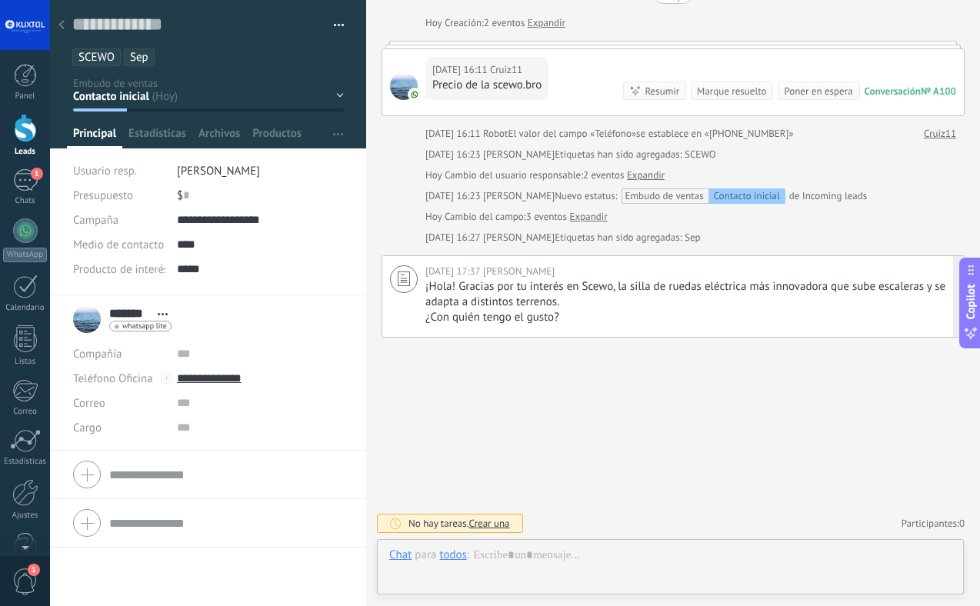
scroll to position [67, 0]
drag, startPoint x: 486, startPoint y: 559, endPoint x: 511, endPoint y: 561, distance: 24.7
click at [485, 559] on div at bounding box center [670, 570] width 562 height 46
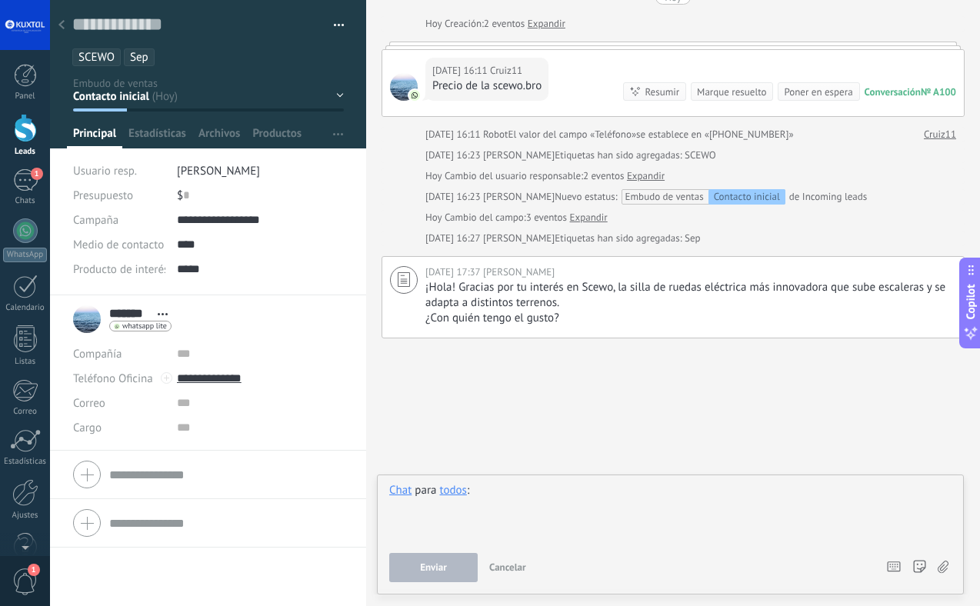
paste div
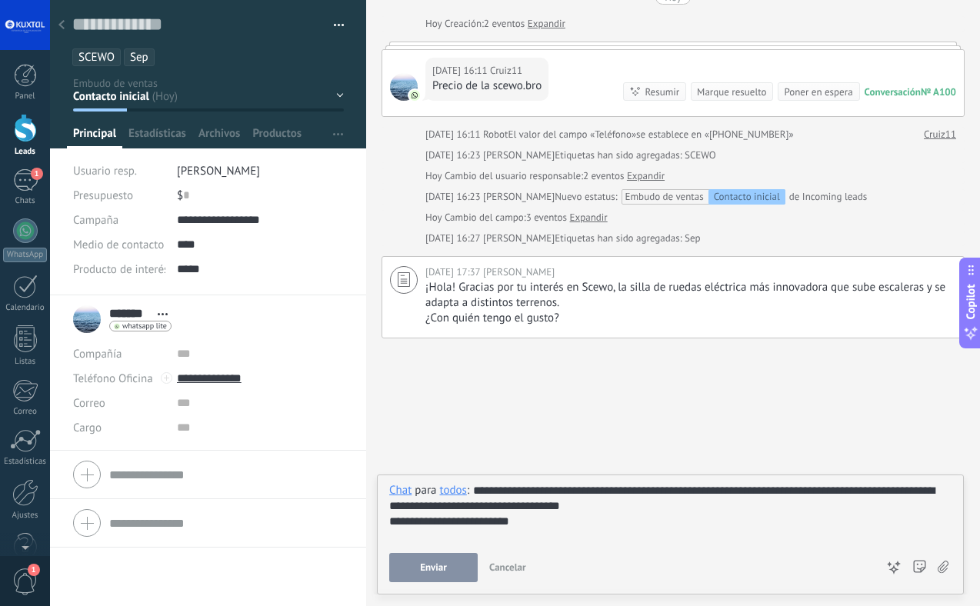
click at [424, 563] on span "Enviar" at bounding box center [433, 567] width 27 height 11
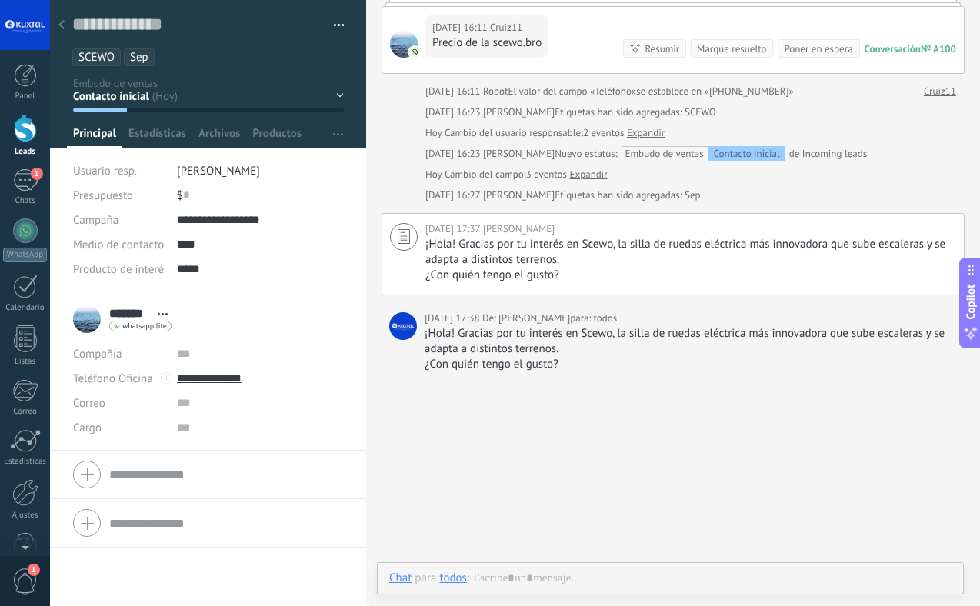
scroll to position [144, 0]
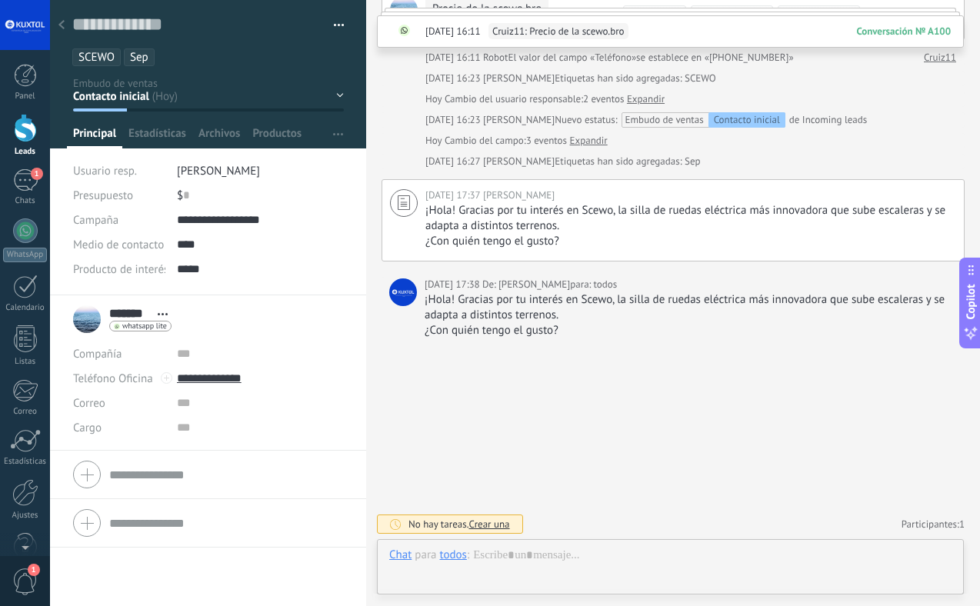
click at [61, 24] on use at bounding box center [61, 24] width 6 height 9
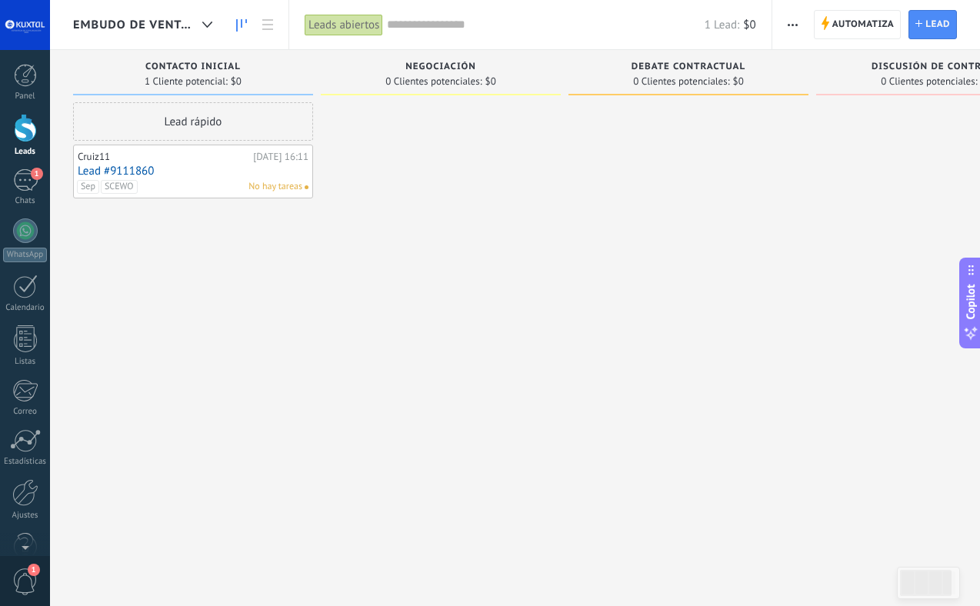
click at [136, 168] on link "Lead #9111860" at bounding box center [193, 171] width 231 height 13
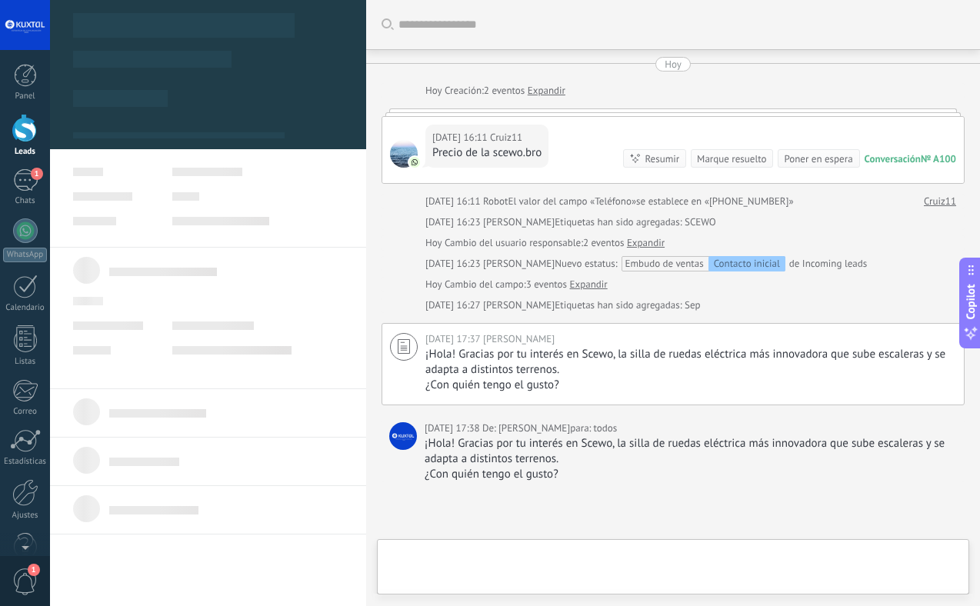
scroll to position [144, 0]
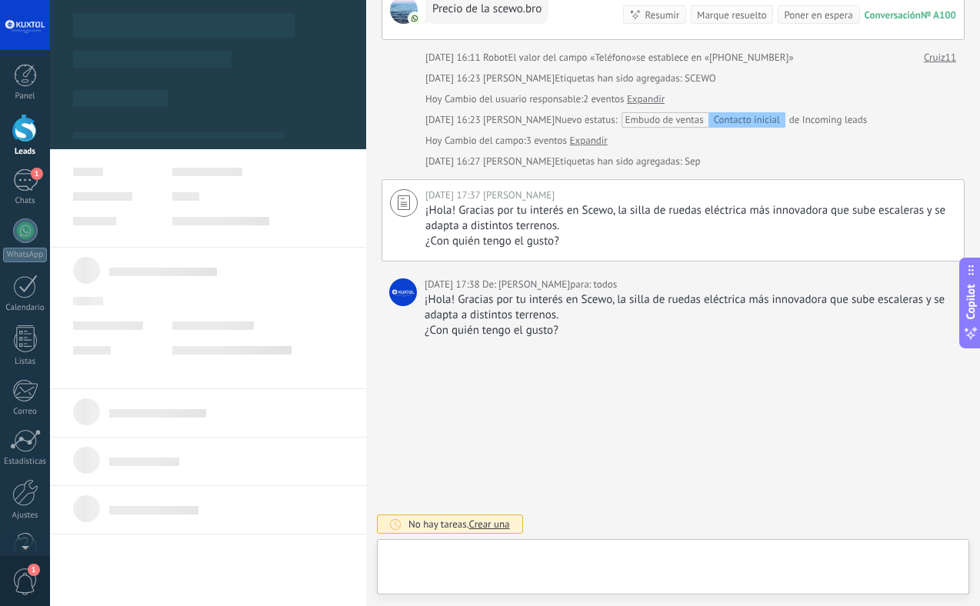
type textarea "**********"
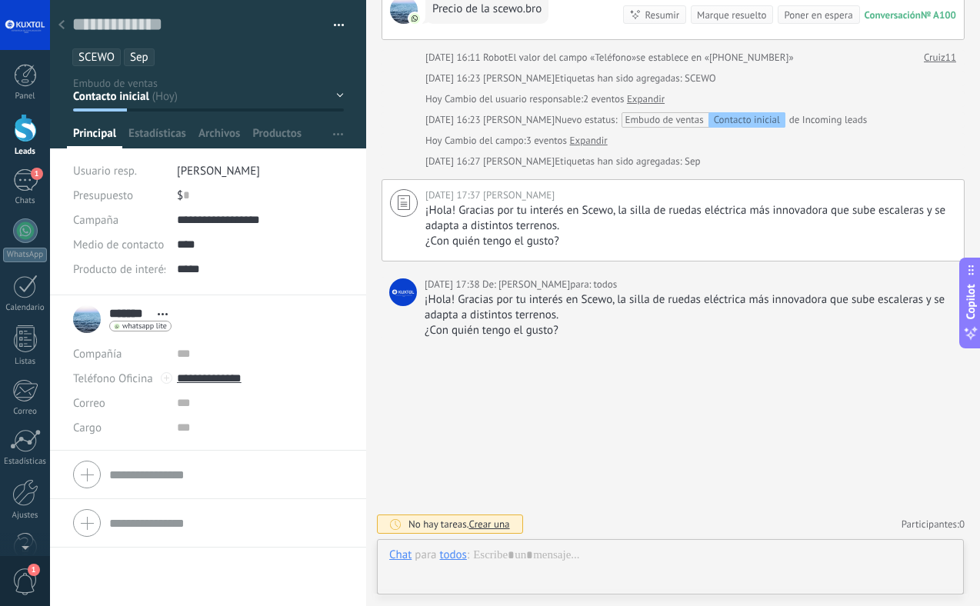
scroll to position [23, 0]
